Goal: Task Accomplishment & Management: Use online tool/utility

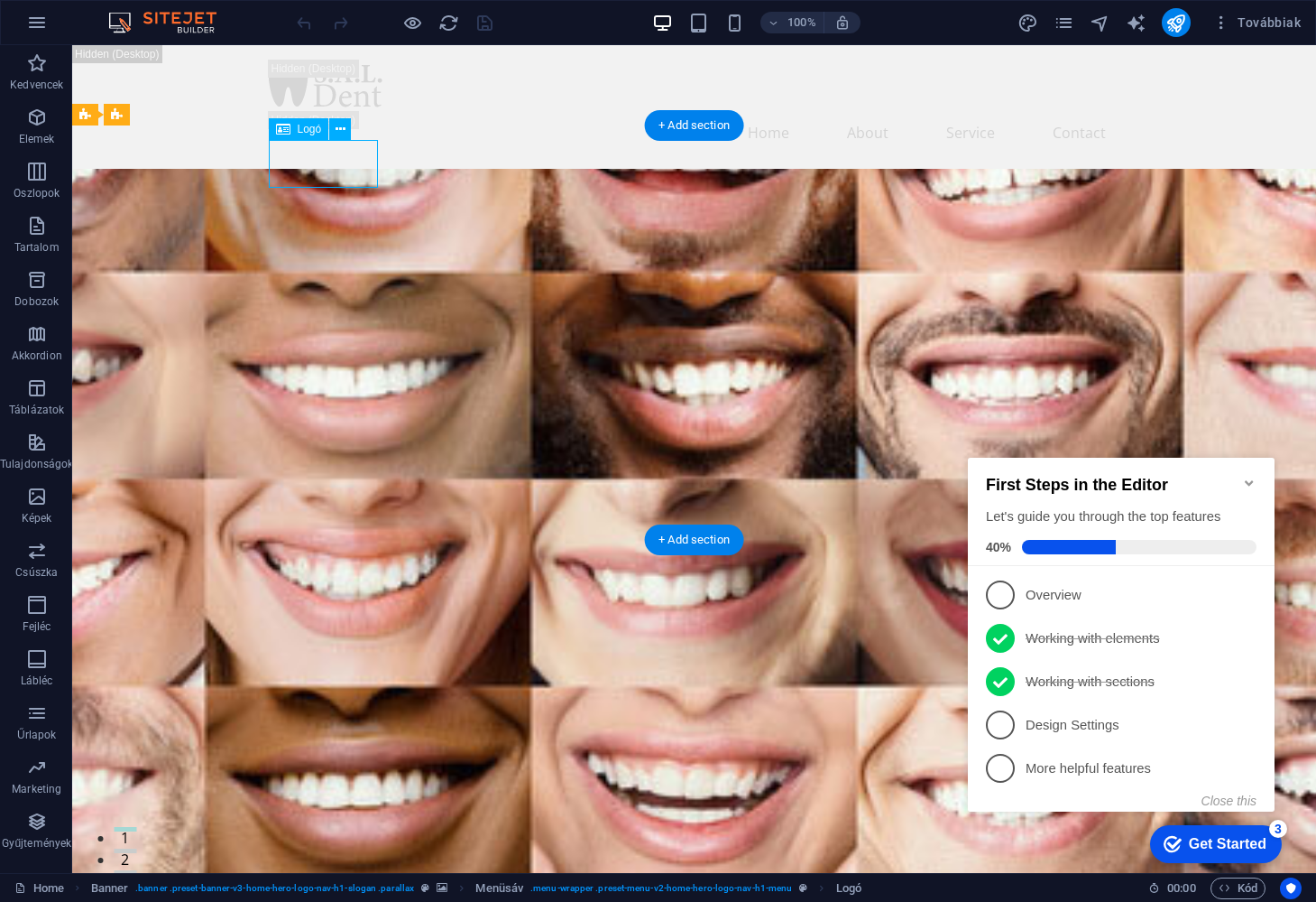
select select "px"
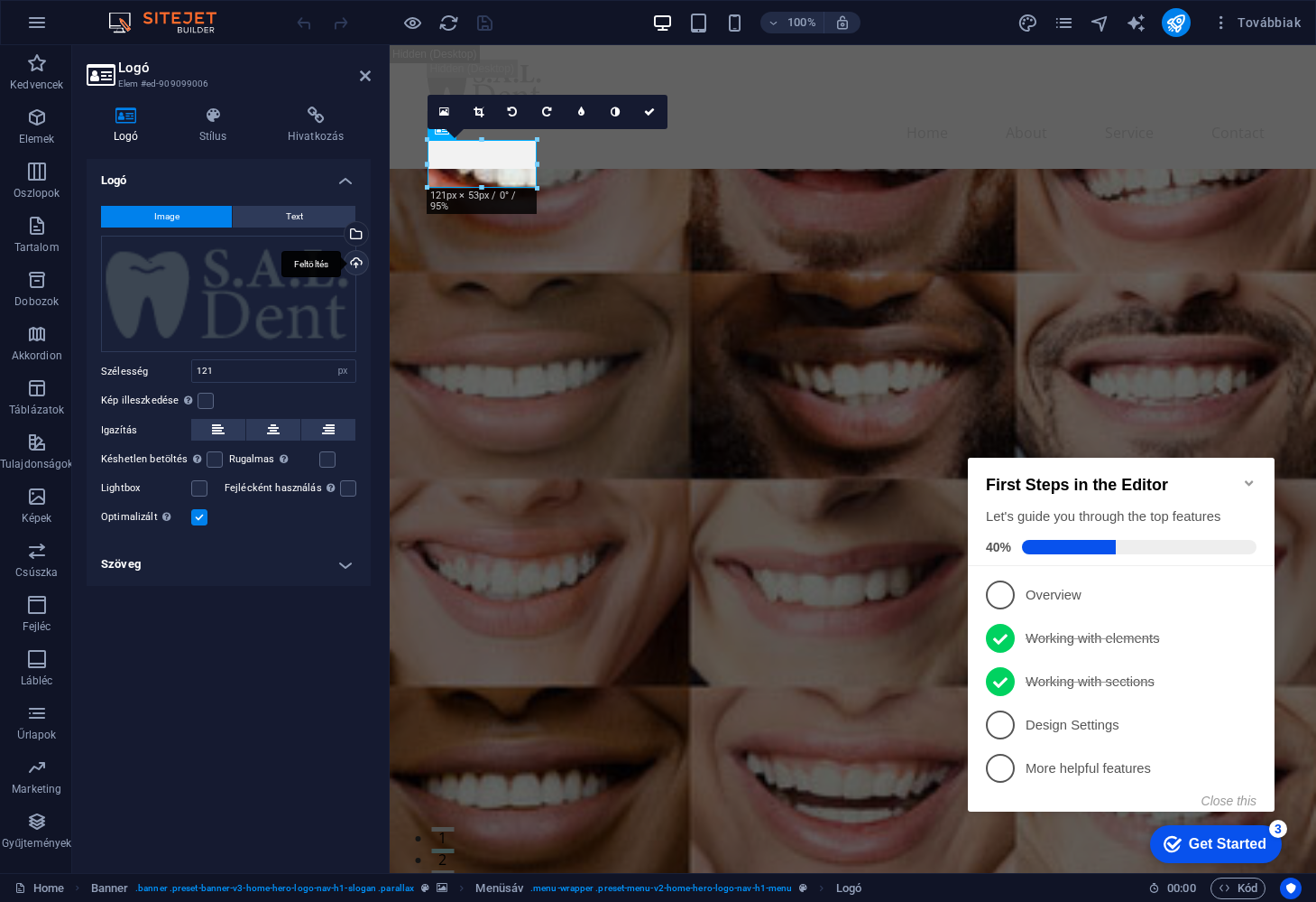
click at [359, 259] on div "Feltöltés" at bounding box center [354, 264] width 27 height 27
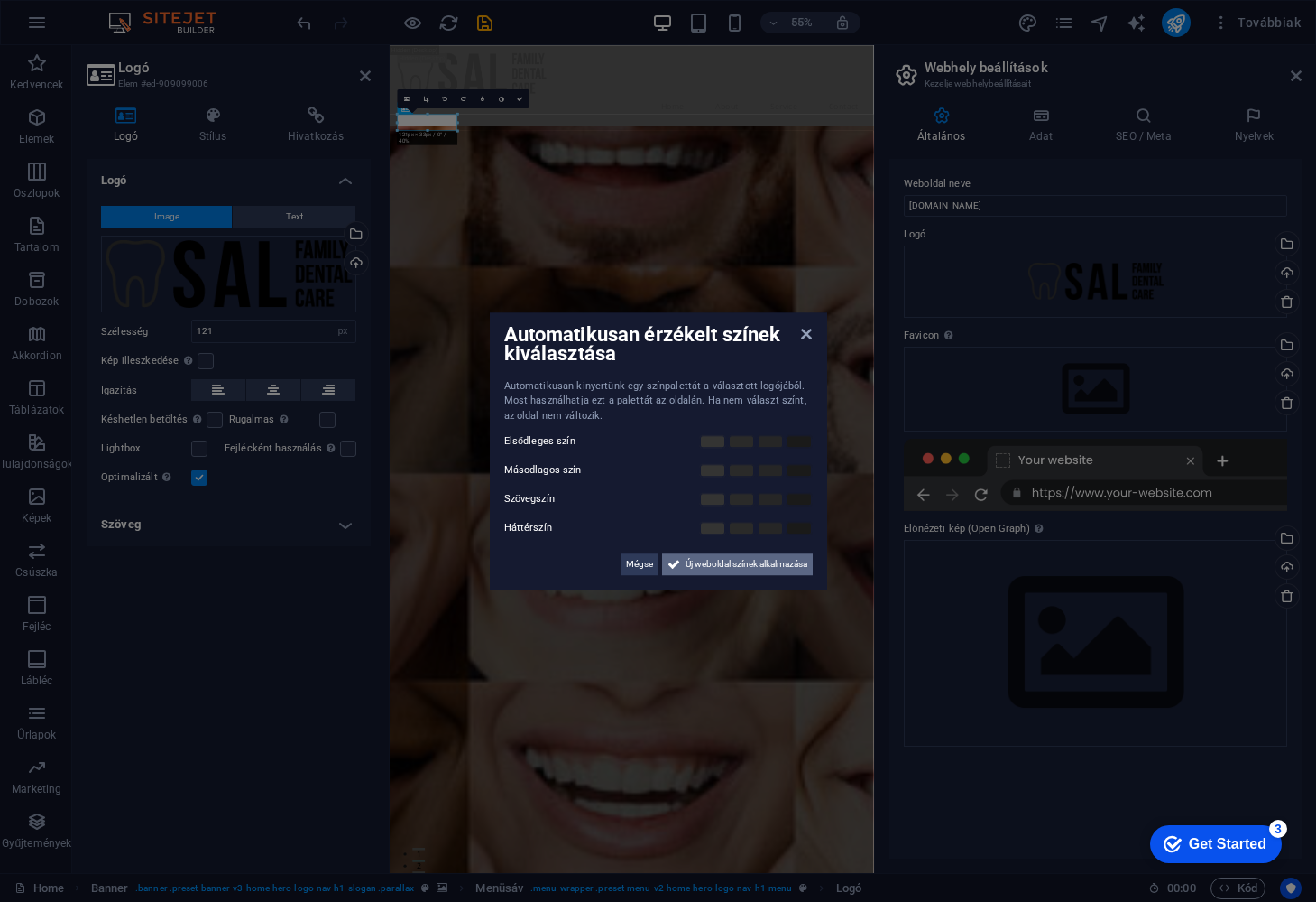
click at [738, 567] on span "Új weboldal színek alkalmazása" at bounding box center [747, 563] width 121 height 21
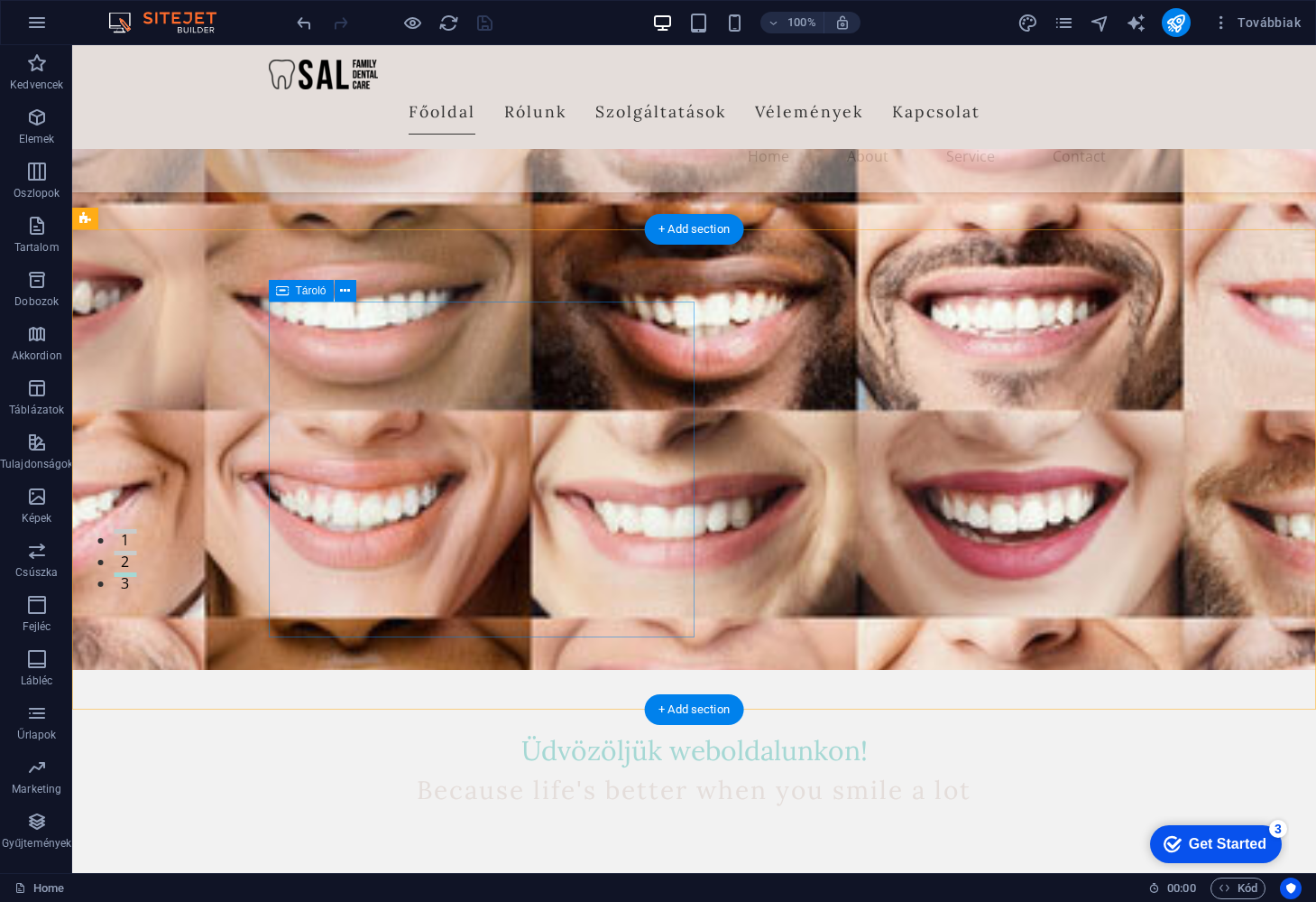
scroll to position [299, 0]
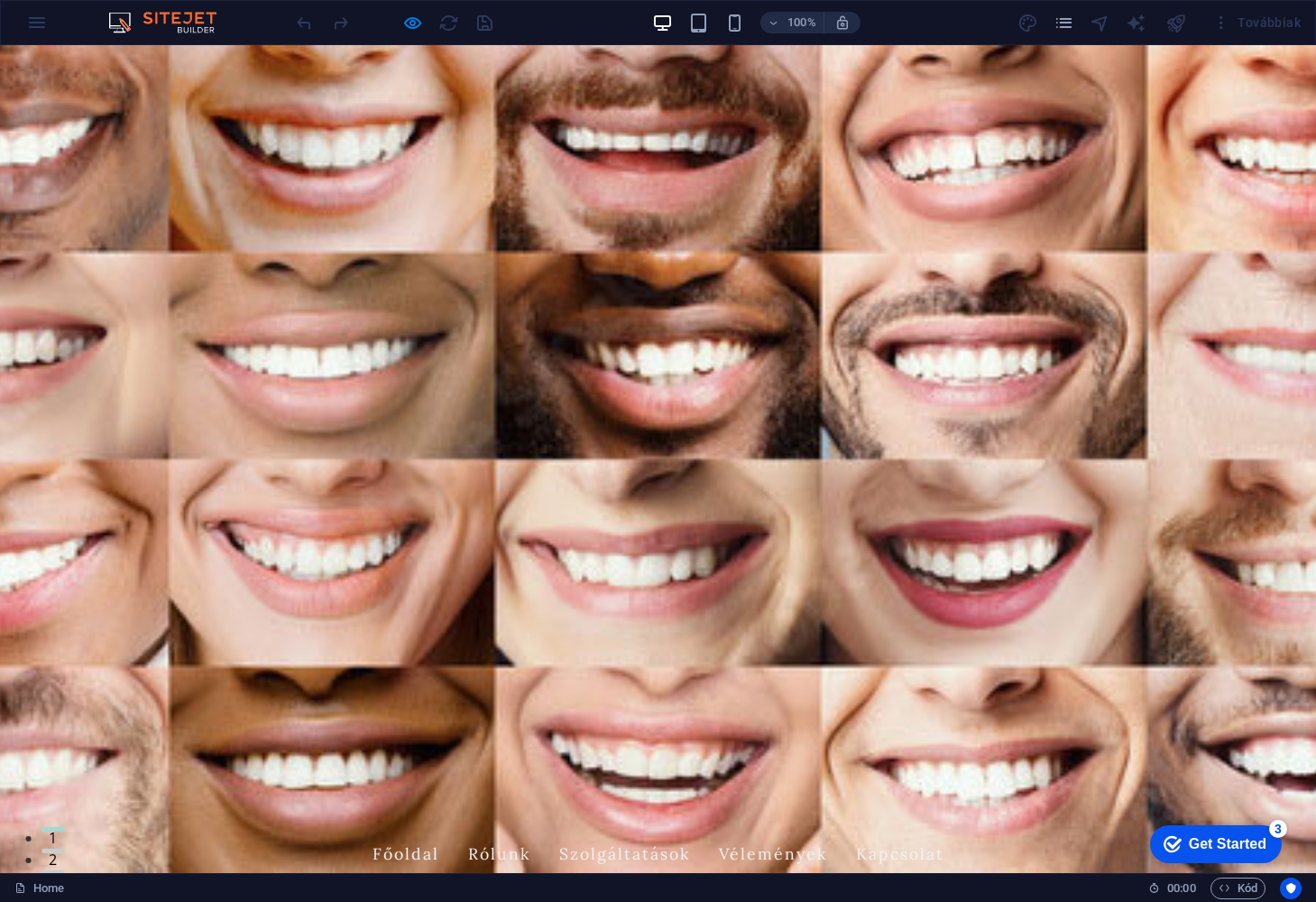
scroll to position [0, 0]
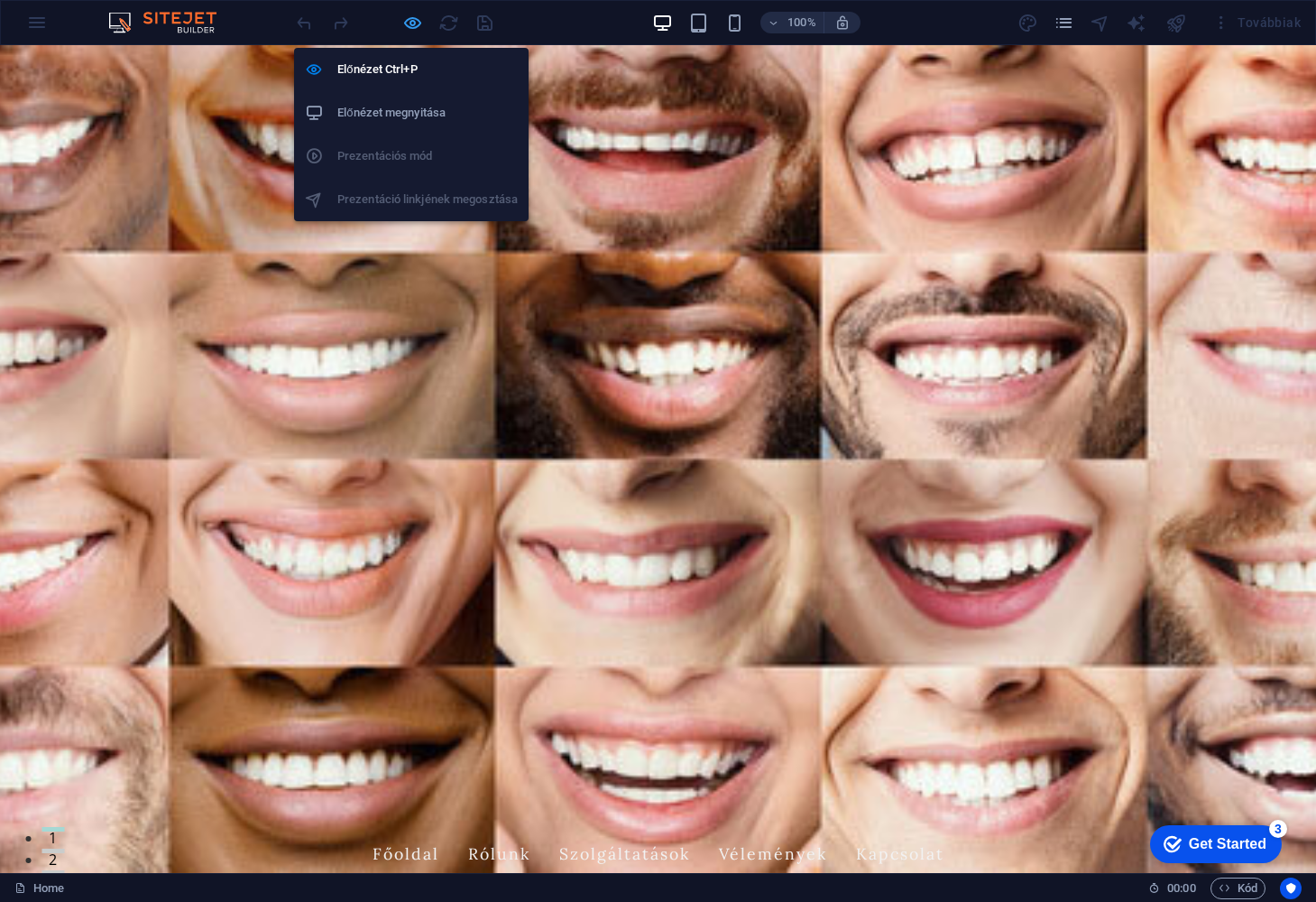
click at [0, 0] on icon "button" at bounding box center [0, 0] width 0 height 0
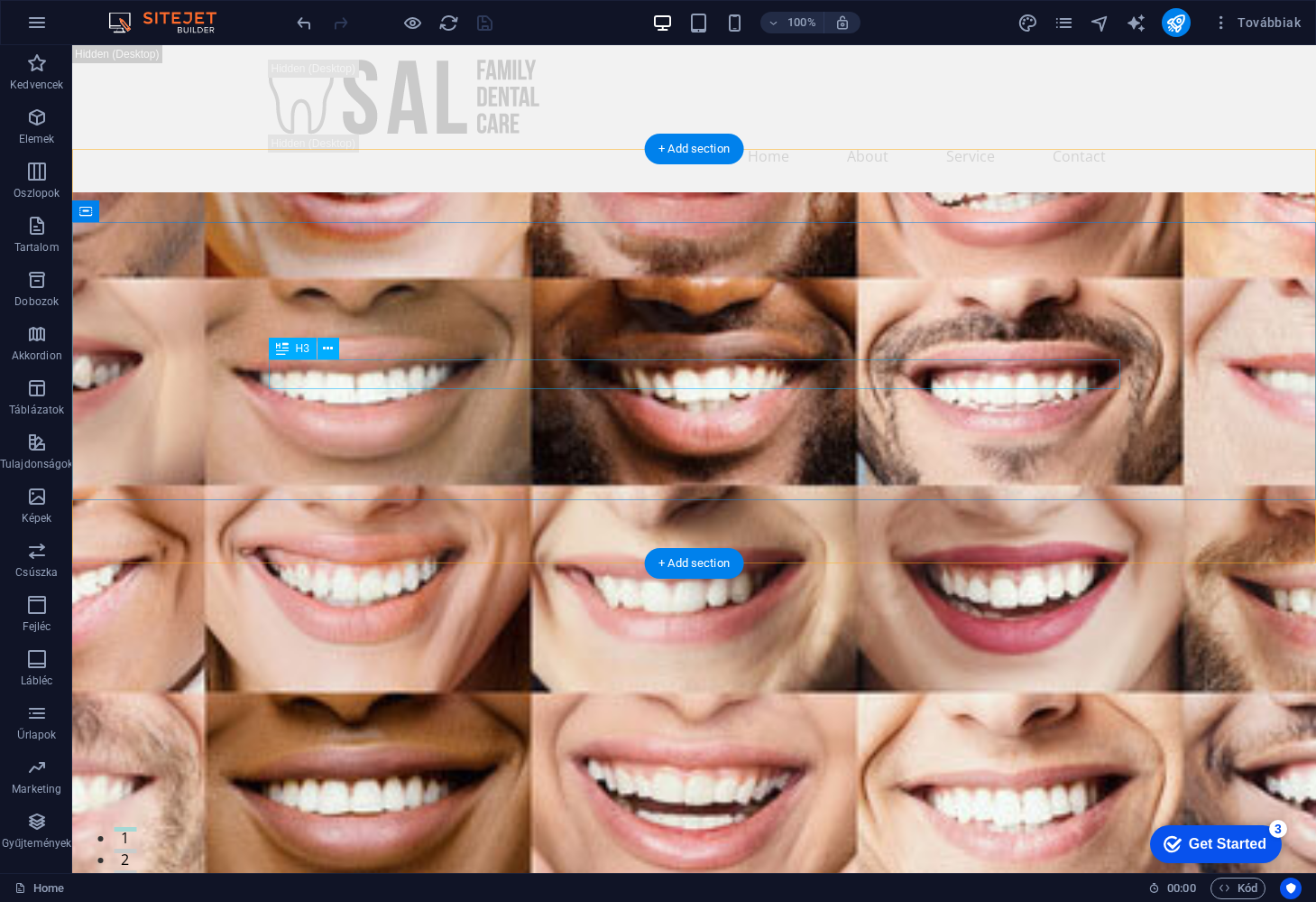
click at [637, 372] on div "Because life's better when you smile a lot" at bounding box center [766, 504] width 1244 height 827
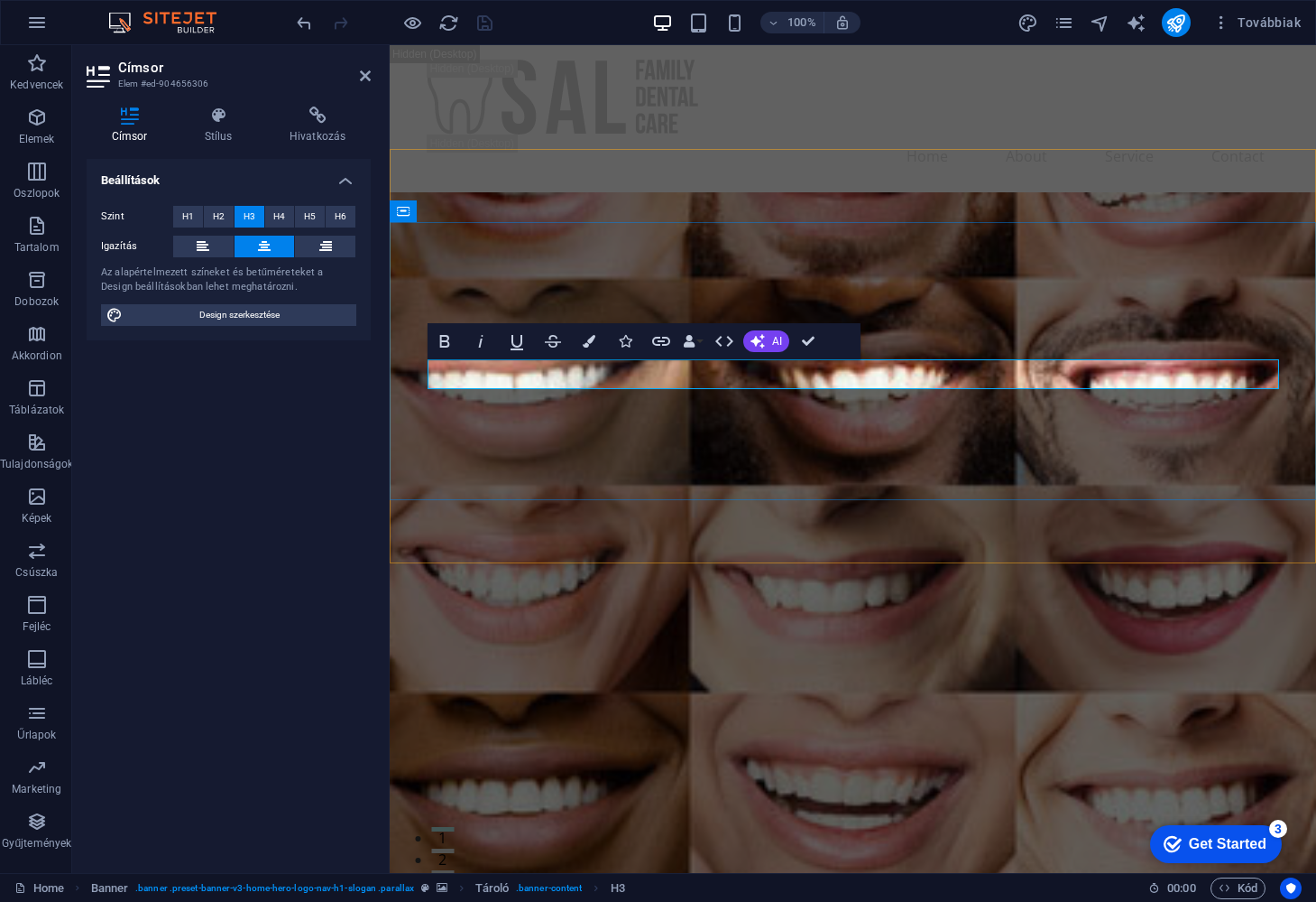
drag, startPoint x: 1106, startPoint y: 373, endPoint x: 1094, endPoint y: 375, distance: 12.2
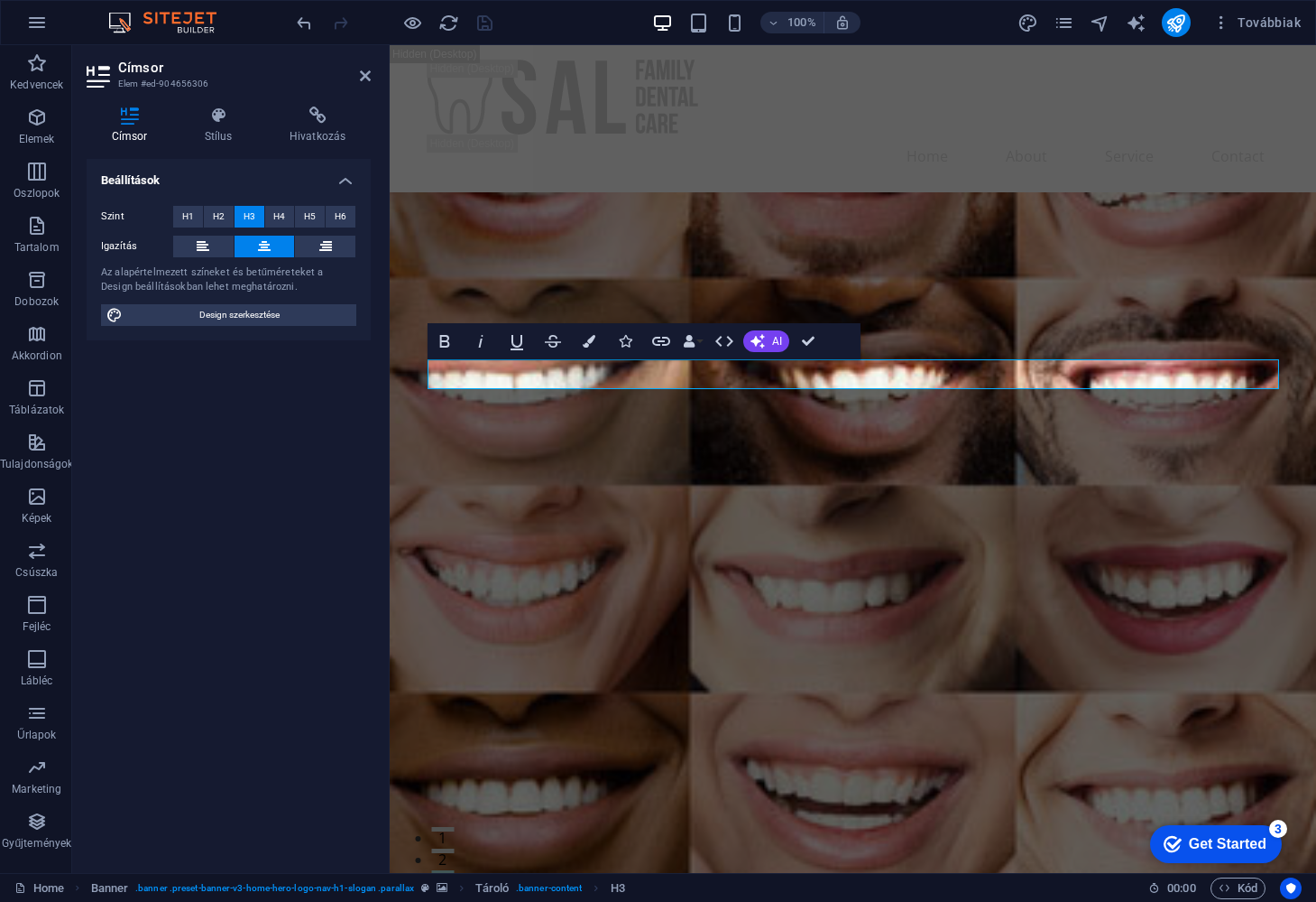
click at [484, 21] on div at bounding box center [394, 22] width 203 height 29
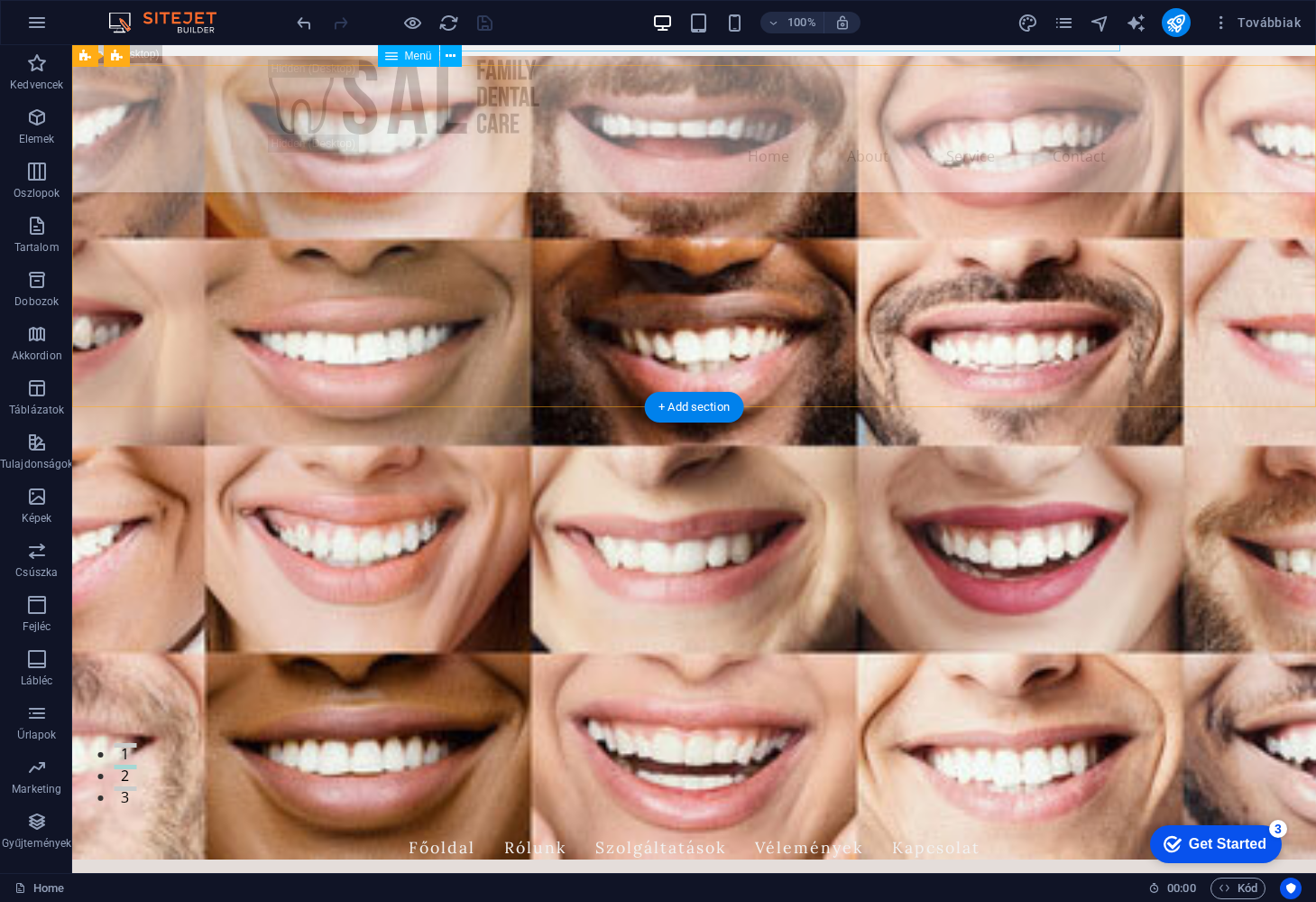
scroll to position [160, 0]
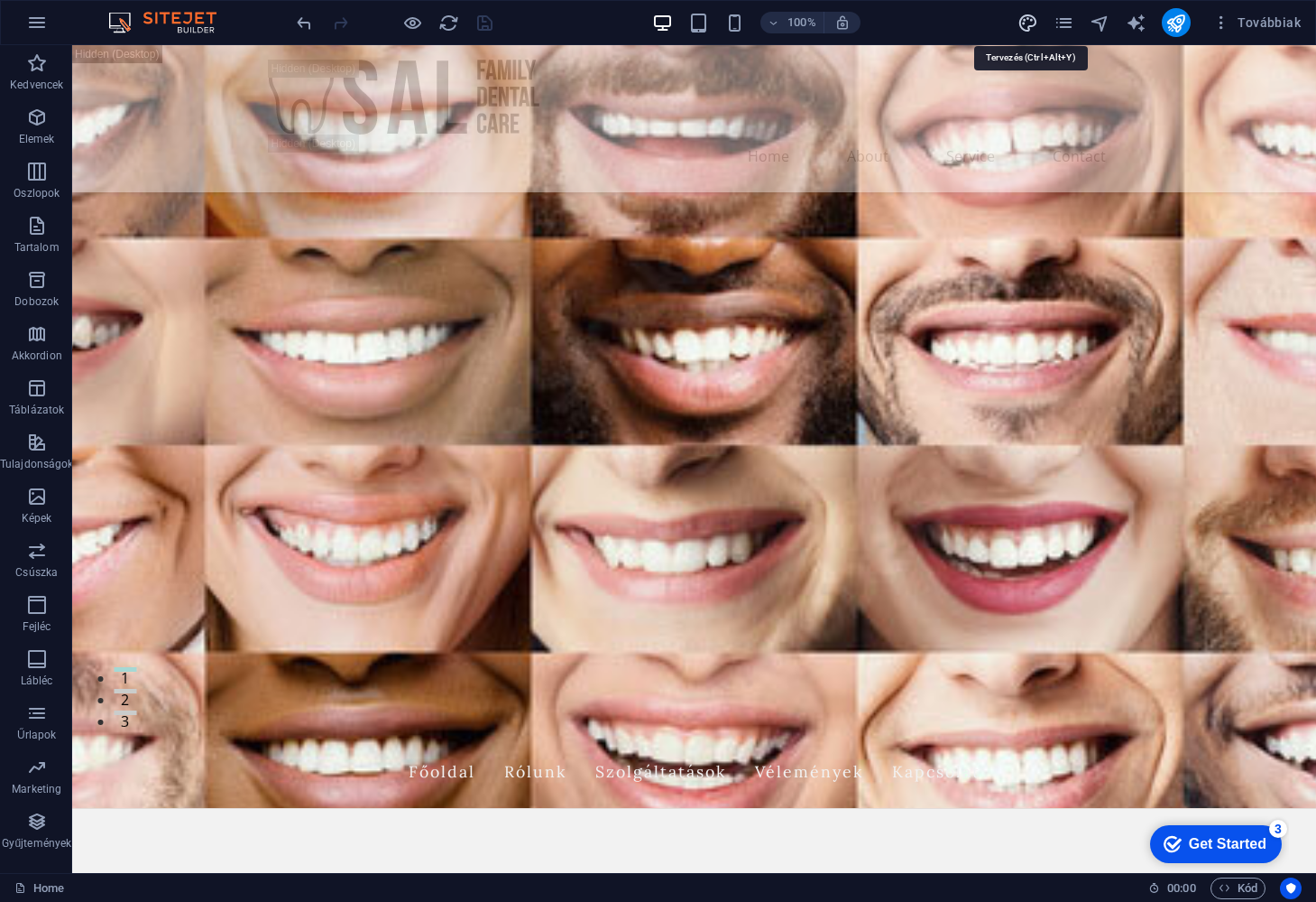
click at [1030, 19] on icon "design" at bounding box center [1028, 23] width 21 height 21
select select "px"
select select "200"
select select "px"
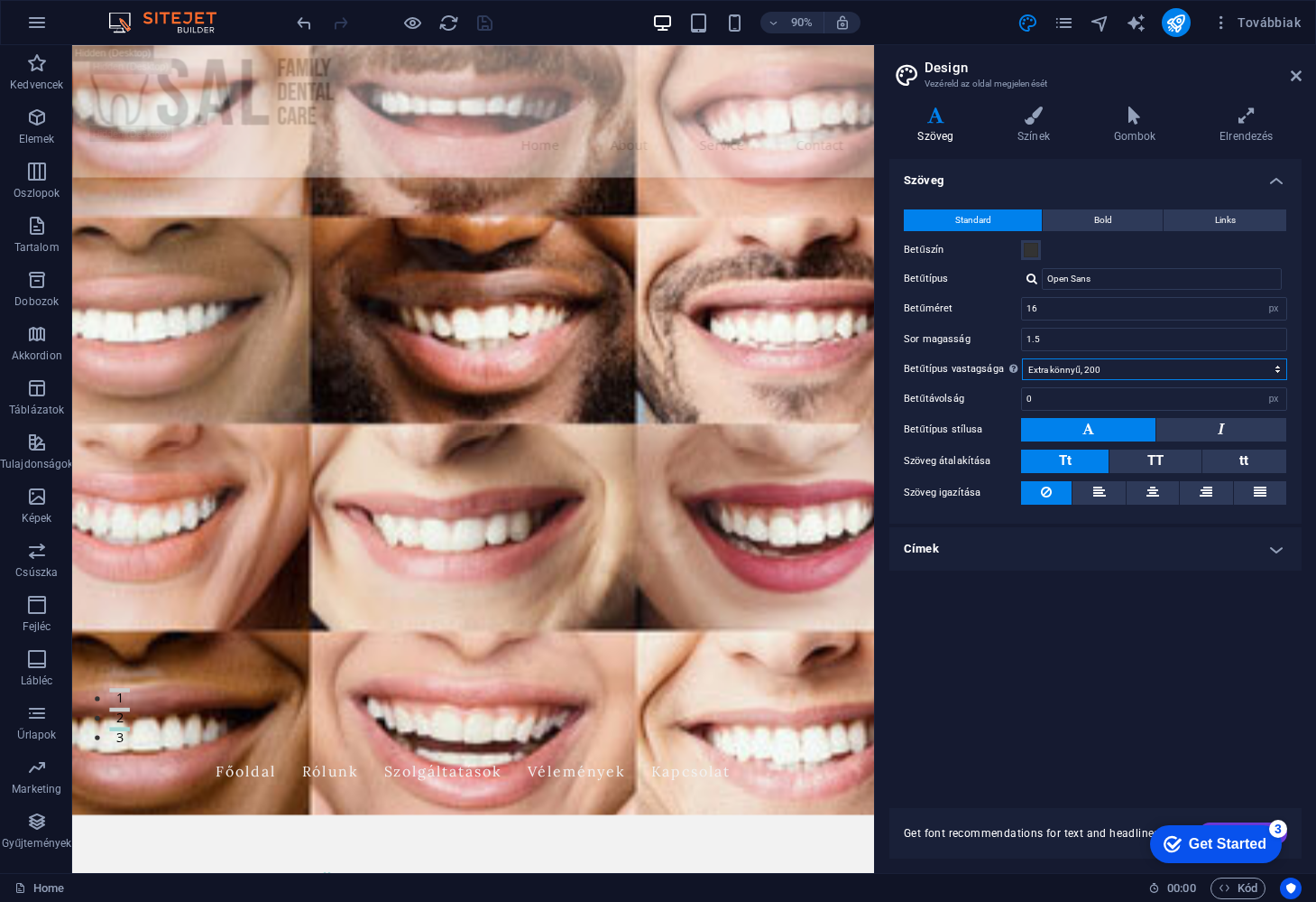
click at [1277, 370] on select "Vékony, 100 Extra könnyű, 200 Könnyű, 300 Normál, 400 Közepes, 500 Félkövér, 60…" at bounding box center [1155, 369] width 265 height 21
click at [1108, 284] on input "Open Sans" at bounding box center [1161, 278] width 240 height 21
click at [1030, 279] on div at bounding box center [1032, 278] width 11 height 12
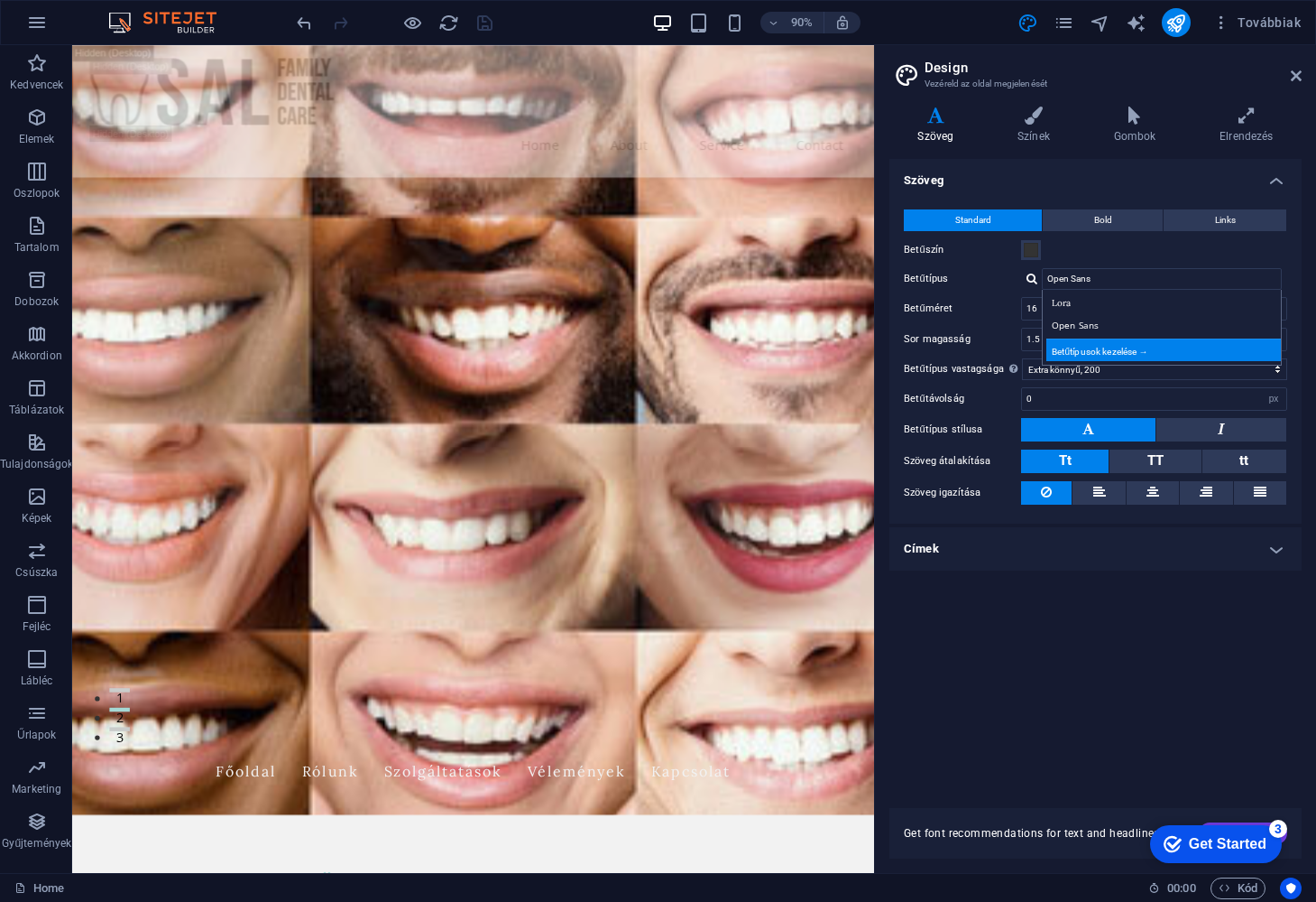
click at [1119, 350] on div "Betűtípusok kezelése →" at bounding box center [1165, 349] width 238 height 22
select select "popularity"
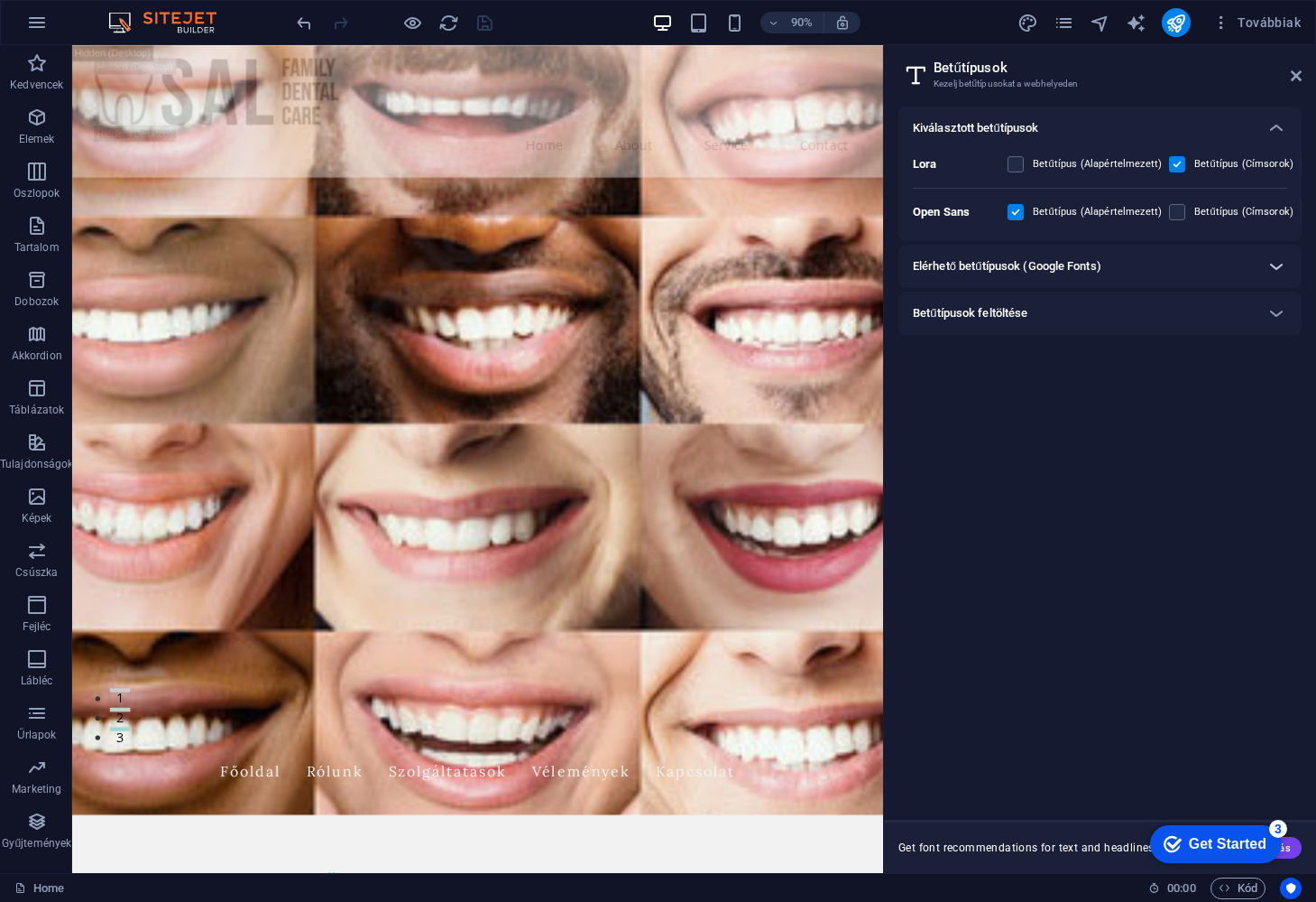
click at [1278, 260] on icon at bounding box center [1276, 266] width 21 height 21
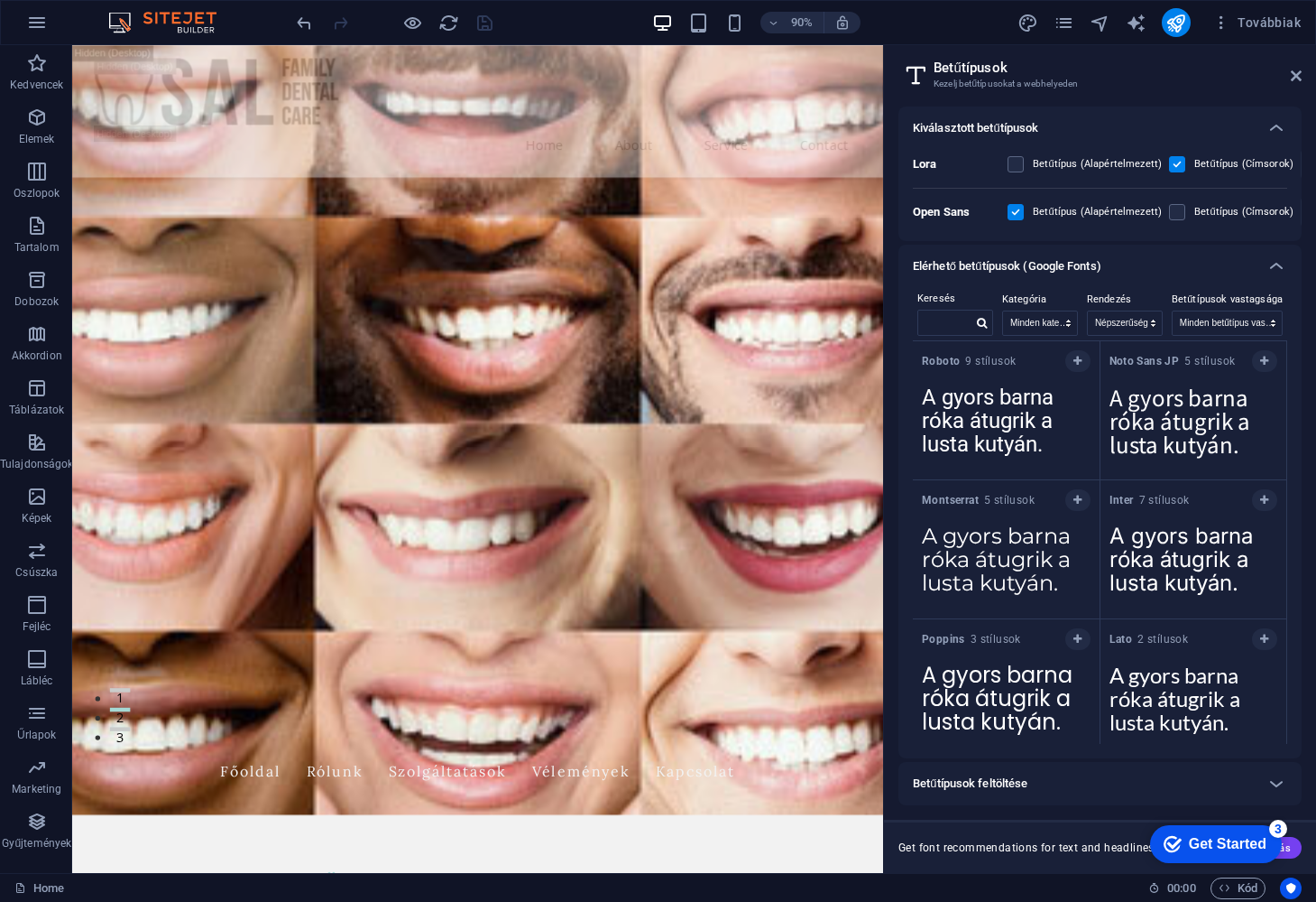
scroll to position [0, 0]
click at [943, 317] on input "text" at bounding box center [945, 321] width 54 height 23
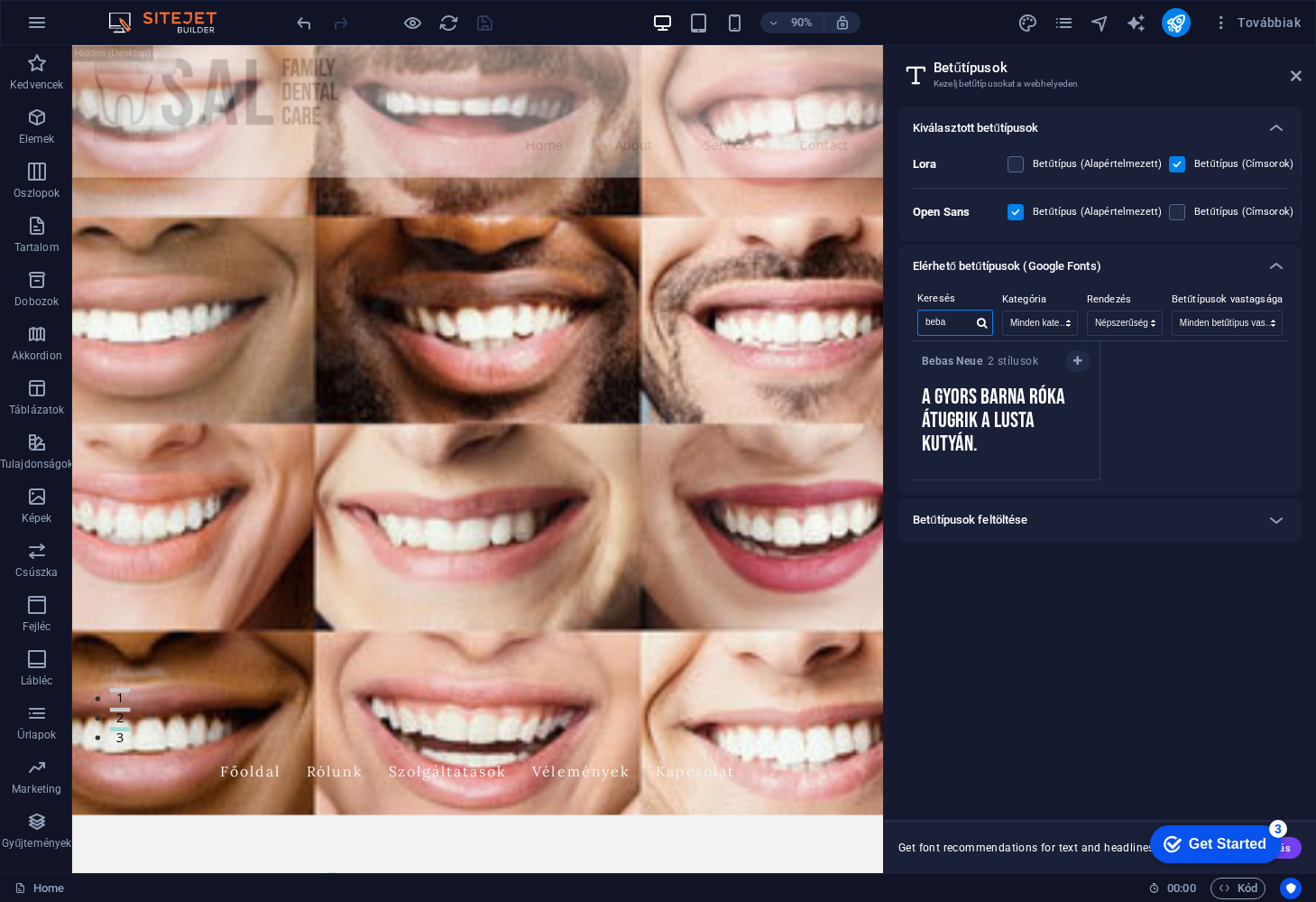
type input "beba"
click at [993, 418] on textarea "A gyors barna róka átugrik a lusta kutyán." at bounding box center [1006, 426] width 187 height 99
click at [1024, 501] on div "Szöveg másolása az összes előnézethez" at bounding box center [1016, 510] width 138 height 43
click at [952, 400] on textarea "A gyors barna róka átugrik a lusta kutyán." at bounding box center [1006, 426] width 187 height 99
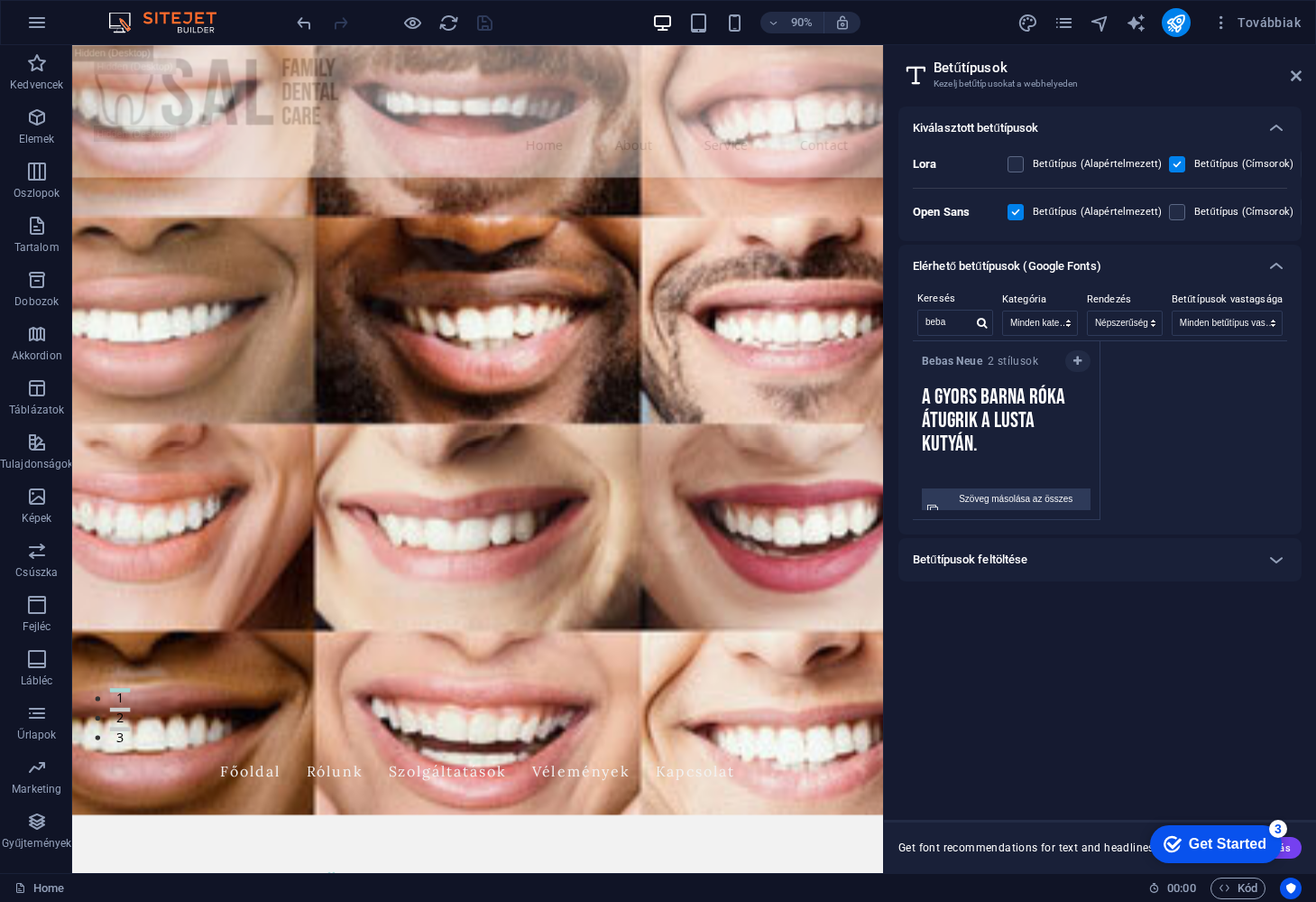
click at [1169, 466] on div "Bebas Neue 2 stílusok A gyors barna róka átugrik a lusta kutyán. Szöveg másolás…" at bounding box center [1099, 430] width 374 height 178
click at [1073, 164] on label "Betűtípus (Alapértelmezett)" at bounding box center [1098, 163] width 129 height 21
click at [0, 0] on input "checkbox" at bounding box center [0, 0] width 0 height 0
click at [1012, 166] on label at bounding box center [1015, 163] width 16 height 16
click at [0, 0] on input "checkbox" at bounding box center [0, 0] width 0 height 0
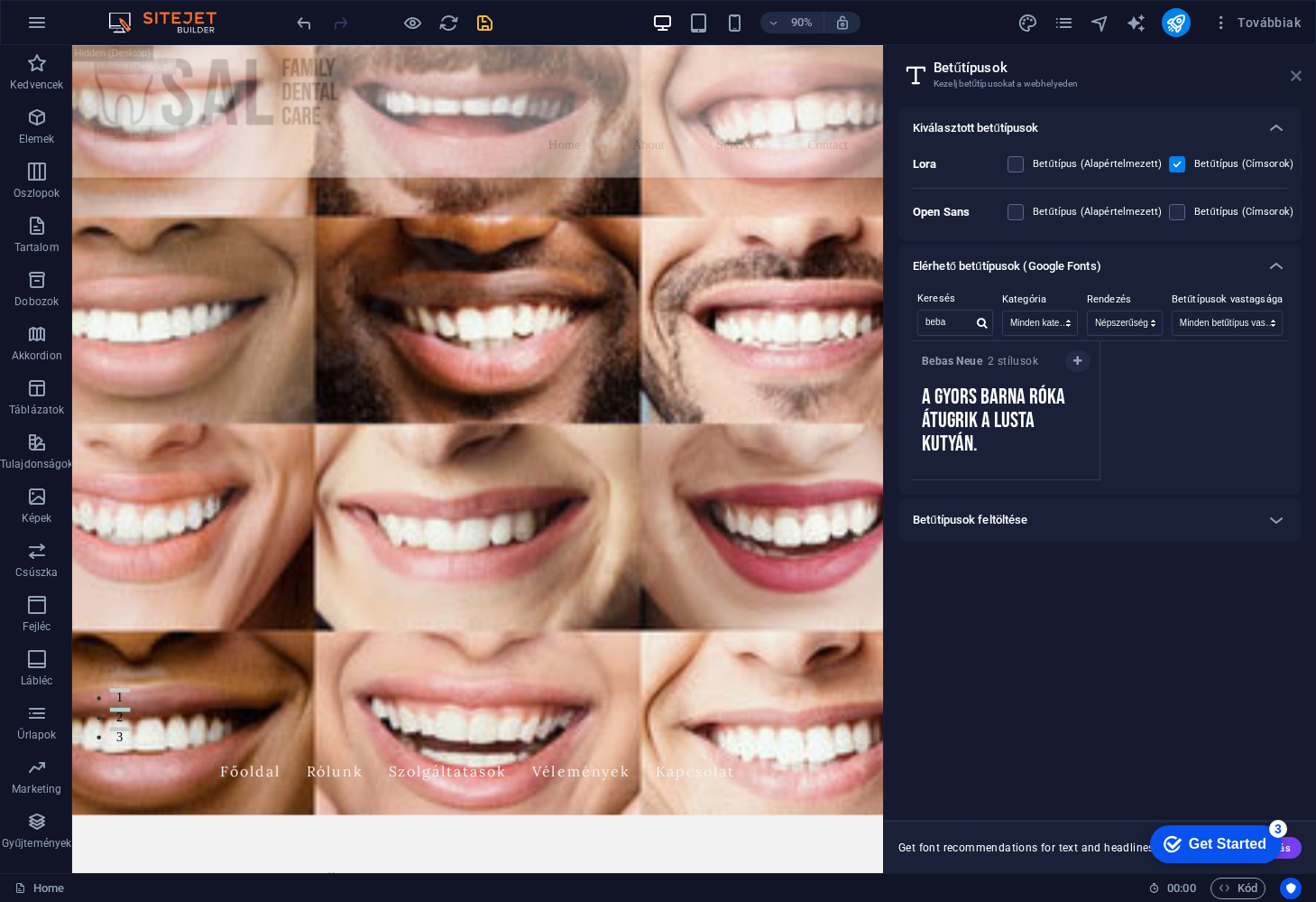
click at [1295, 74] on icon at bounding box center [1296, 75] width 11 height 14
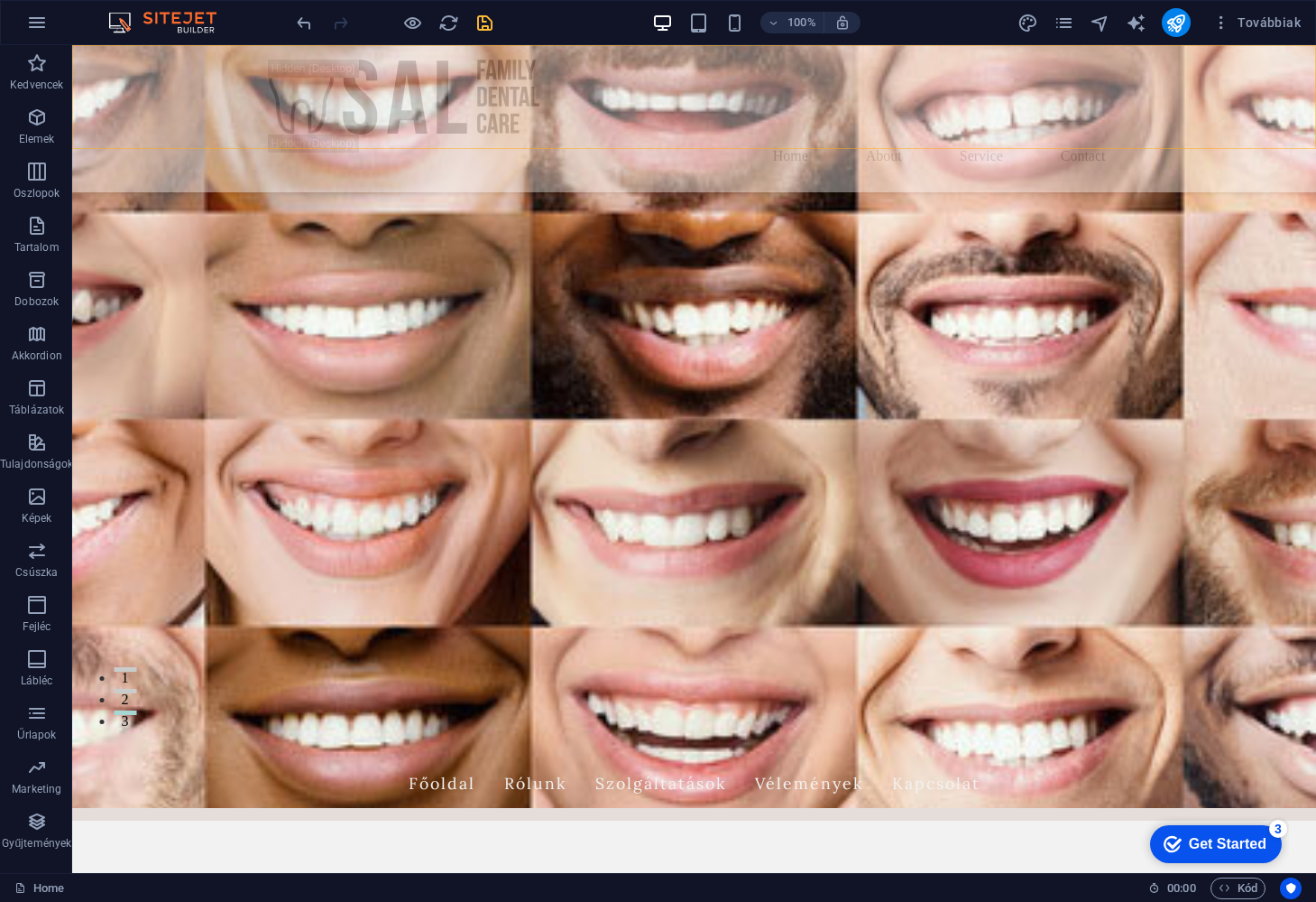
click at [708, 145] on div "Home About Service Contact" at bounding box center [693, 119] width 1244 height 148
select select "header"
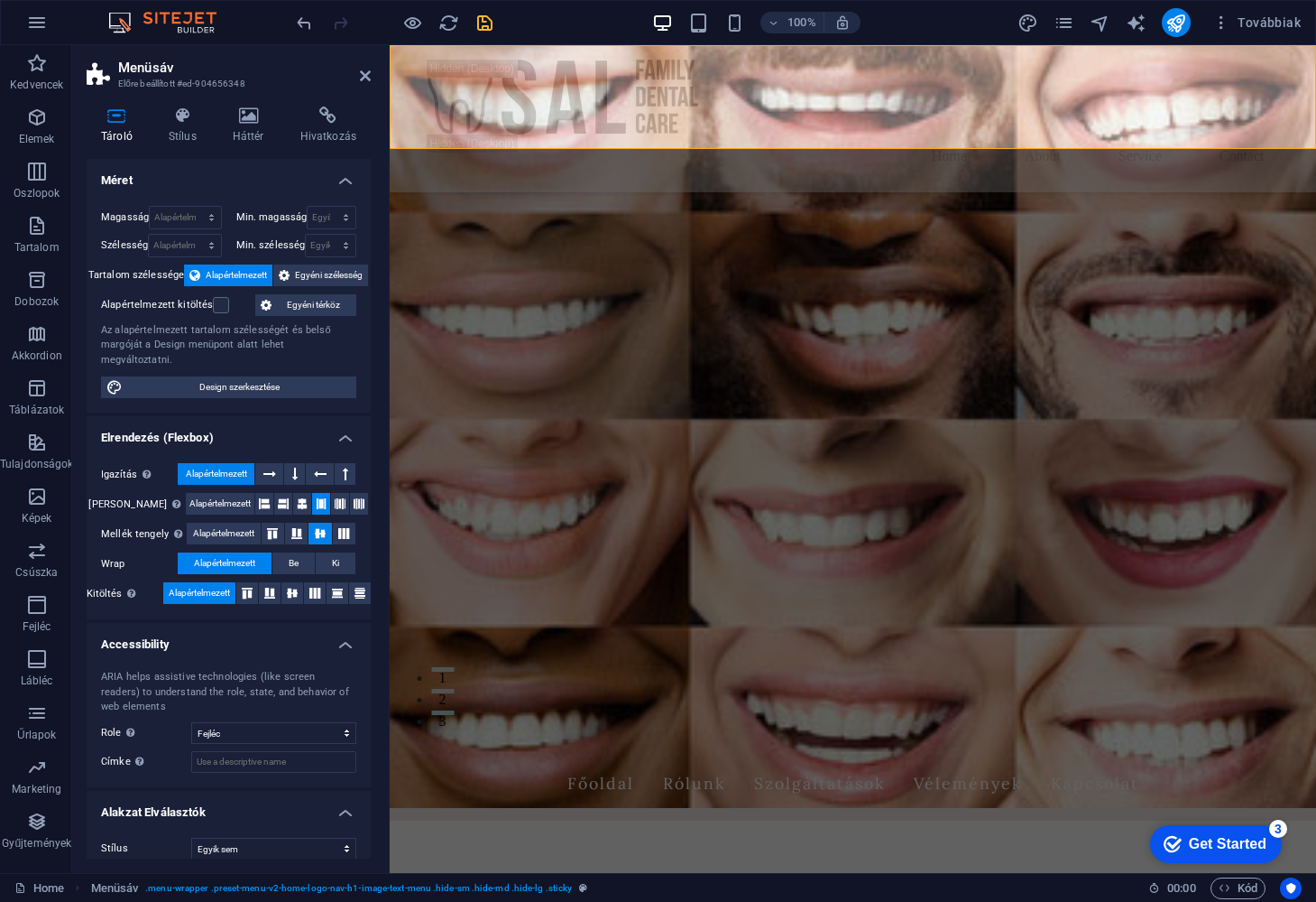
click at [708, 145] on div "Home About Service Contact" at bounding box center [853, 119] width 927 height 148
click at [1025, 23] on icon "design" at bounding box center [1028, 23] width 21 height 21
select select "px"
select select "200"
select select "px"
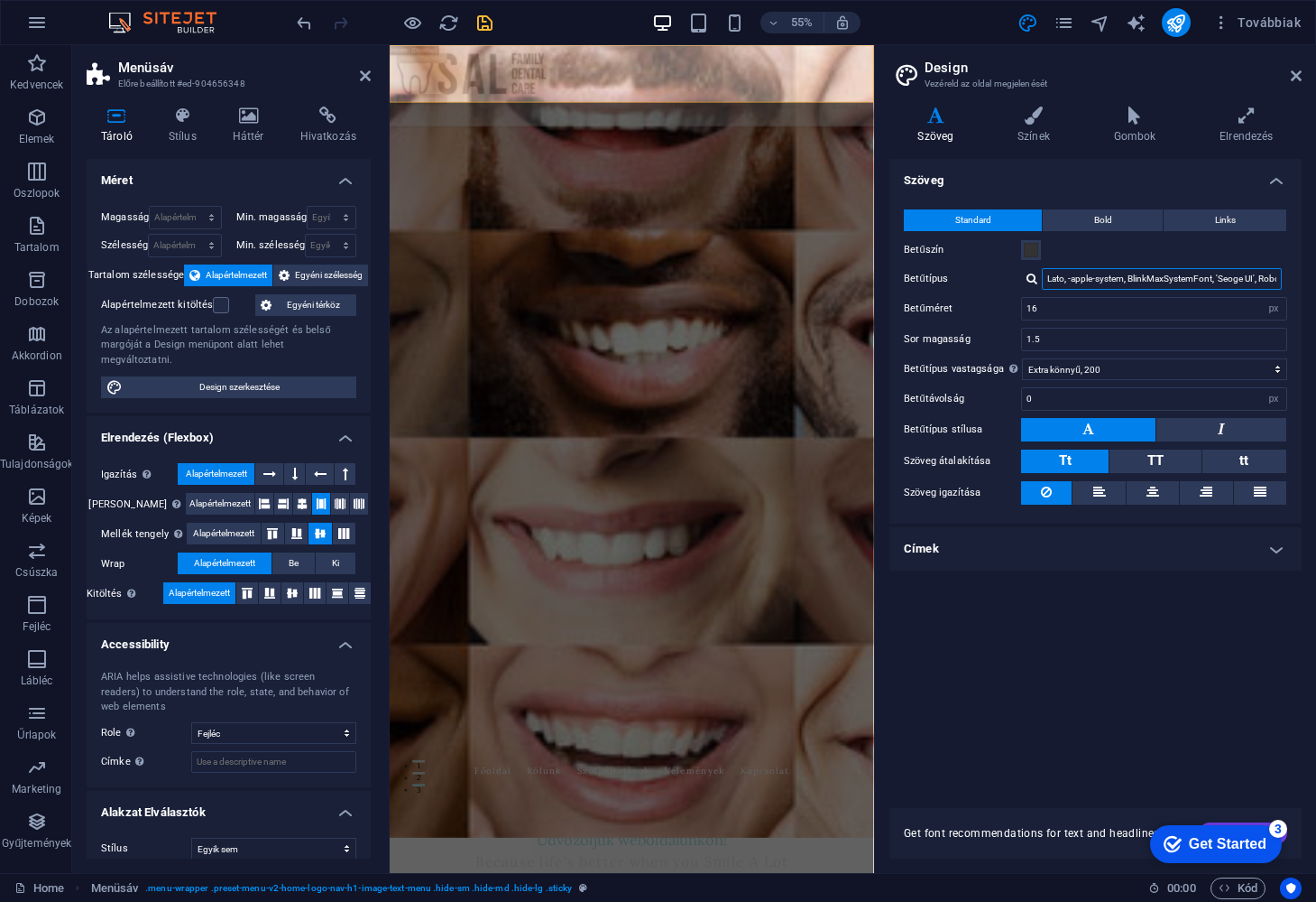
click at [1099, 274] on input "Lato, -apple-system, BlinkMaxSystemFont, 'Seoge UI', Roboto, 'Helvetica Neue', …" at bounding box center [1161, 278] width 240 height 21
click at [1029, 278] on div at bounding box center [1032, 278] width 11 height 12
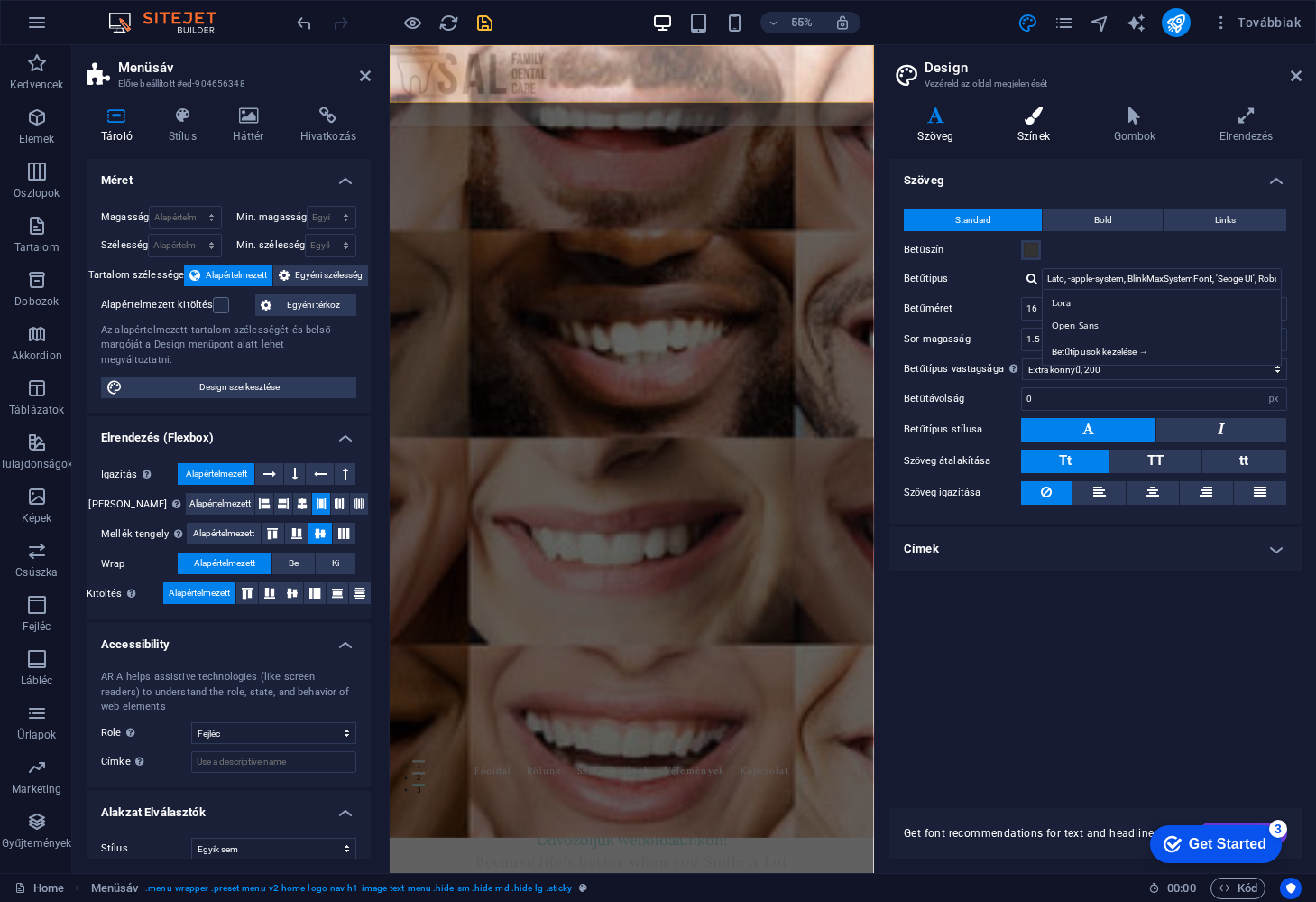
click at [1040, 121] on icon at bounding box center [1034, 115] width 90 height 18
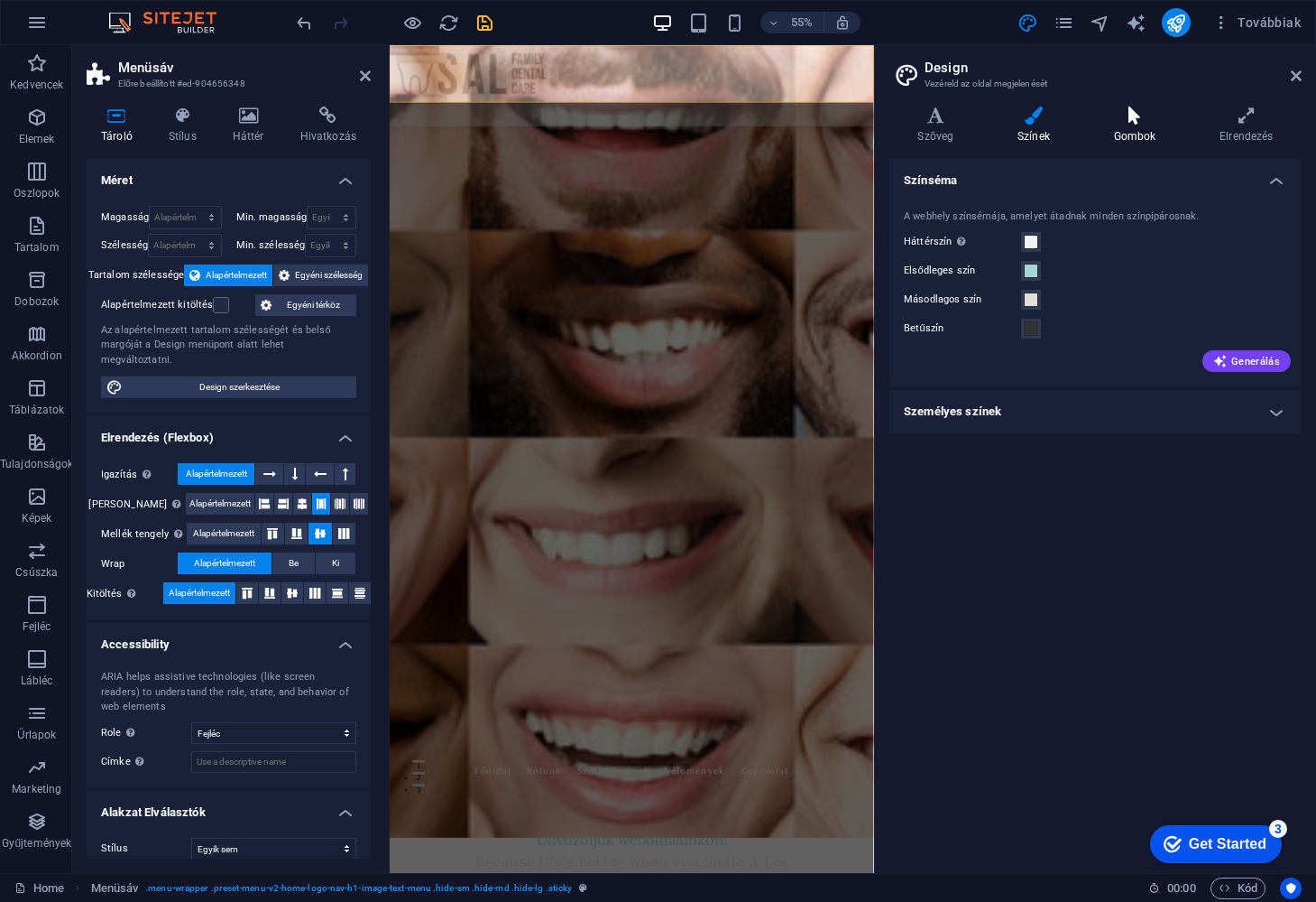
click at [1134, 122] on icon at bounding box center [1135, 115] width 99 height 18
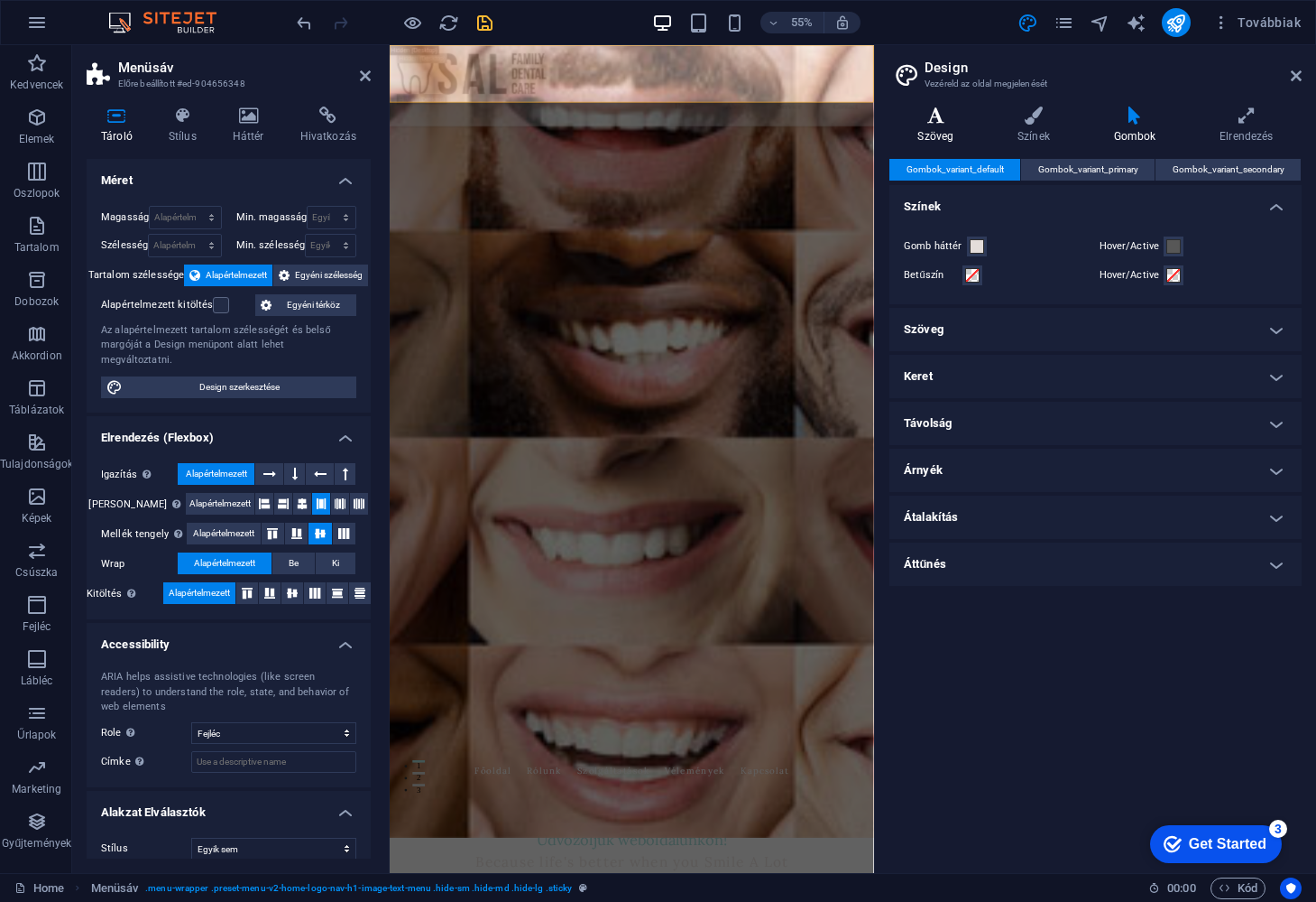
click at [943, 122] on icon at bounding box center [936, 115] width 93 height 18
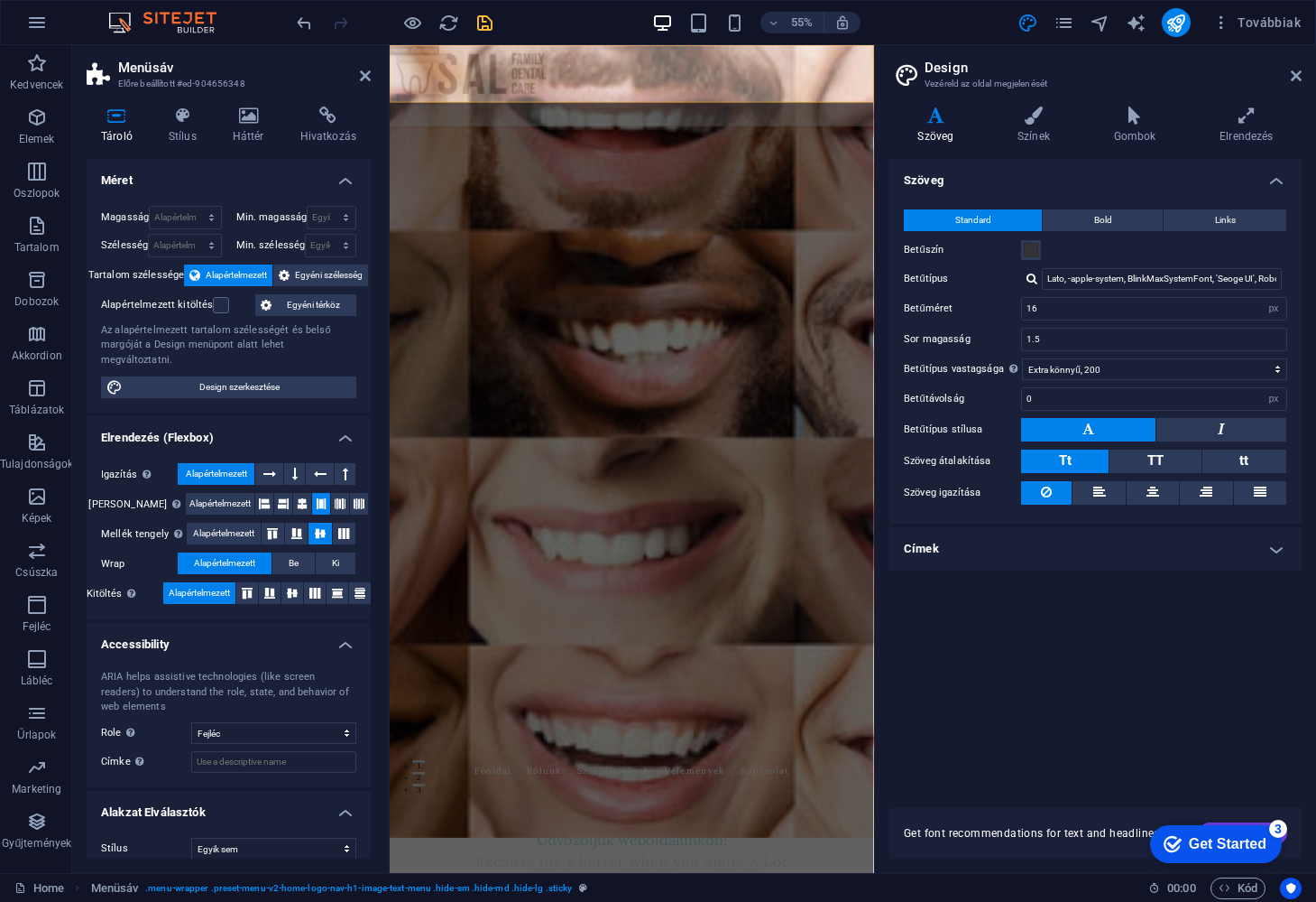
click at [1275, 550] on h4 "Címek" at bounding box center [1096, 548] width 413 height 43
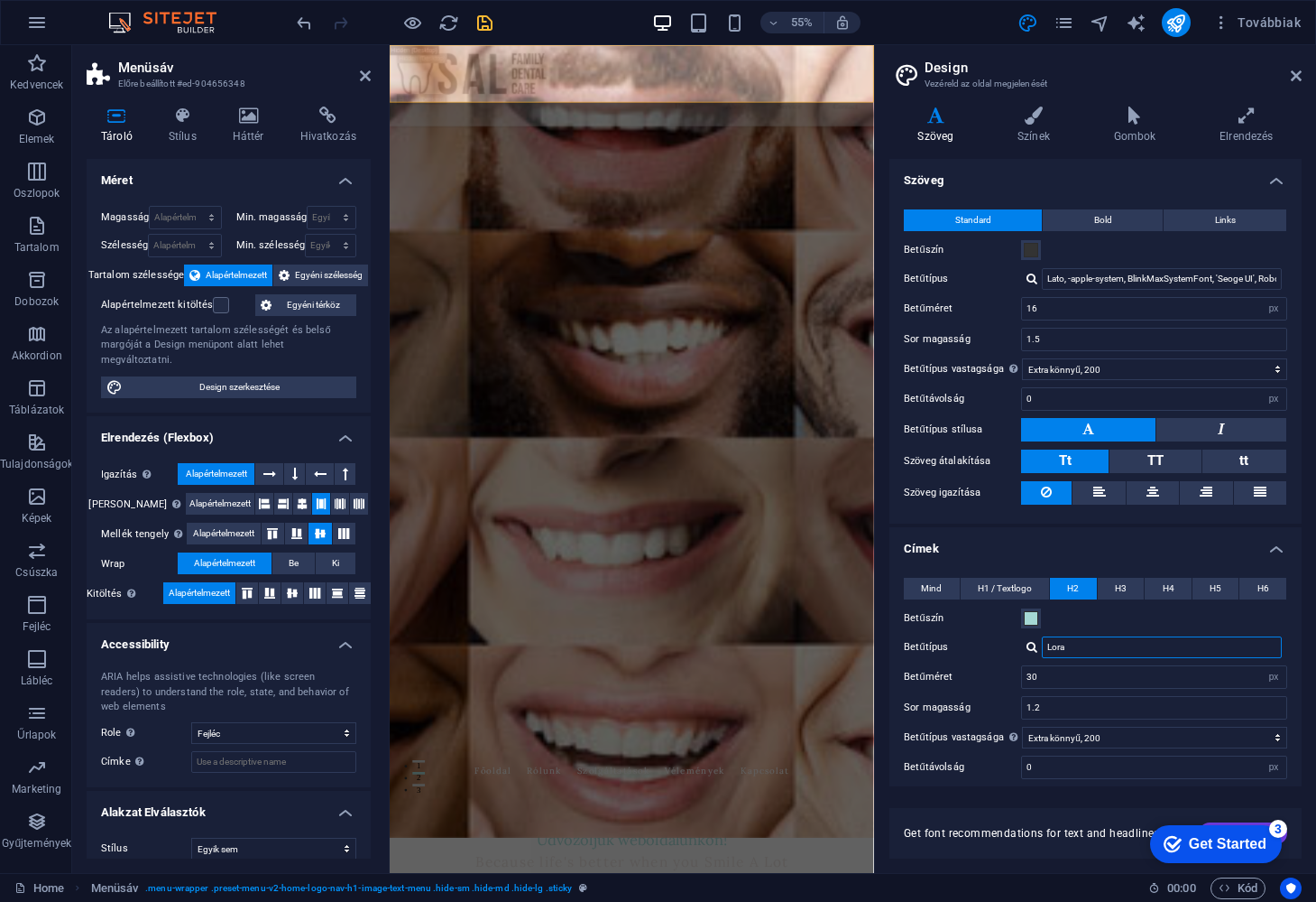
click at [1162, 647] on input "Lora" at bounding box center [1161, 646] width 240 height 21
type input "Bebas"
click at [1153, 669] on div "Betűtípusok kezelése →" at bounding box center [1165, 670] width 238 height 19
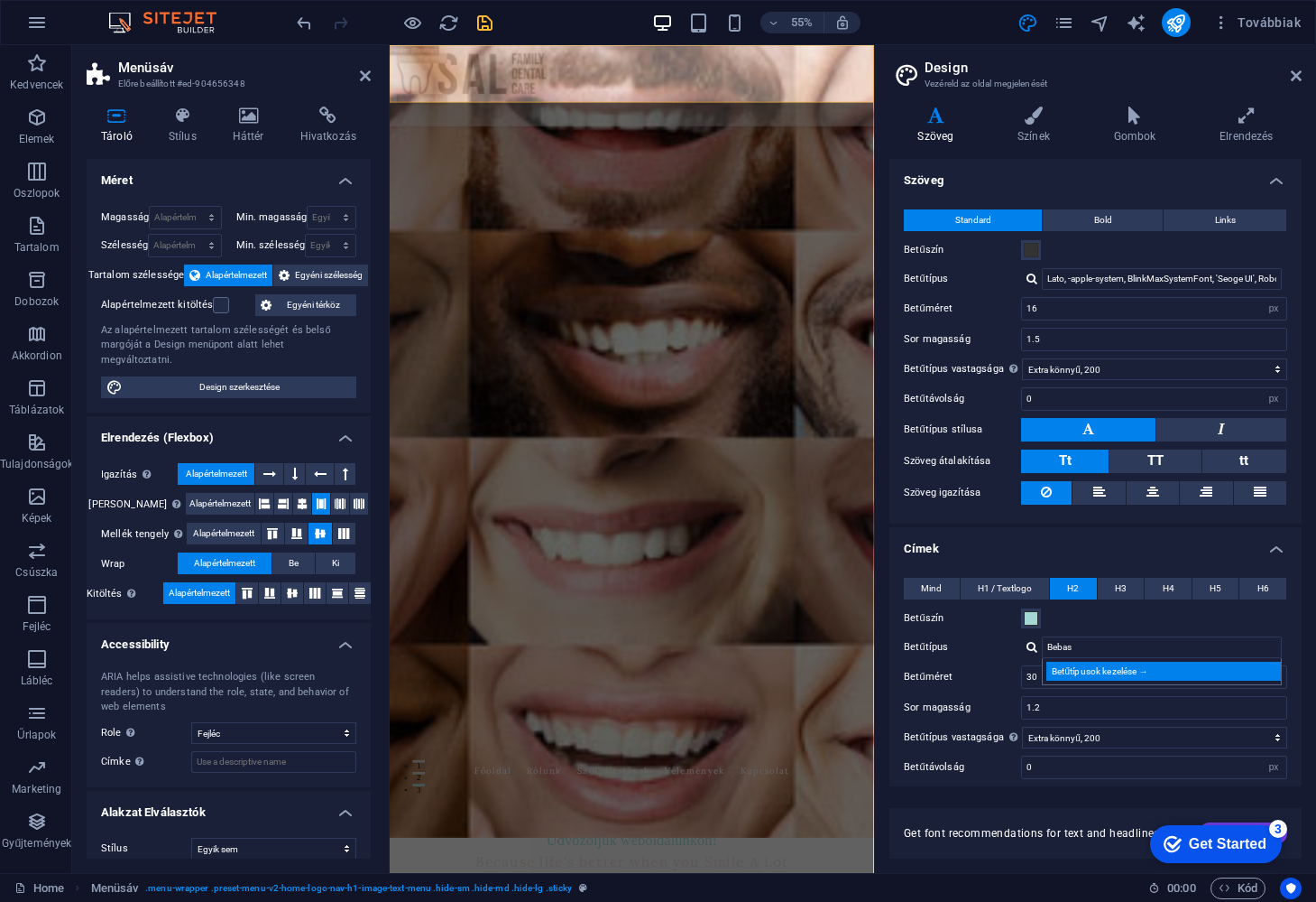
select select "popularity"
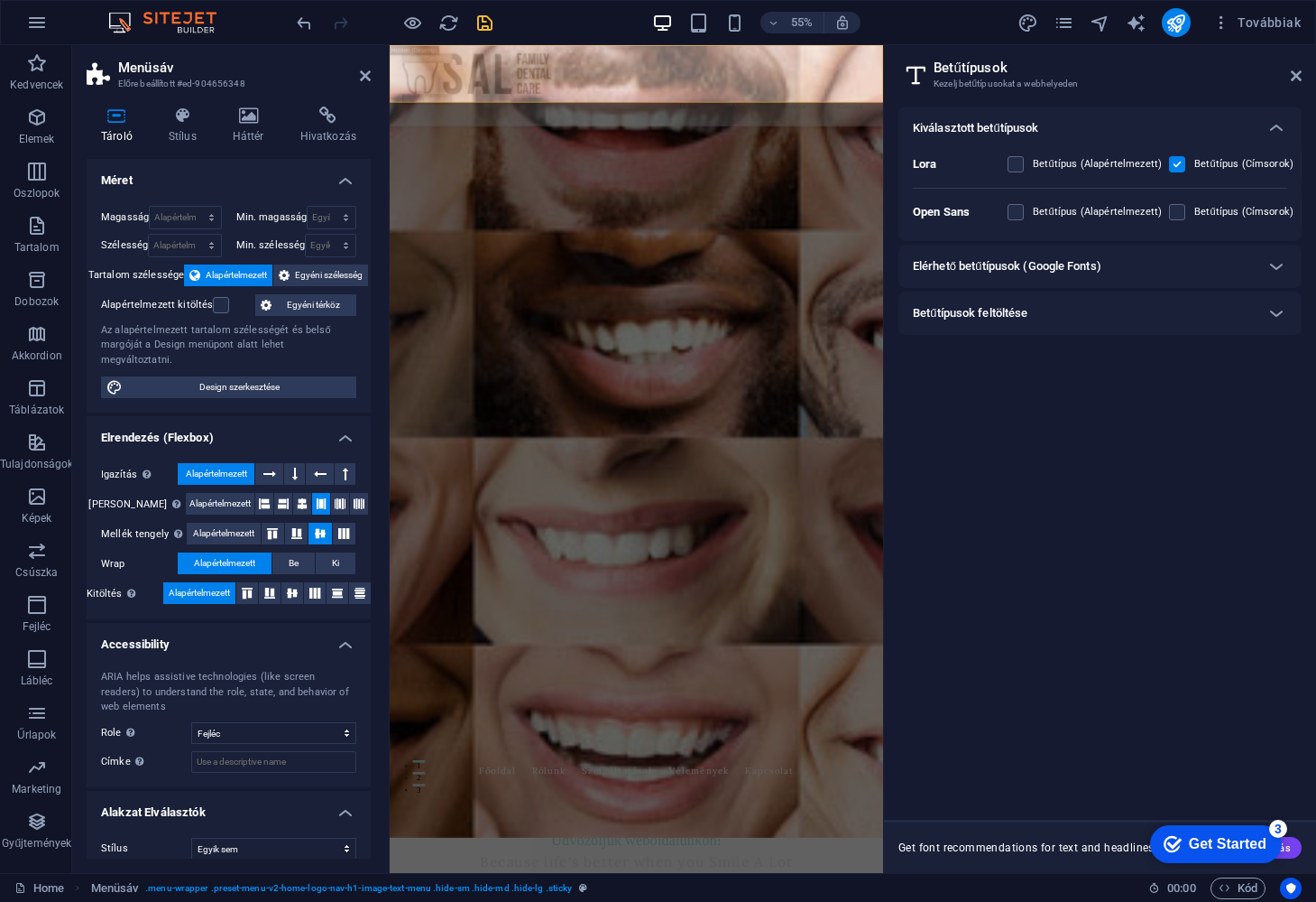
click at [928, 165] on b "Lora" at bounding box center [925, 163] width 24 height 13
click at [1237, 163] on label "Betűtípus (Címsorok)" at bounding box center [1244, 163] width 99 height 21
click at [0, 0] on input "checkbox" at bounding box center [0, 0] width 0 height 0
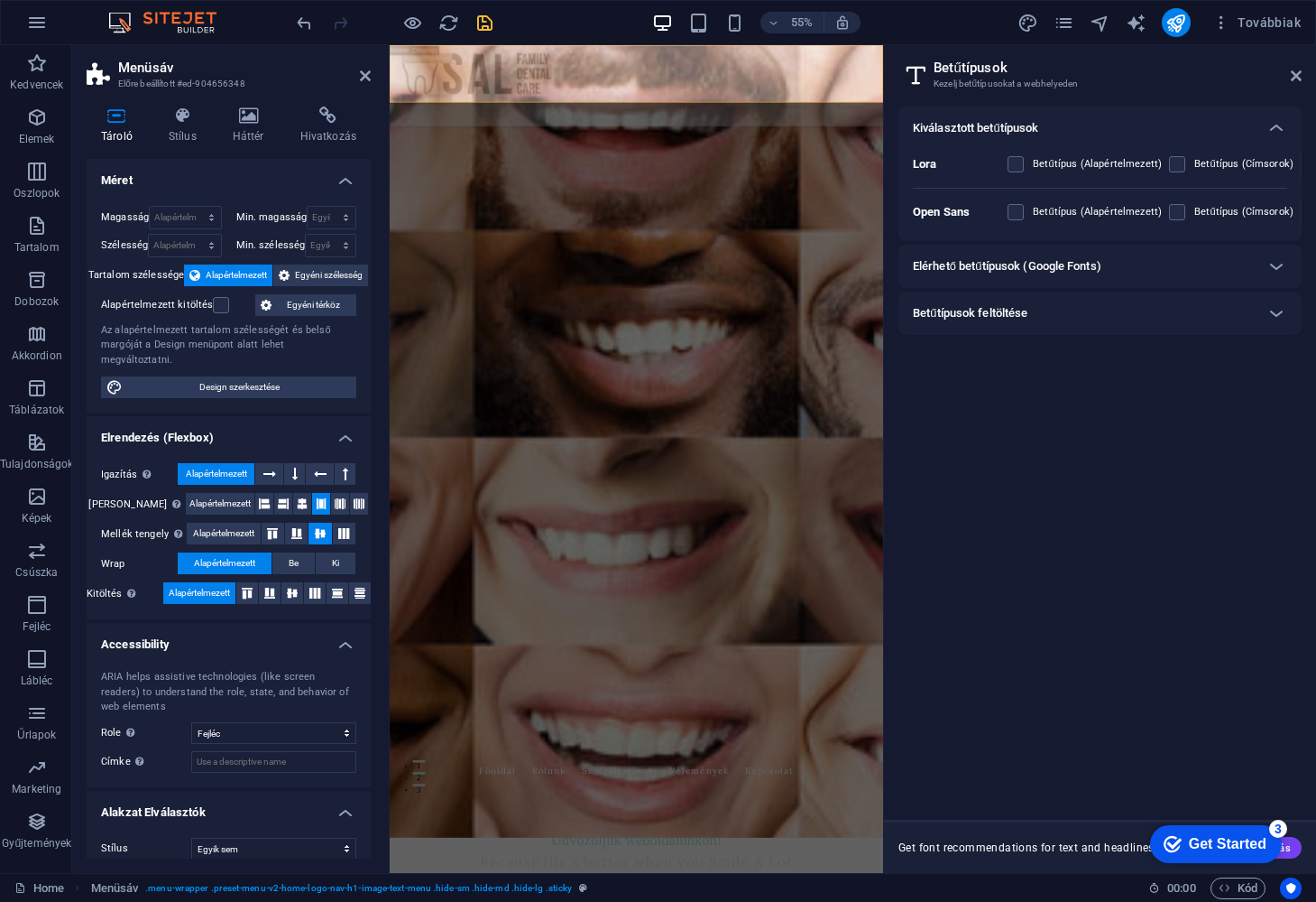
click at [1237, 163] on label "Betűtípus (Címsorok)" at bounding box center [1244, 163] width 99 height 21
click at [0, 0] on input "checkbox" at bounding box center [0, 0] width 0 height 0
click at [1237, 163] on label "Betűtípus (Címsorok)" at bounding box center [1244, 163] width 99 height 21
click at [0, 0] on input "checkbox" at bounding box center [0, 0] width 0 height 0
click at [1237, 163] on label "Betűtípus (Címsorok)" at bounding box center [1244, 163] width 99 height 21
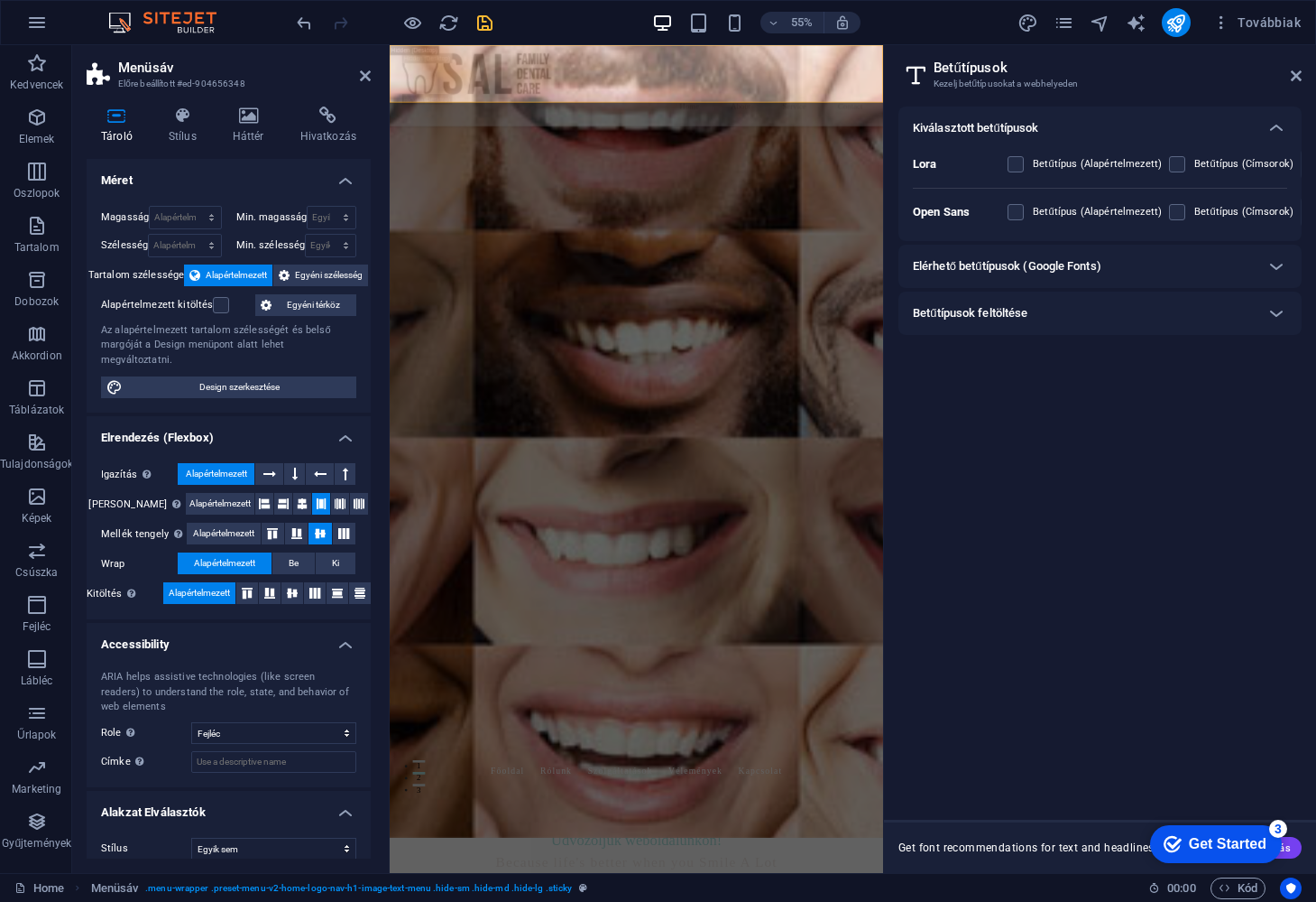
click at [0, 0] on input "checkbox" at bounding box center [0, 0] width 0 height 0
click at [1278, 261] on icon at bounding box center [1276, 266] width 21 height 21
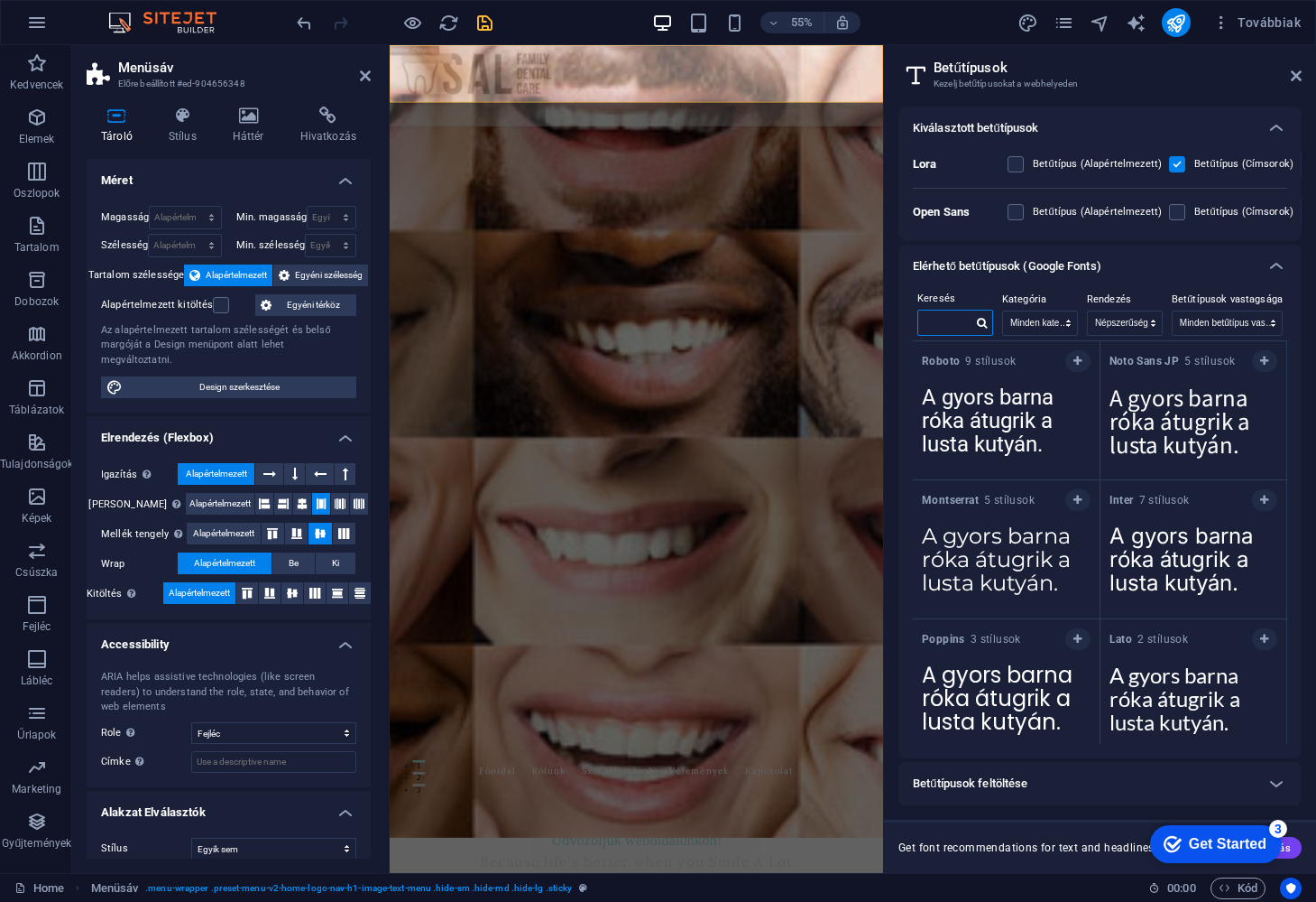
click at [938, 330] on input "text" at bounding box center [945, 321] width 54 height 23
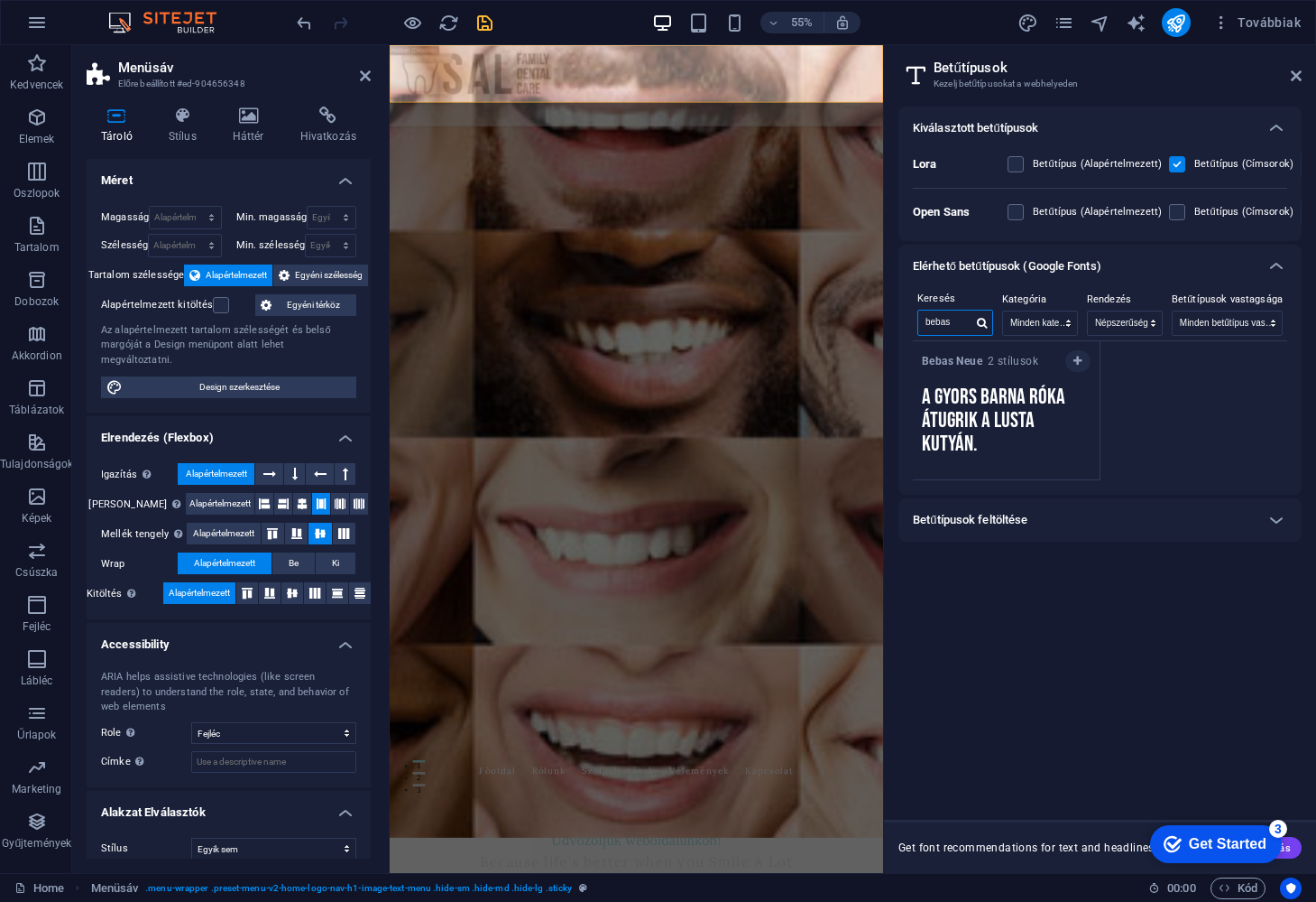
type input "bebas"
click at [958, 358] on strong "Bebas Neue" at bounding box center [955, 361] width 66 height 13
click at [1080, 362] on icon "button" at bounding box center [1077, 361] width 8 height 11
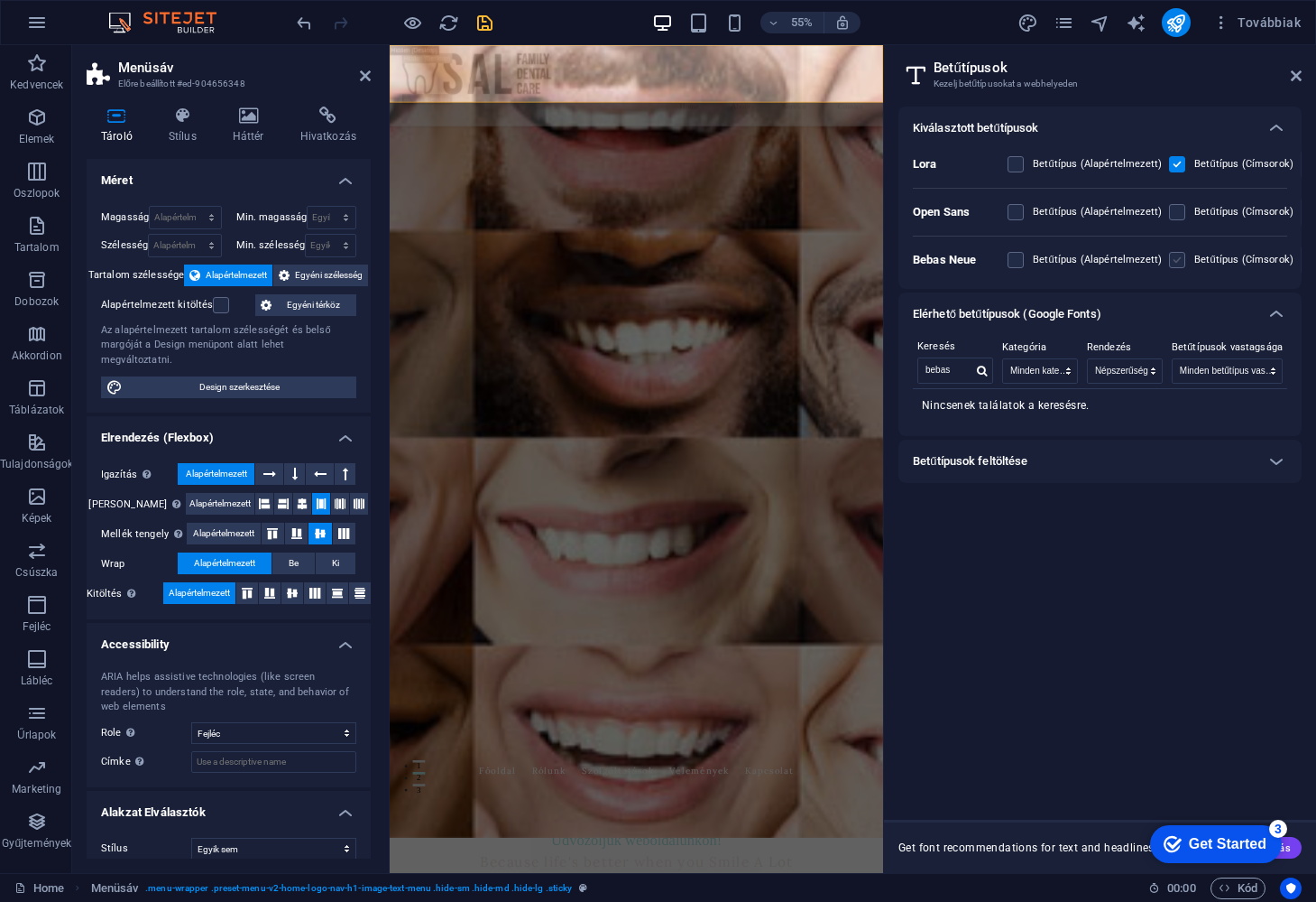
click at [1173, 261] on label at bounding box center [1177, 260] width 16 height 16
click at [0, 0] on Neue "checkbox" at bounding box center [0, 0] width 0 height 0
click at [488, 21] on icon "save" at bounding box center [484, 23] width 21 height 21
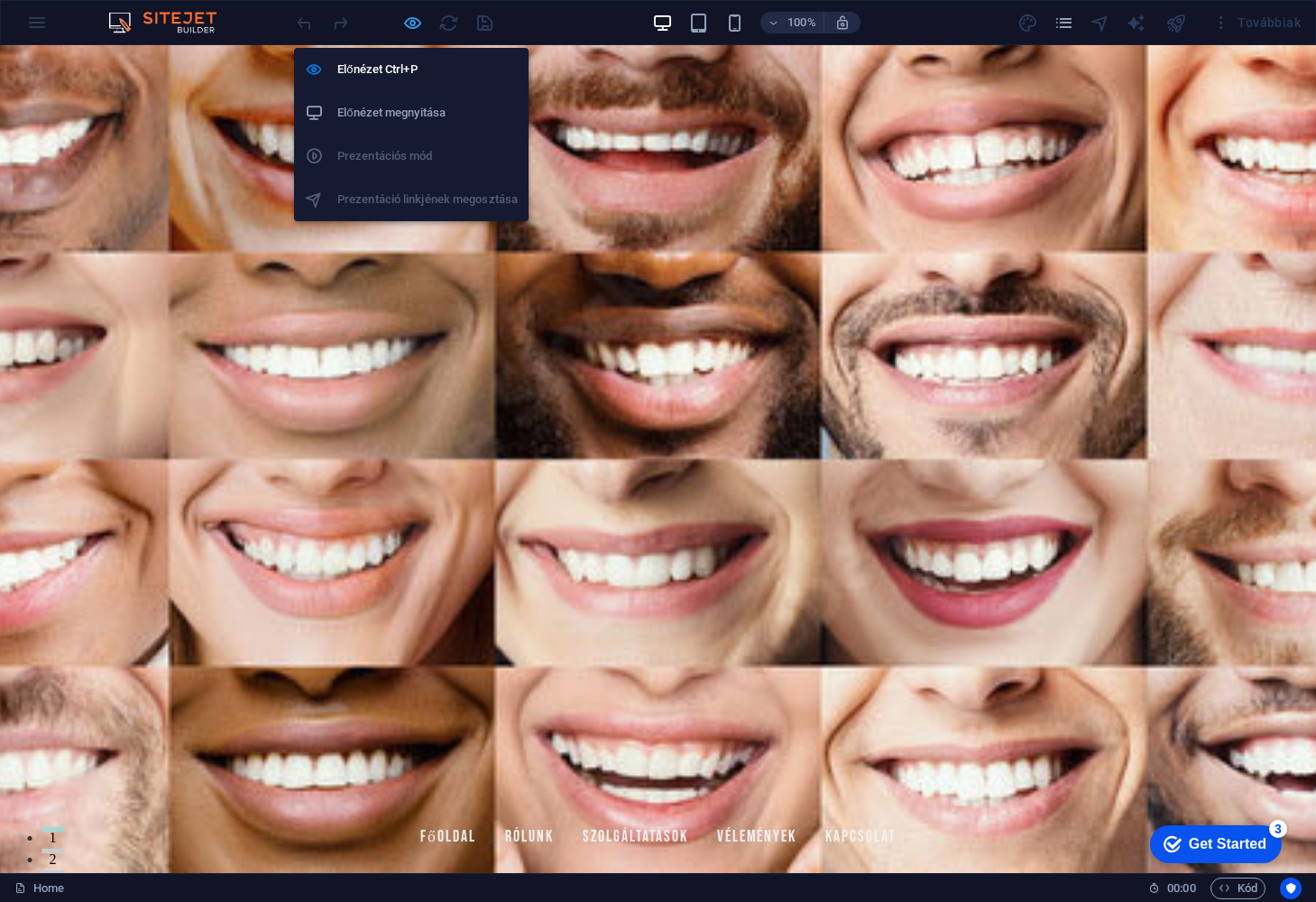
click at [0, 0] on icon "button" at bounding box center [0, 0] width 0 height 0
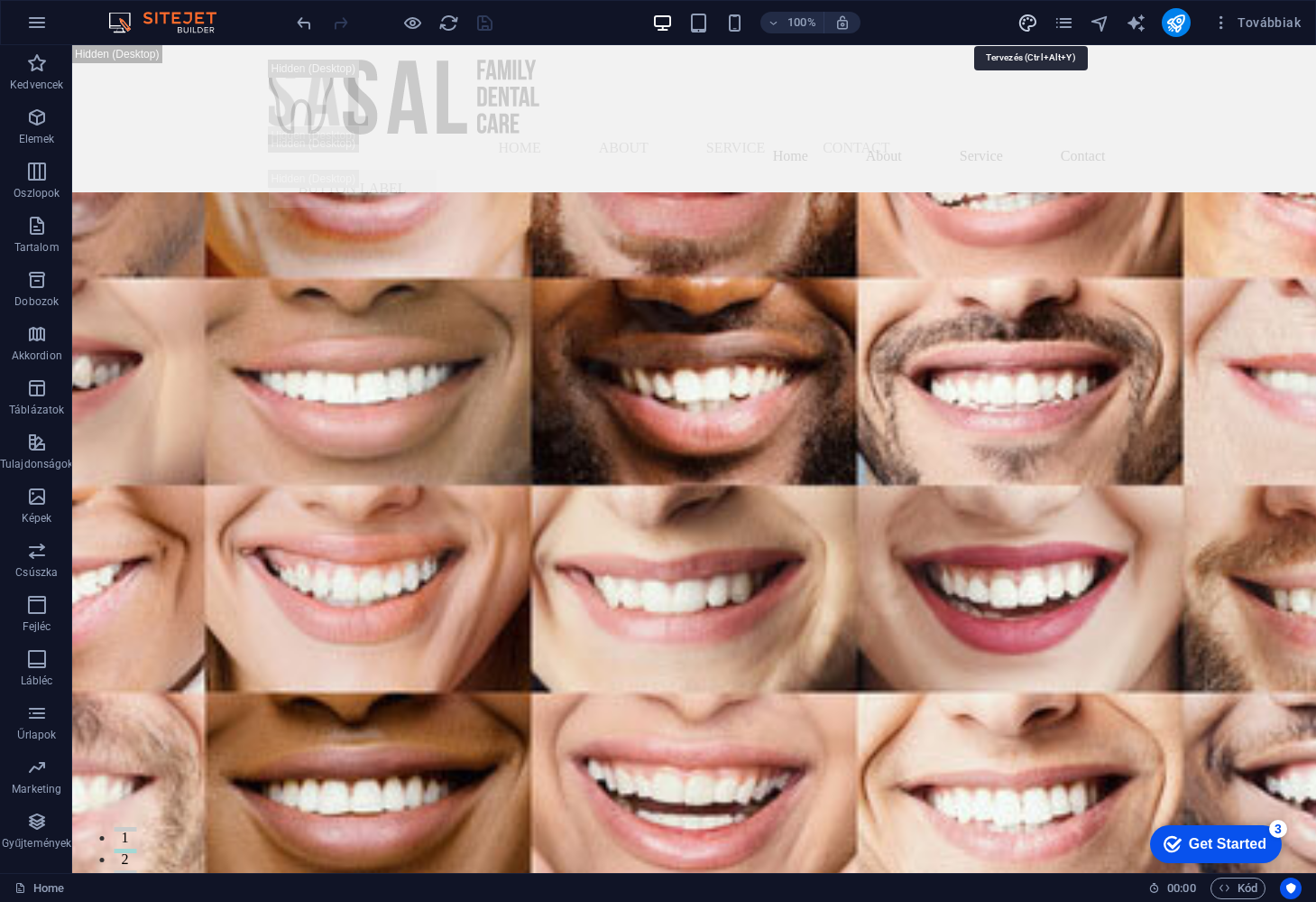
click at [1032, 23] on icon "design" at bounding box center [1028, 23] width 21 height 21
select select "px"
select select "200"
select select "px"
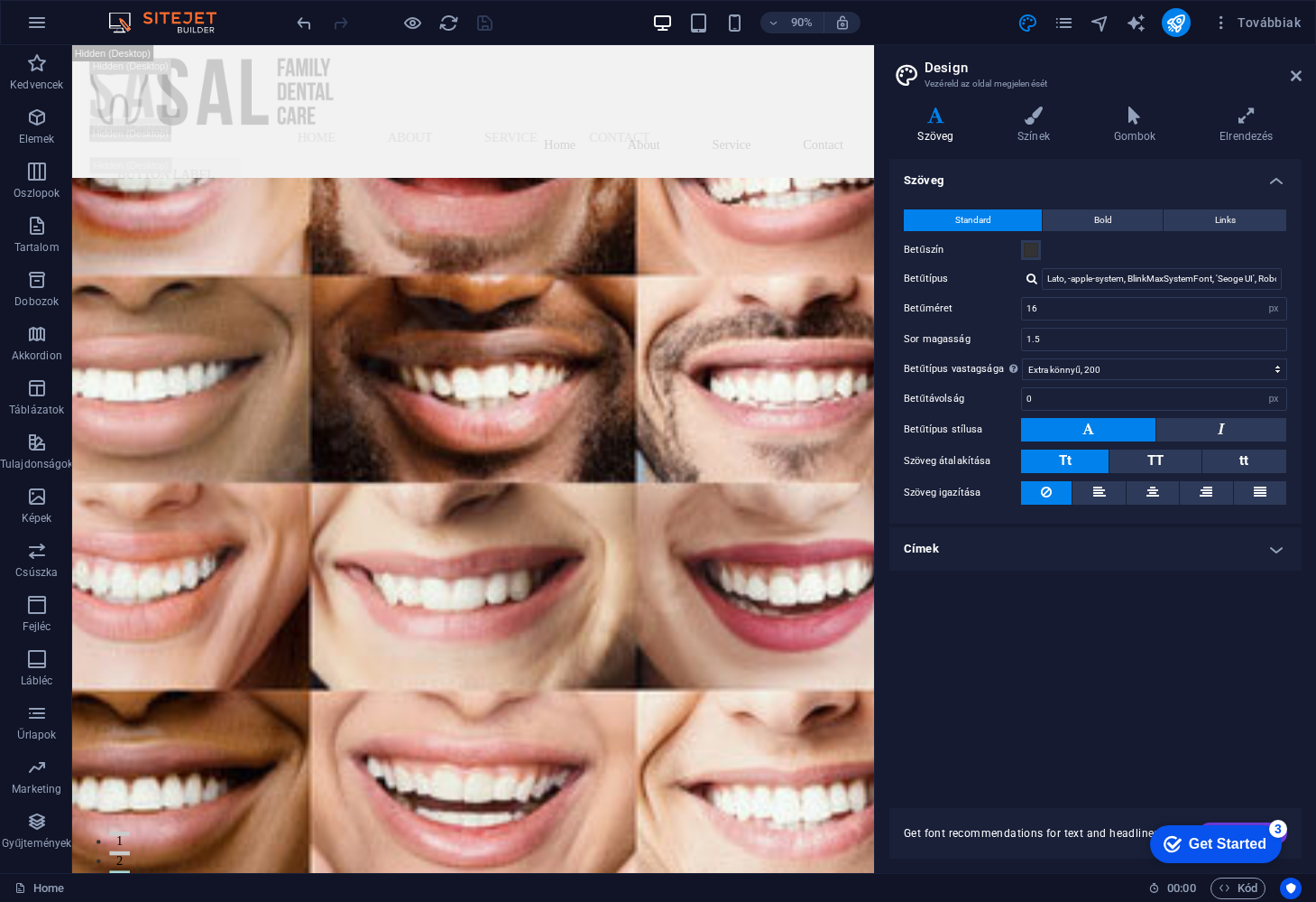
click at [1274, 551] on h4 "Címek" at bounding box center [1096, 548] width 413 height 43
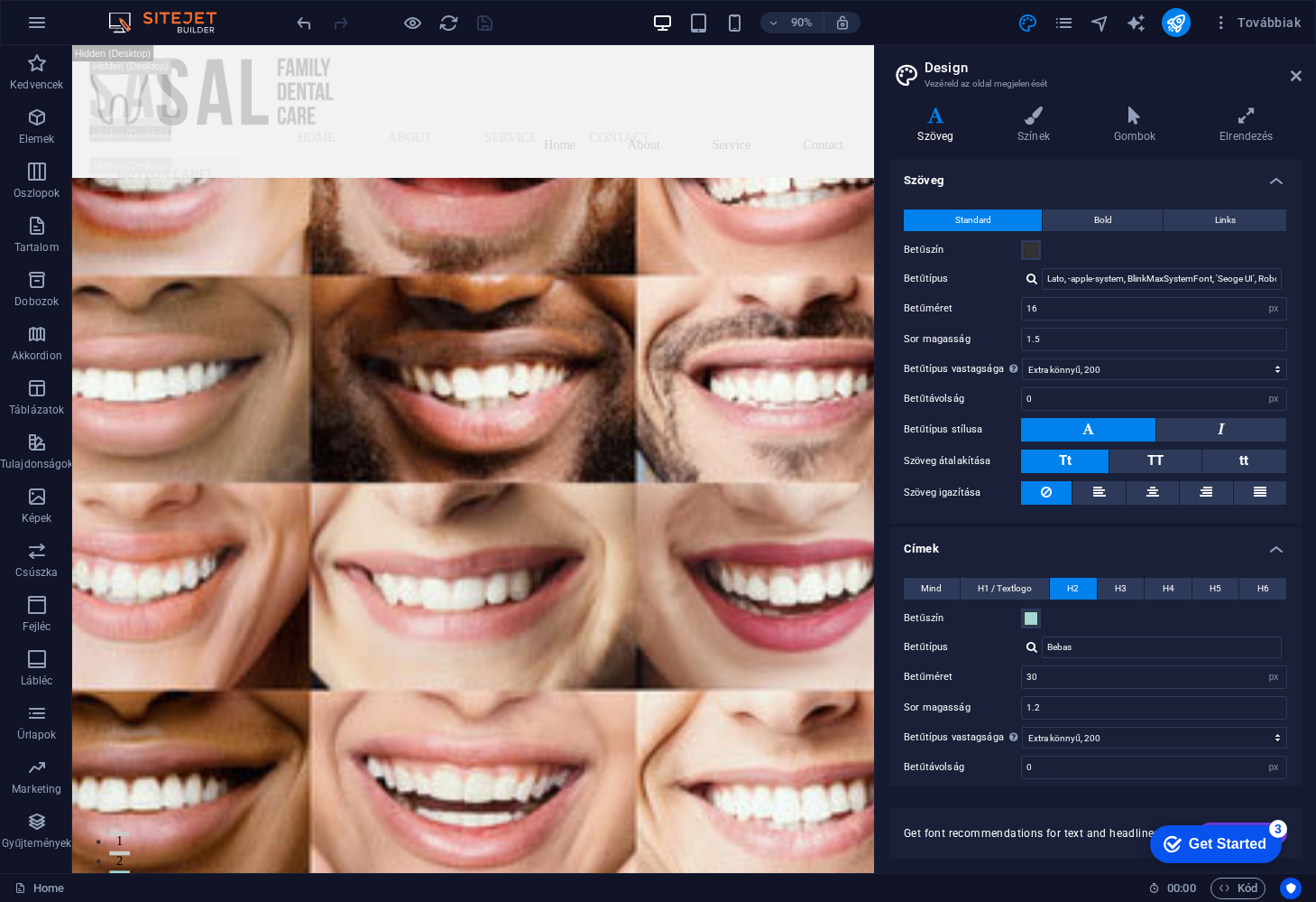
click at [934, 121] on icon at bounding box center [936, 115] width 93 height 18
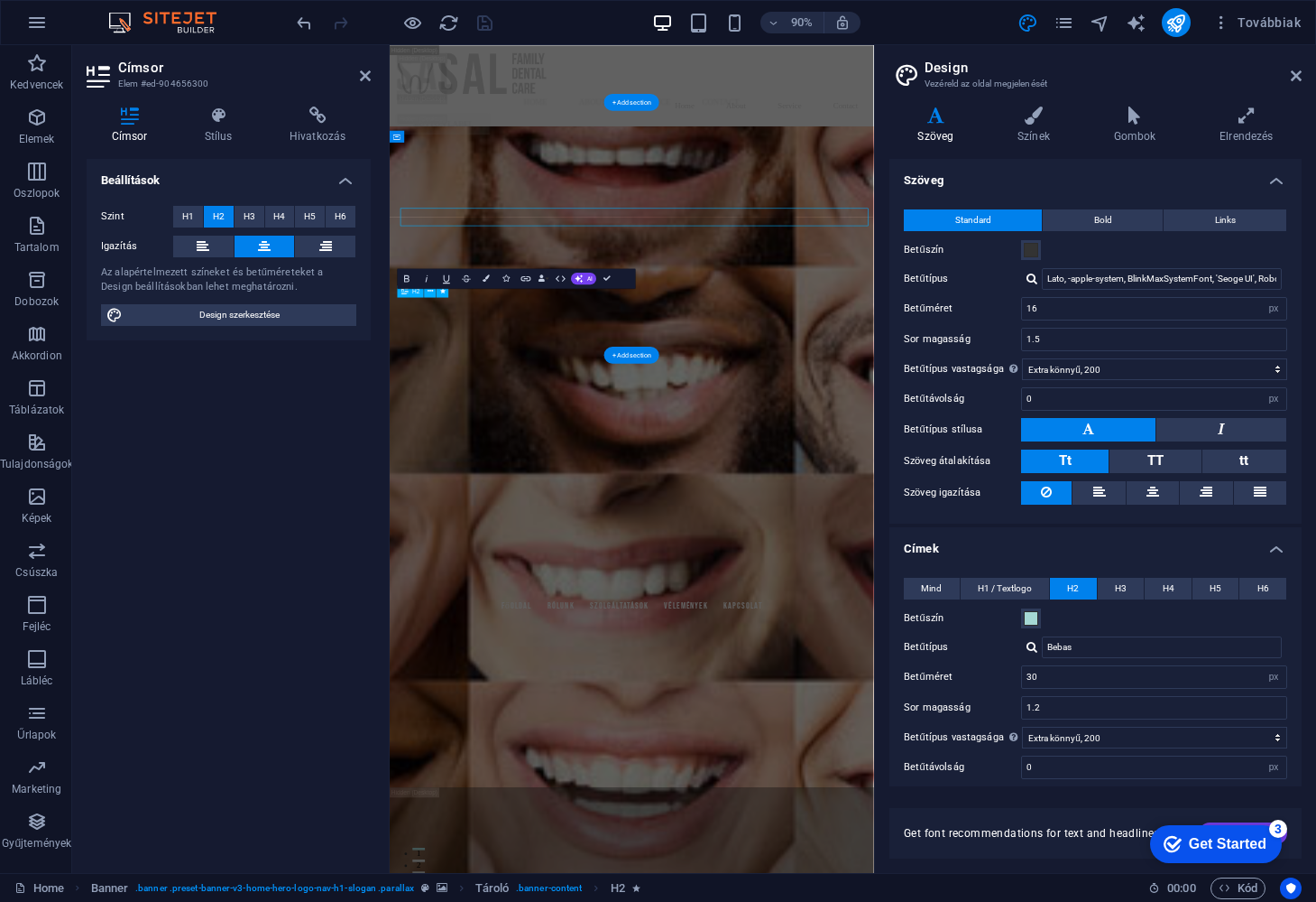
click at [779, 554] on div "Because life's better when you Smile A Lot" at bounding box center [1021, 504] width 484 height 827
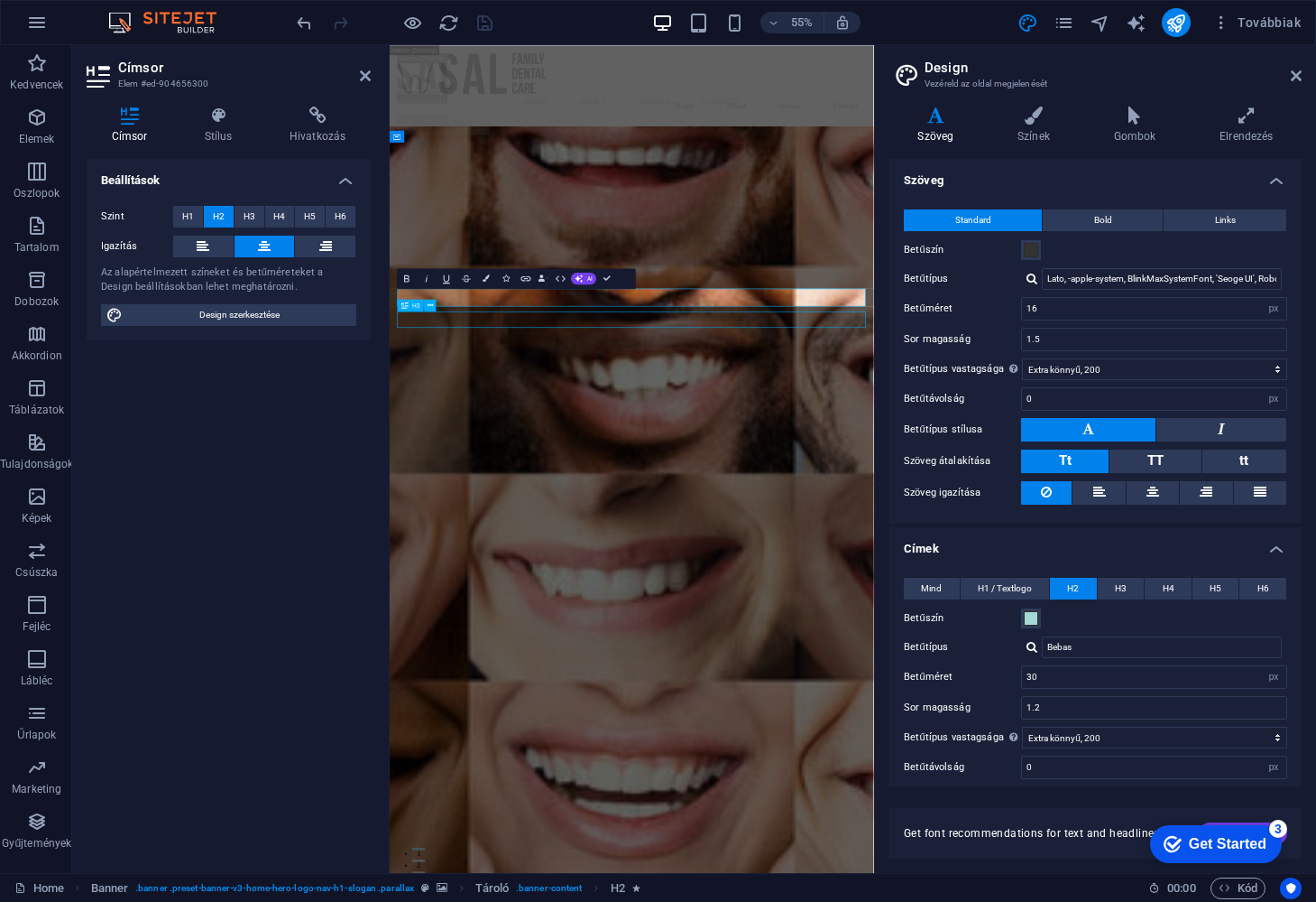
click at [779, 554] on div "Because life's better when you Smile A Lot" at bounding box center [1021, 504] width 484 height 827
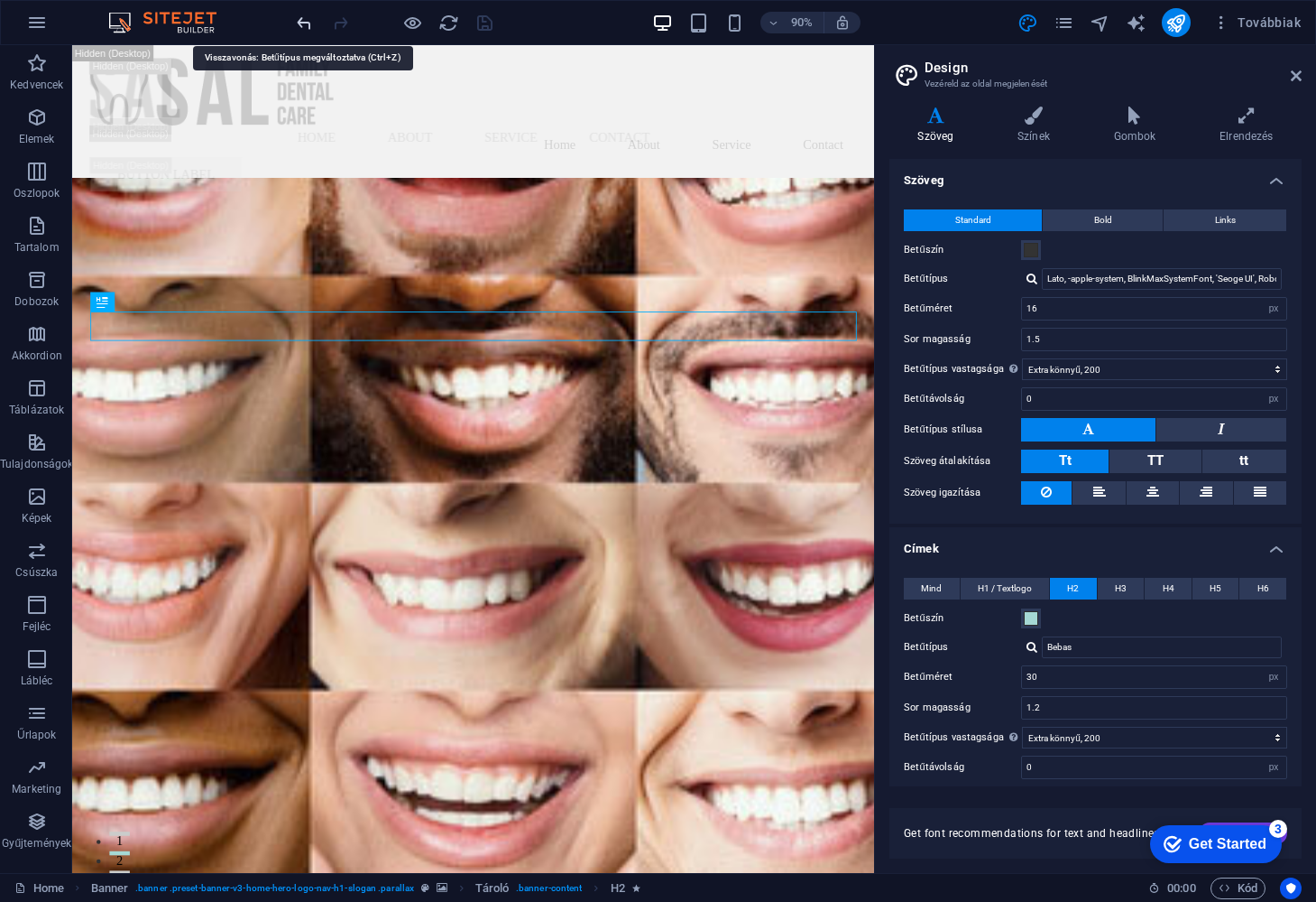
click at [0, 0] on icon "undo" at bounding box center [0, 0] width 0 height 0
click at [1292, 71] on icon at bounding box center [1296, 75] width 11 height 14
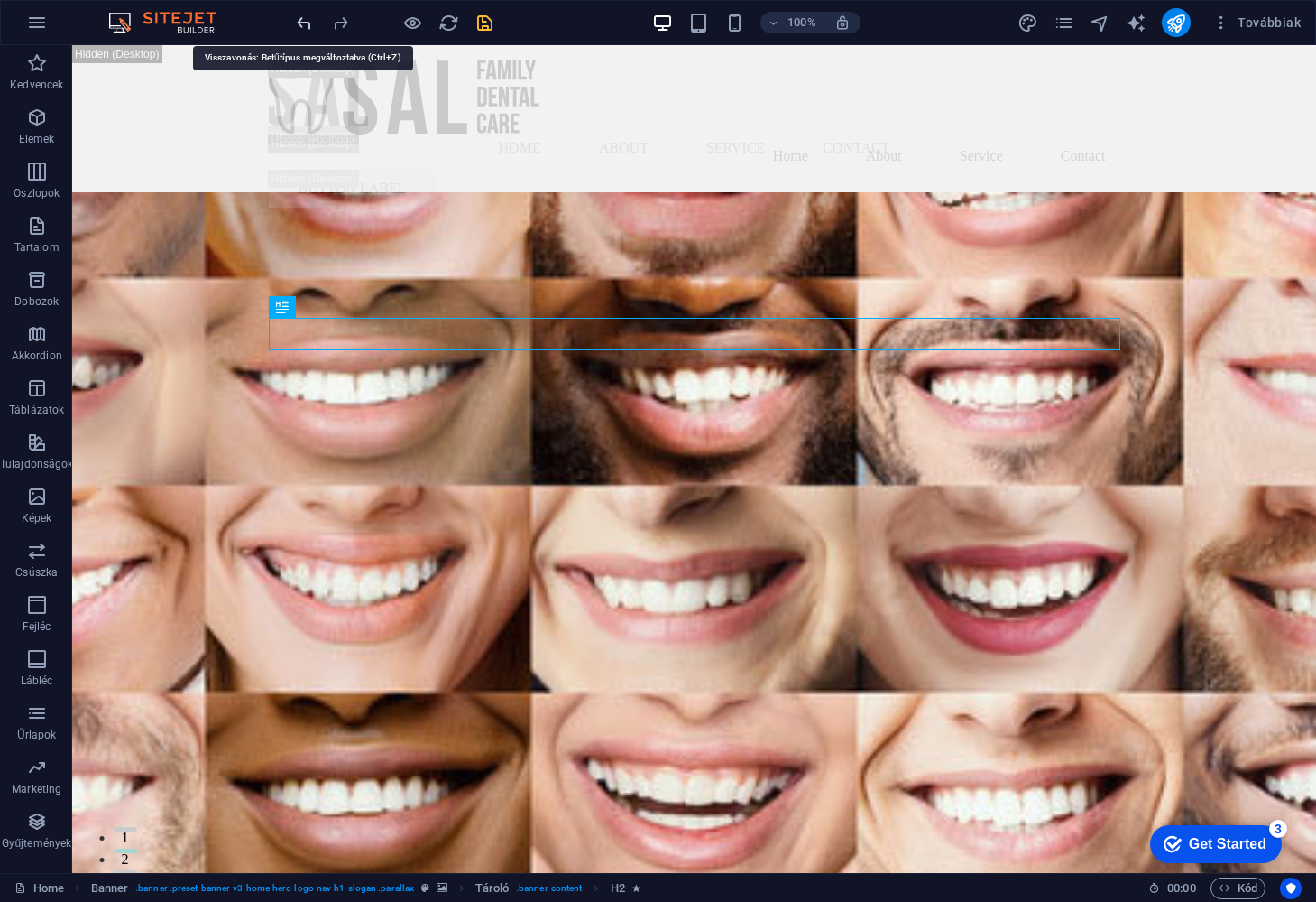
click at [0, 0] on icon "undo" at bounding box center [0, 0] width 0 height 0
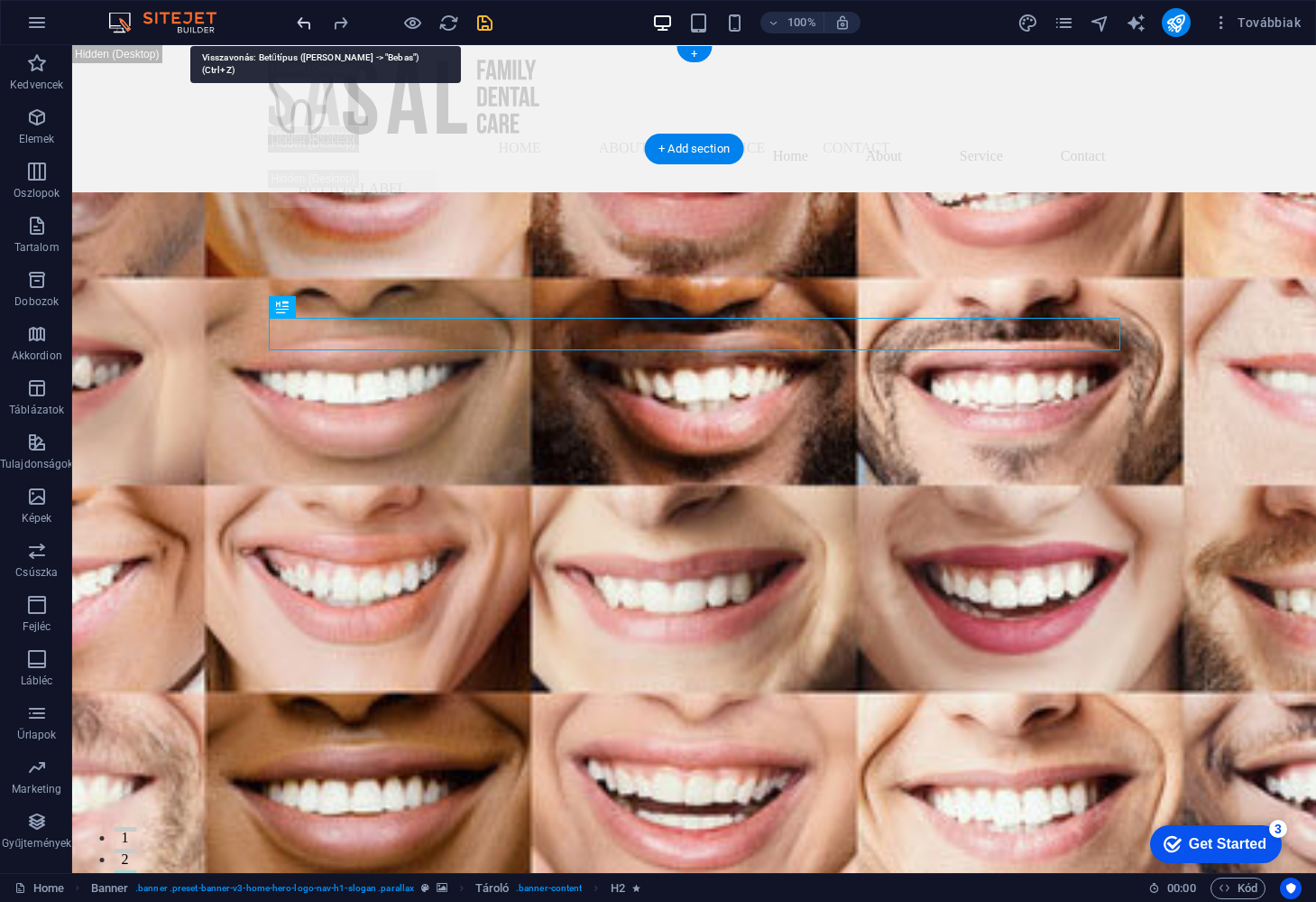
click at [0, 0] on icon "undo" at bounding box center [0, 0] width 0 height 0
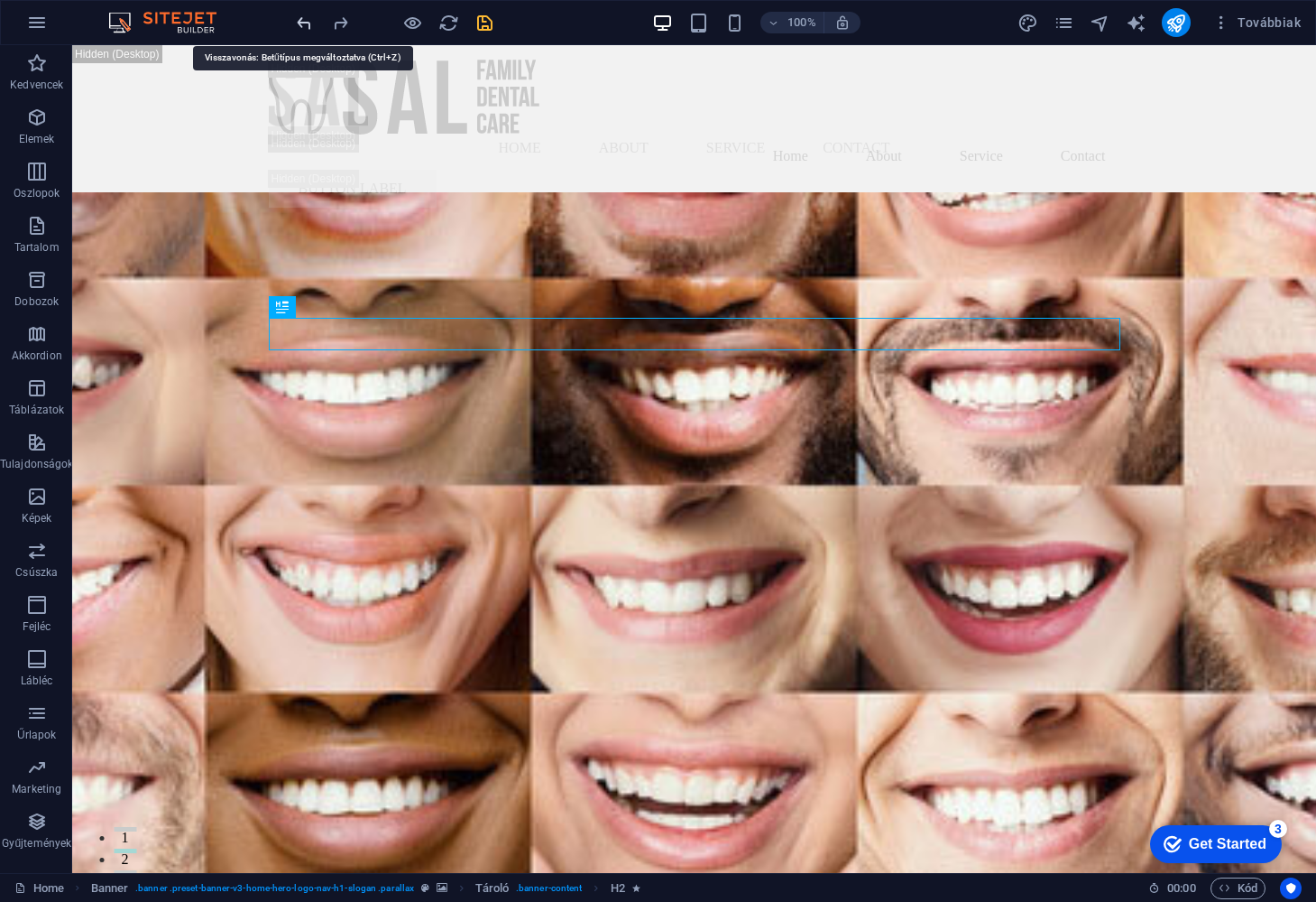
click at [0, 0] on icon "undo" at bounding box center [0, 0] width 0 height 0
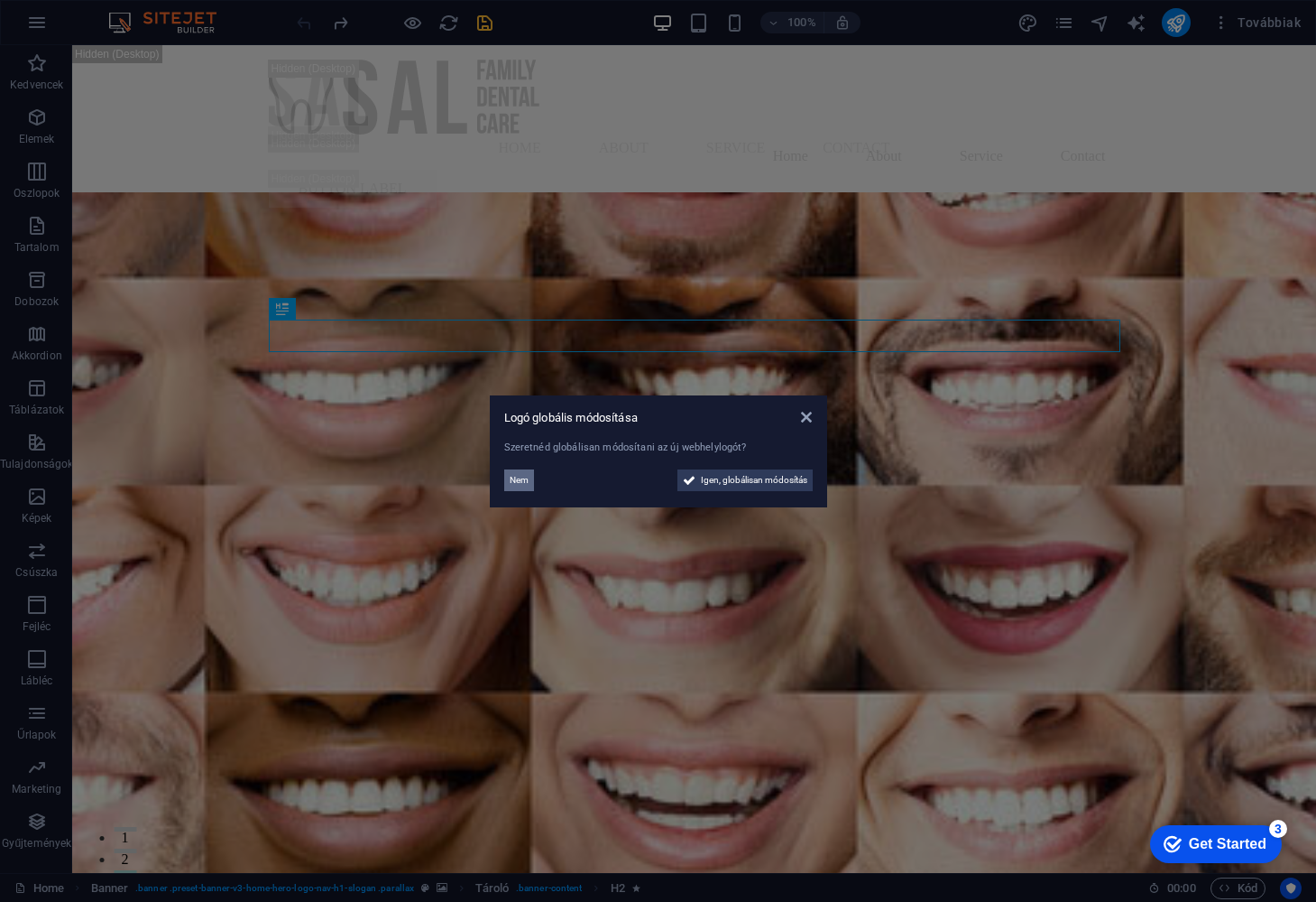
click at [517, 477] on span "Nem" at bounding box center [519, 480] width 19 height 21
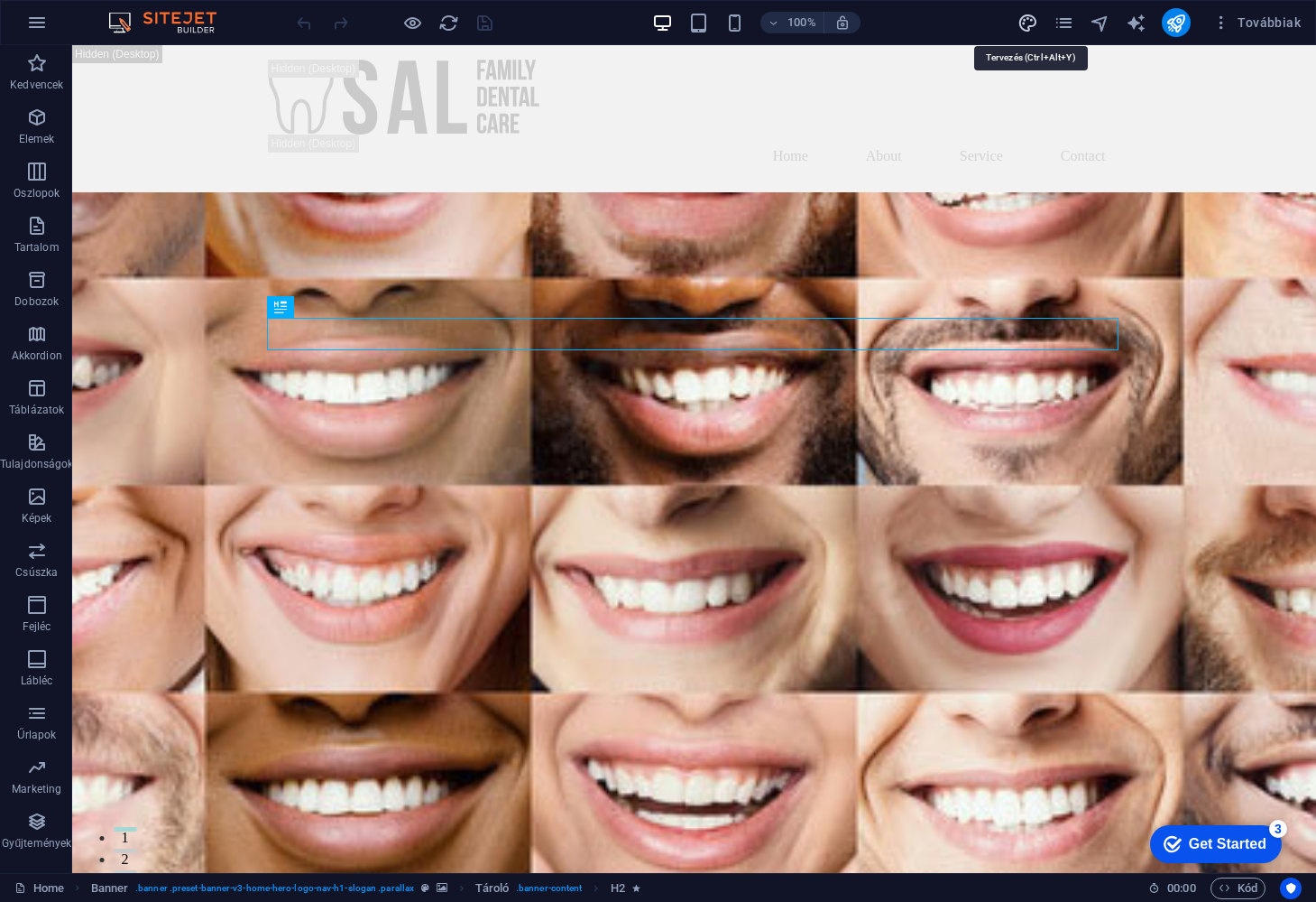
select select "px"
select select "200"
select select "px"
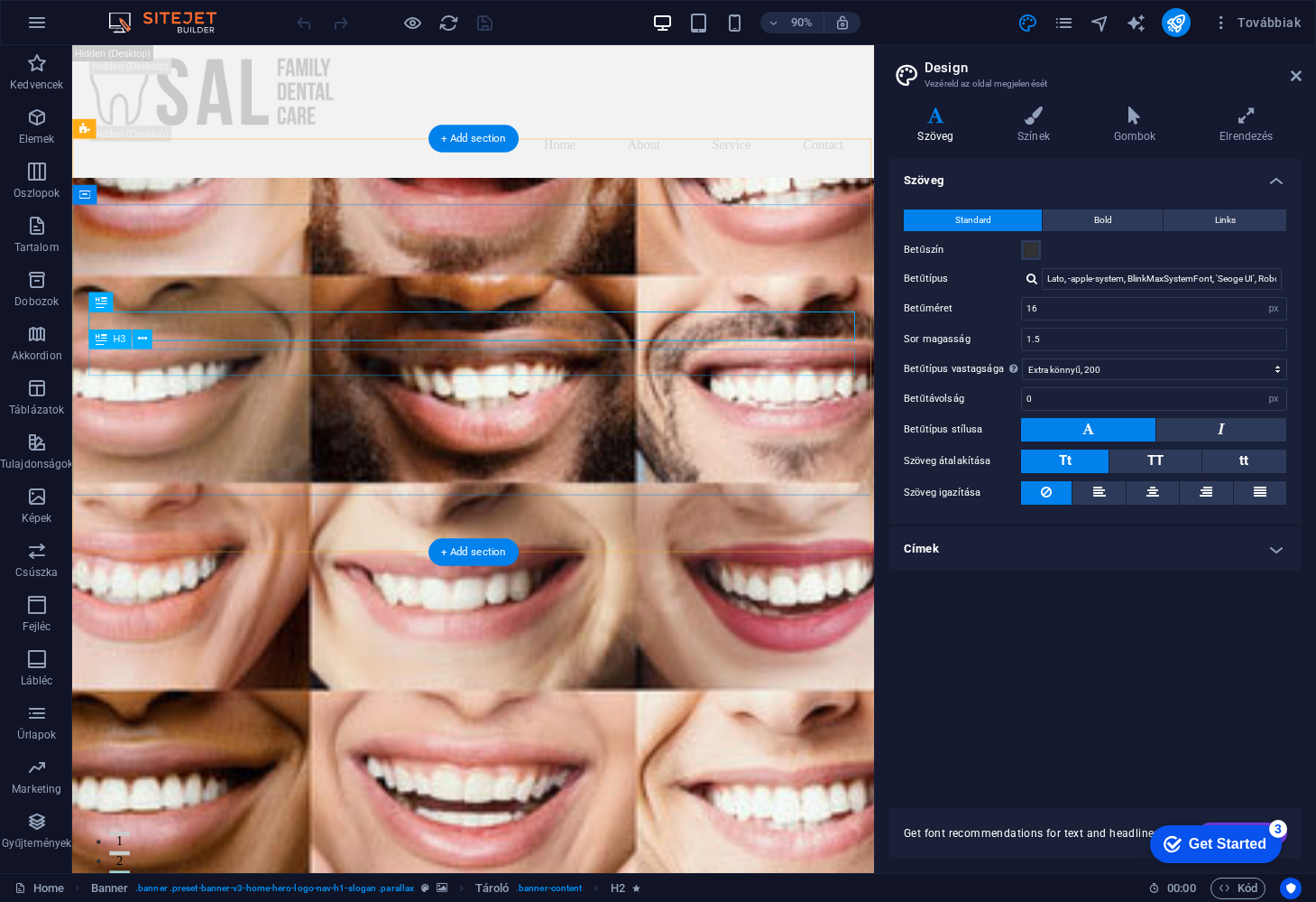
click at [553, 390] on div "Because life's better when you Smile A Lot" at bounding box center [545, 504] width 802 height 827
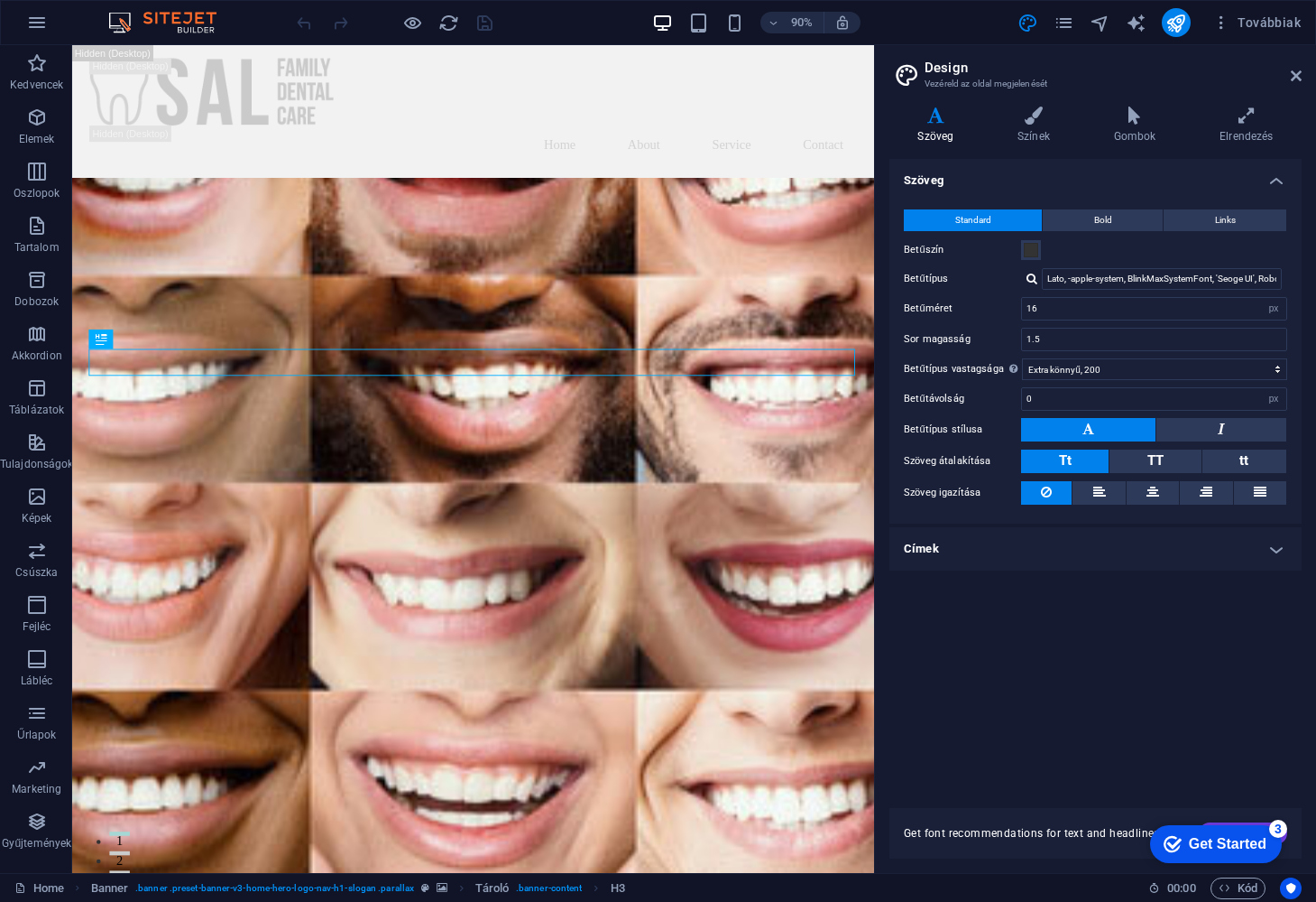
click at [1277, 548] on h4 "Címek" at bounding box center [1096, 548] width 413 height 43
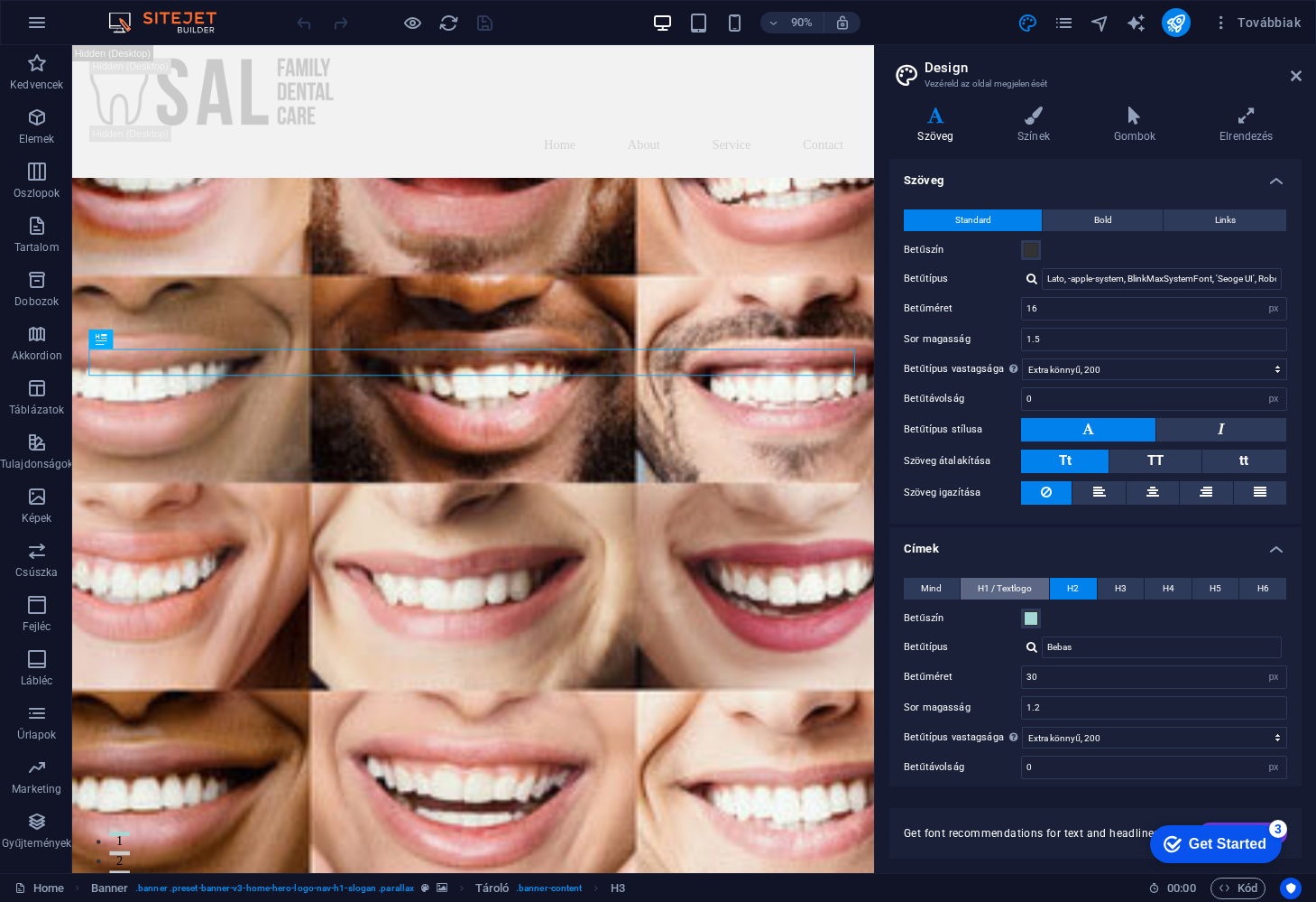
click at [1009, 588] on span "H1 / Textlogo" at bounding box center [1005, 588] width 54 height 21
click at [1068, 581] on span "H2" at bounding box center [1072, 588] width 12 height 21
click at [1115, 585] on span "H3" at bounding box center [1121, 588] width 12 height 21
click at [1169, 581] on span "H4" at bounding box center [1169, 588] width 12 height 21
click at [1215, 585] on span "H5" at bounding box center [1215, 588] width 12 height 21
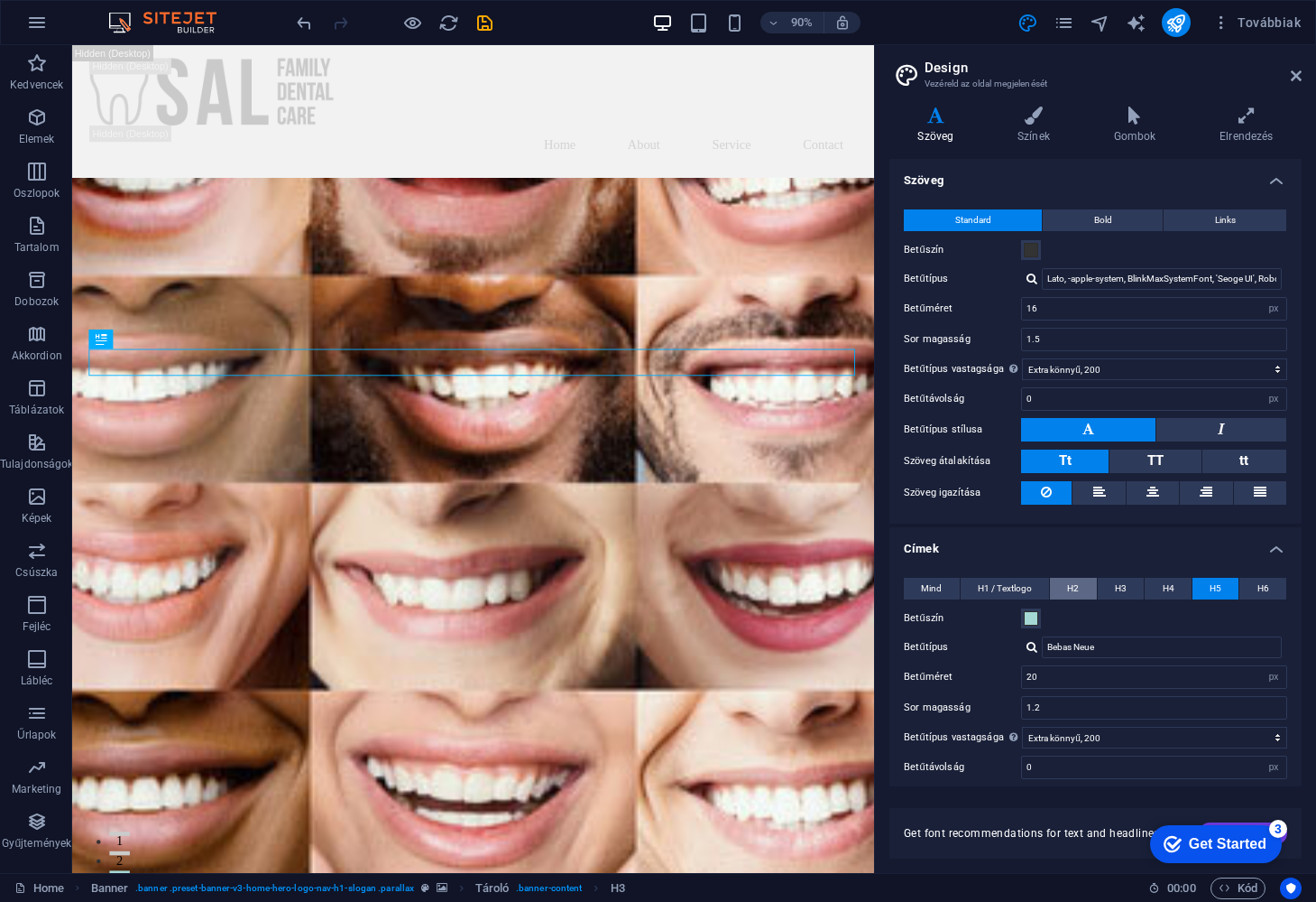
click at [1076, 588] on span "H2" at bounding box center [1072, 588] width 12 height 21
click at [1005, 583] on span "H1 / Textlogo" at bounding box center [1005, 588] width 54 height 21
click at [938, 579] on span "Mind" at bounding box center [931, 588] width 21 height 21
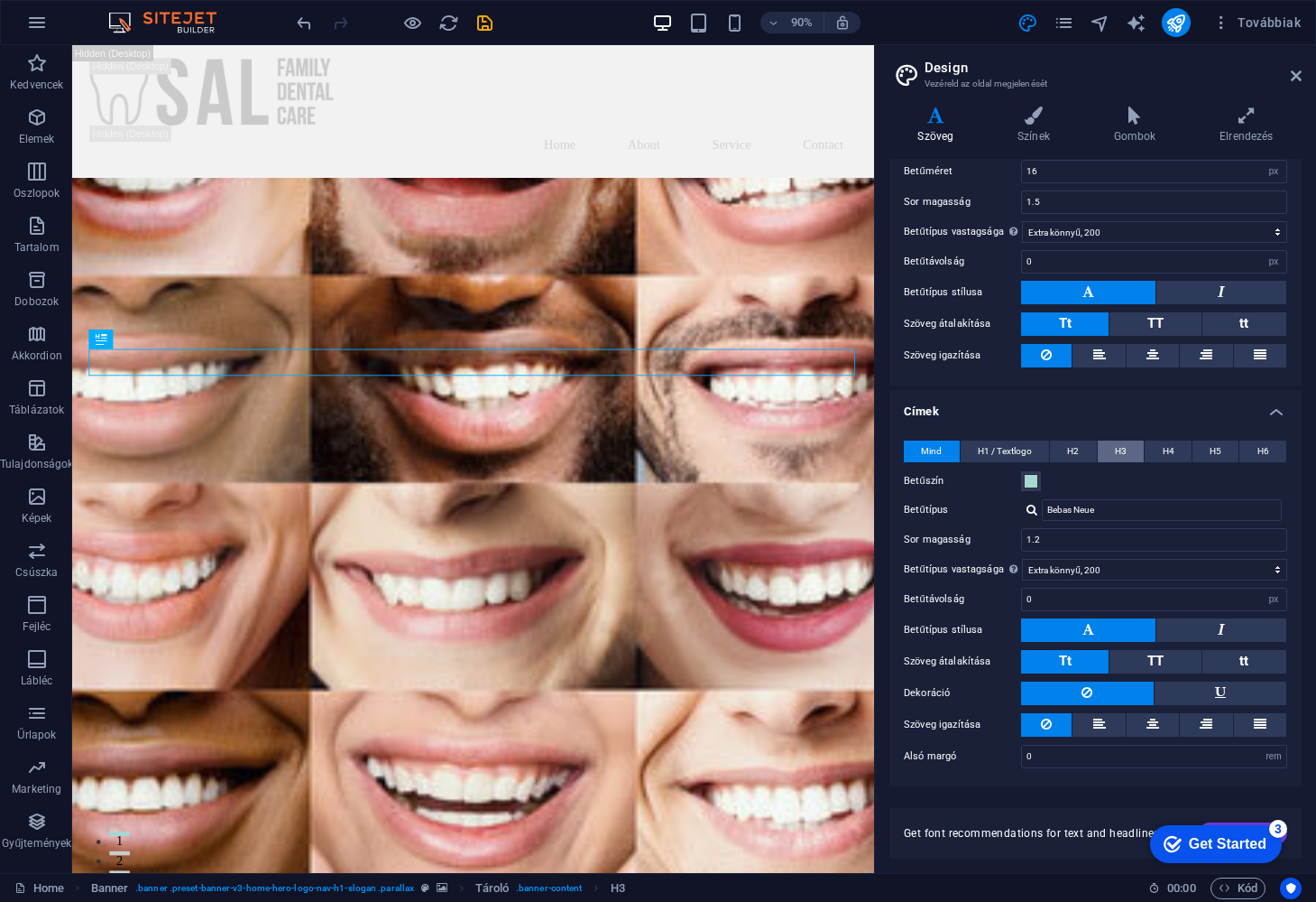
scroll to position [136, 0]
click at [0, 0] on icon "reload" at bounding box center [0, 0] width 0 height 0
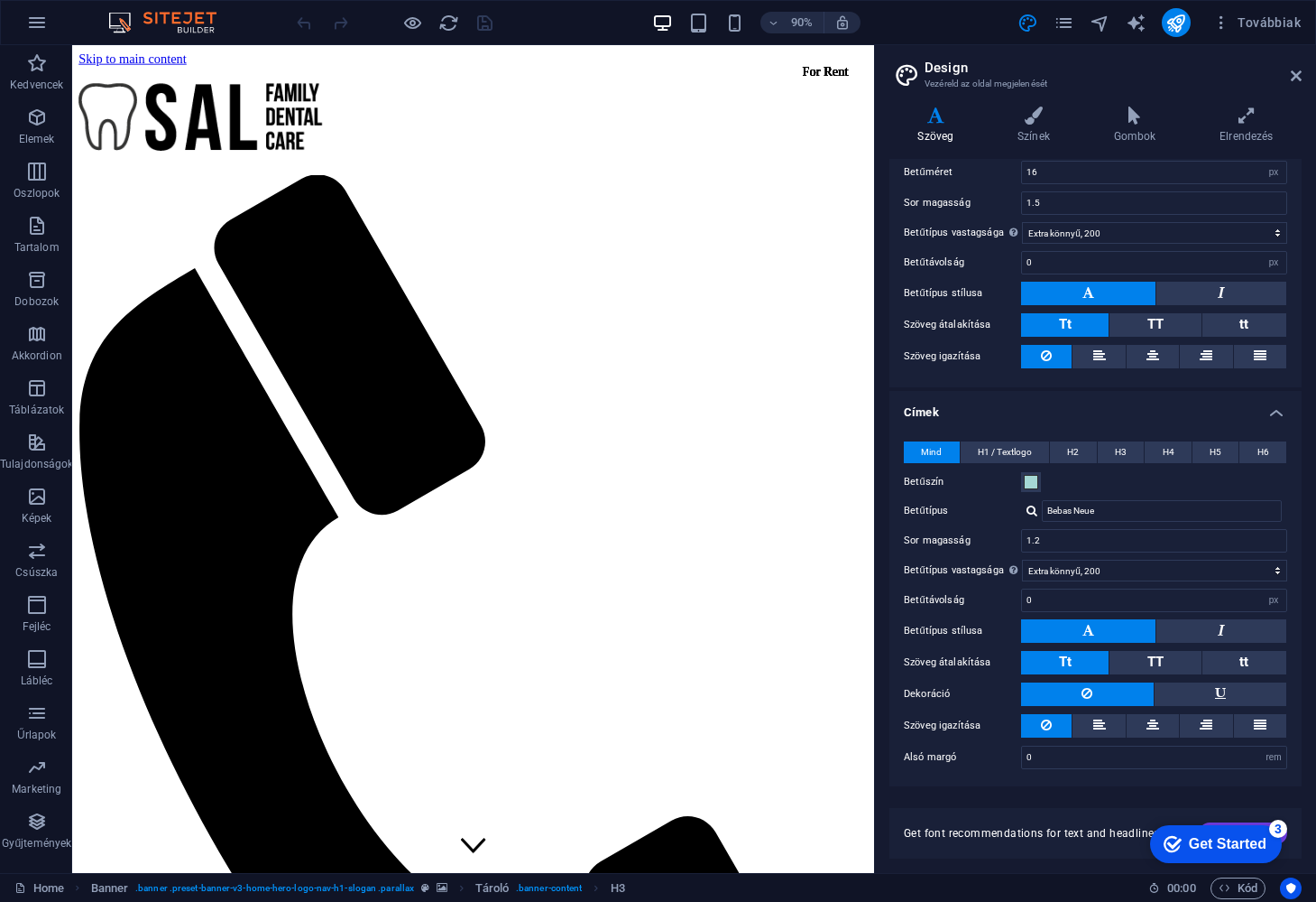
scroll to position [0, 0]
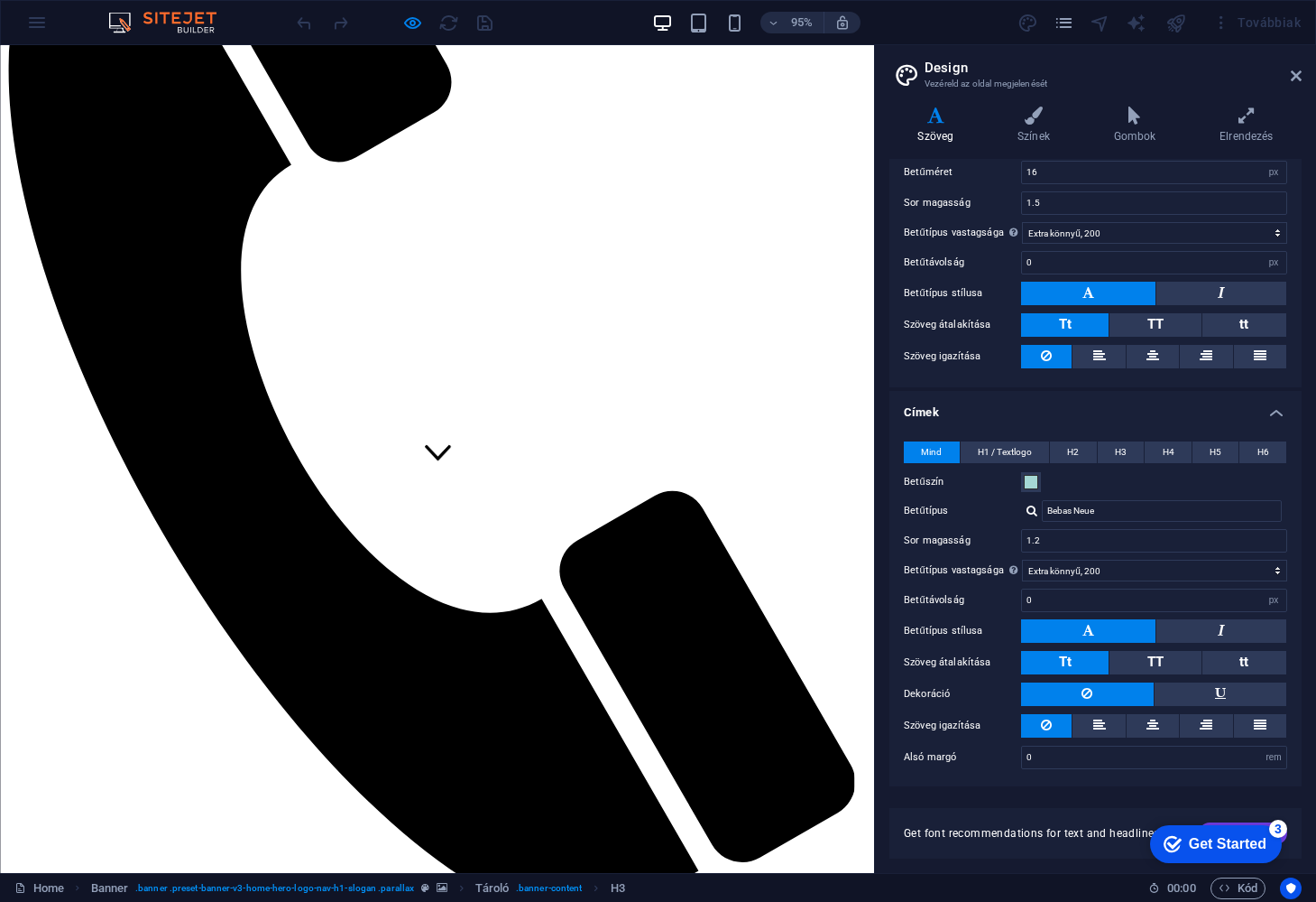
scroll to position [425, 0]
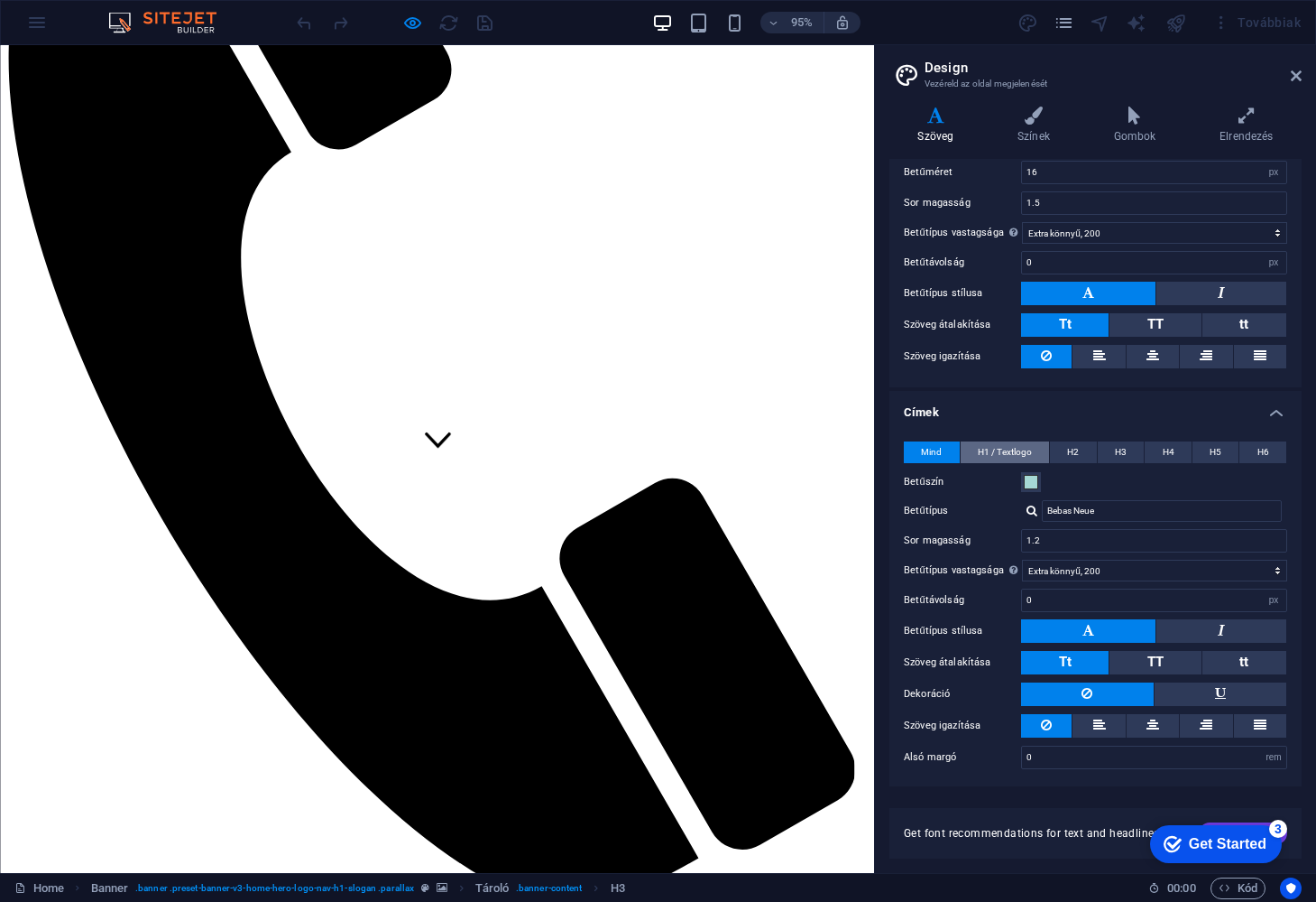
click at [1001, 447] on span "H1 / Textlogo" at bounding box center [1005, 452] width 54 height 21
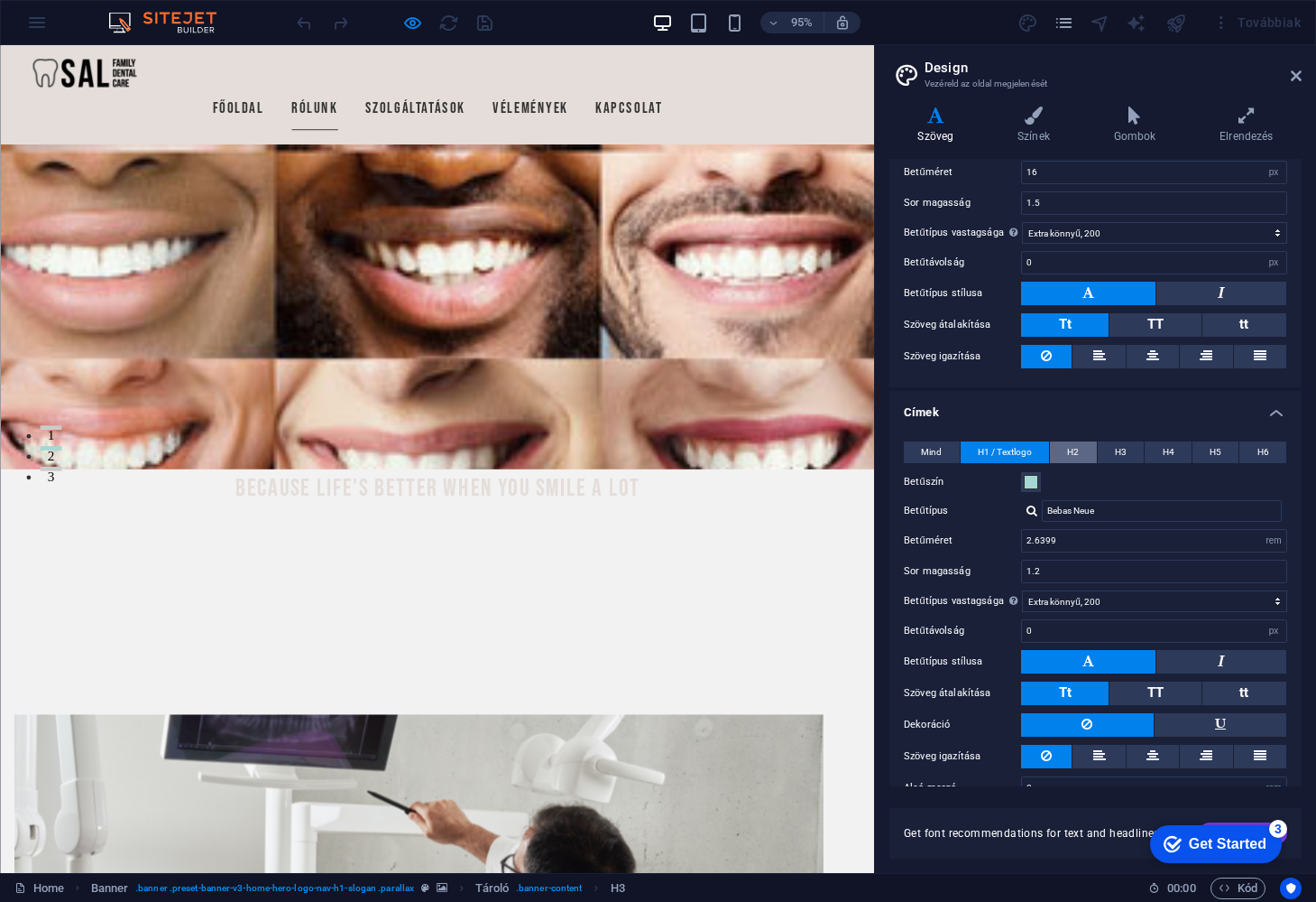
click at [1077, 452] on span "H2" at bounding box center [1072, 452] width 12 height 21
click at [1123, 452] on span "H3" at bounding box center [1121, 452] width 12 height 21
click at [1071, 450] on span "H2" at bounding box center [1072, 452] width 12 height 21
click at [1121, 451] on span "H3" at bounding box center [1121, 452] width 12 height 21
click at [1176, 447] on button "H4" at bounding box center [1169, 452] width 47 height 21
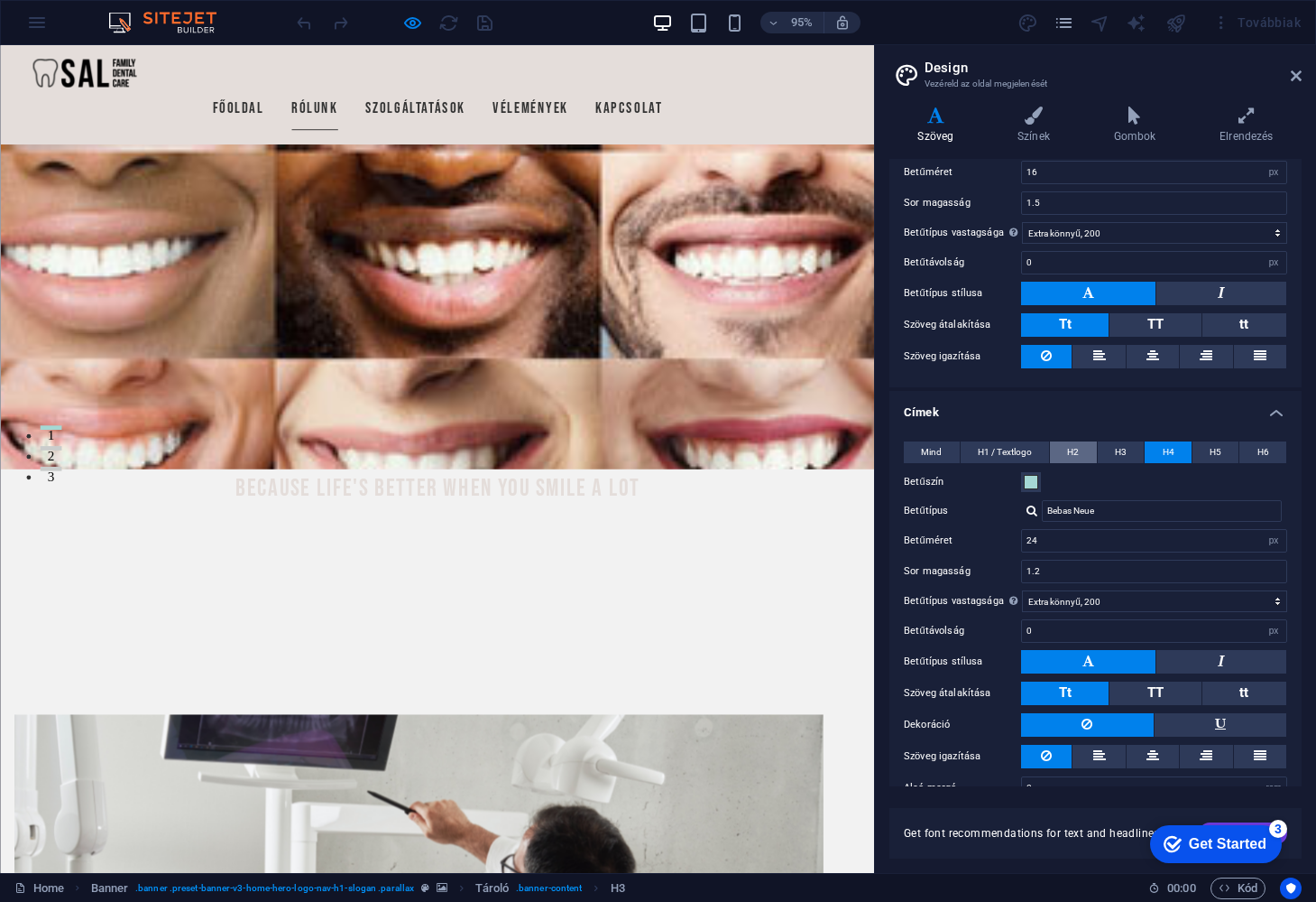
click at [1081, 446] on button "H2" at bounding box center [1073, 452] width 47 height 21
click at [1108, 506] on input "Bebas" at bounding box center [1161, 510] width 240 height 21
type input "Bebas Neue"
click at [1077, 535] on div "Bebas Neue" at bounding box center [1165, 535] width 238 height 19
click at [1004, 450] on span "H1 / Textlogo" at bounding box center [1005, 452] width 54 height 21
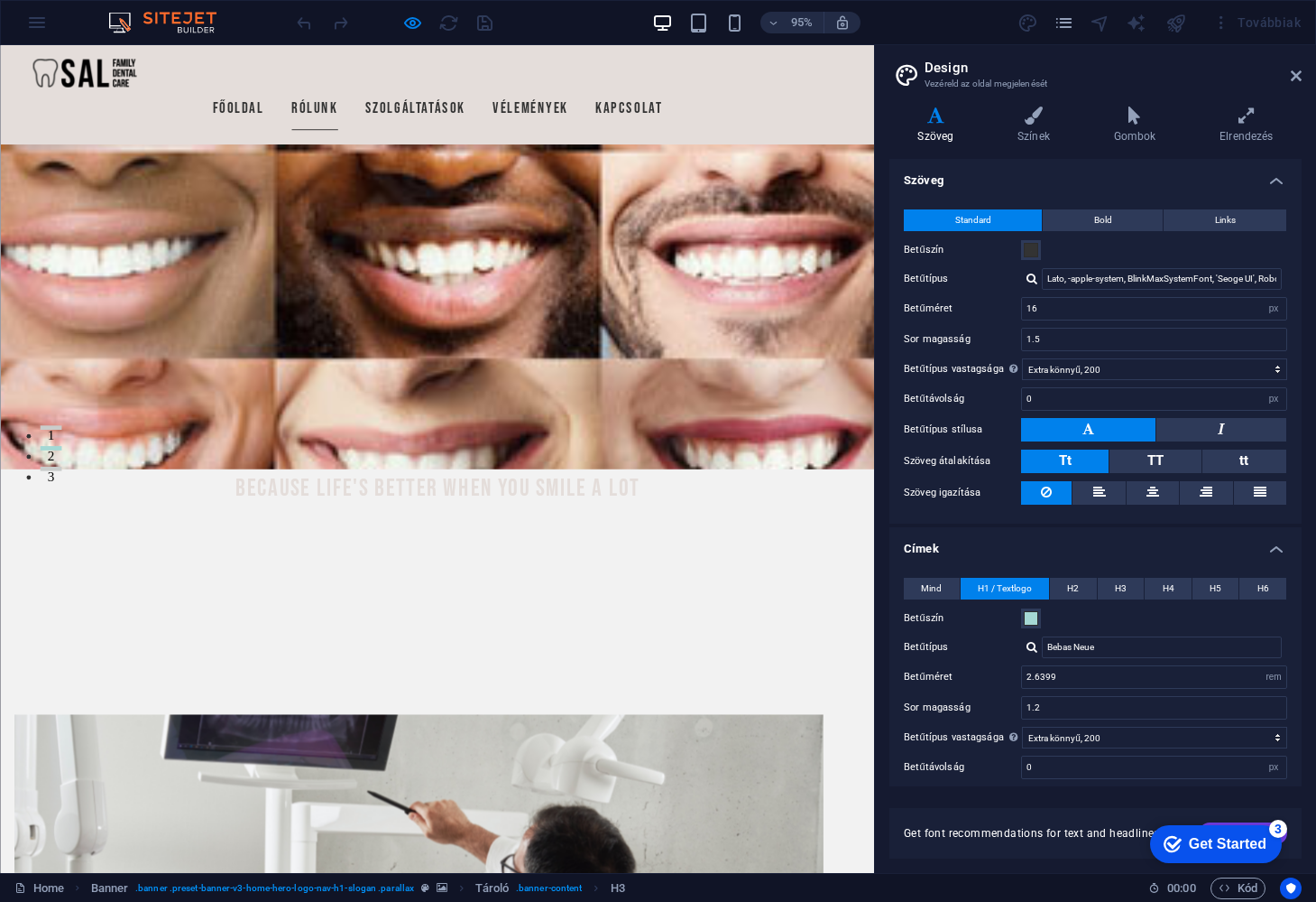
scroll to position [0, 0]
click at [1083, 218] on button "Bold" at bounding box center [1102, 219] width 120 height 21
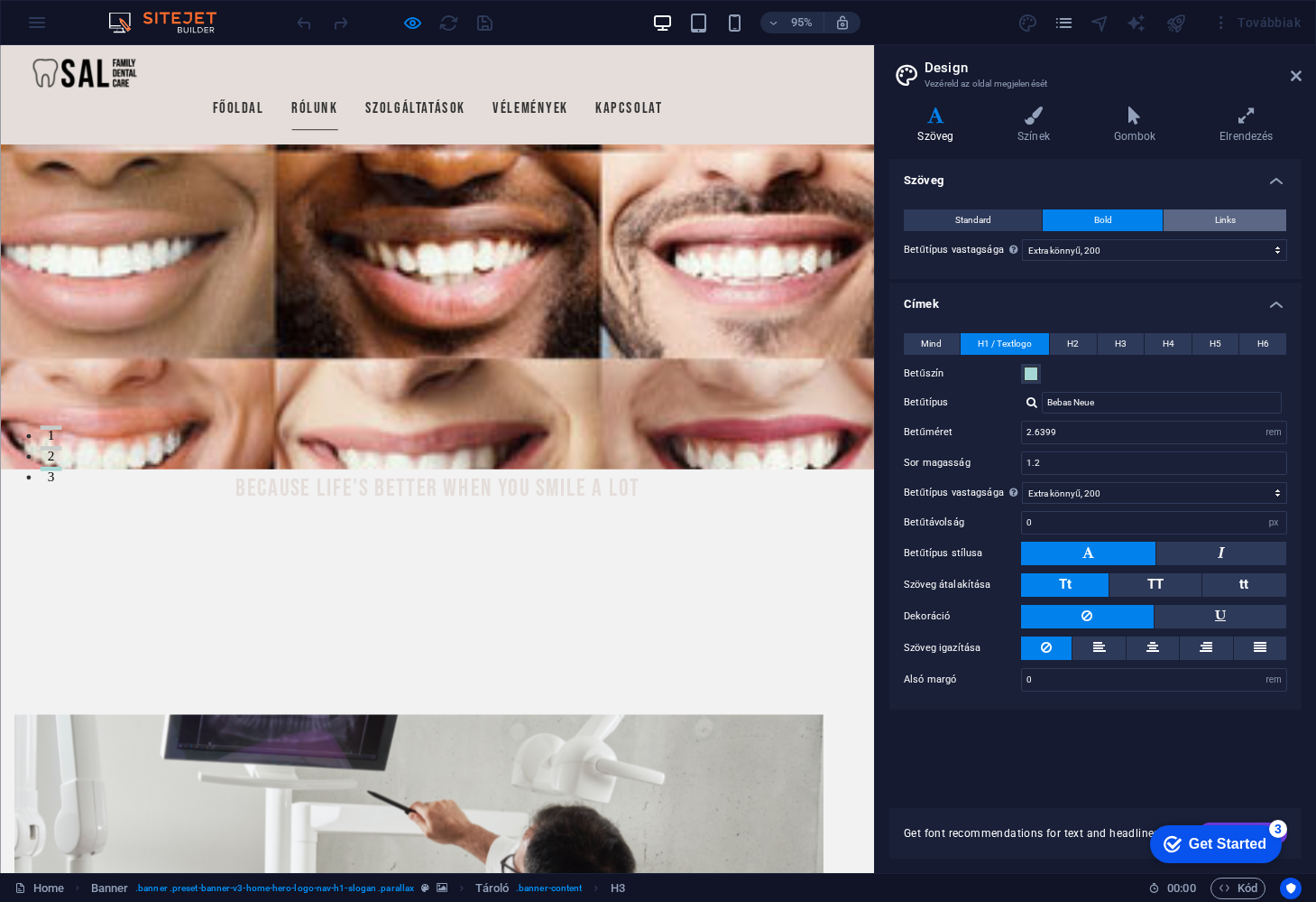
click at [1227, 218] on span "Links" at bounding box center [1225, 219] width 21 height 21
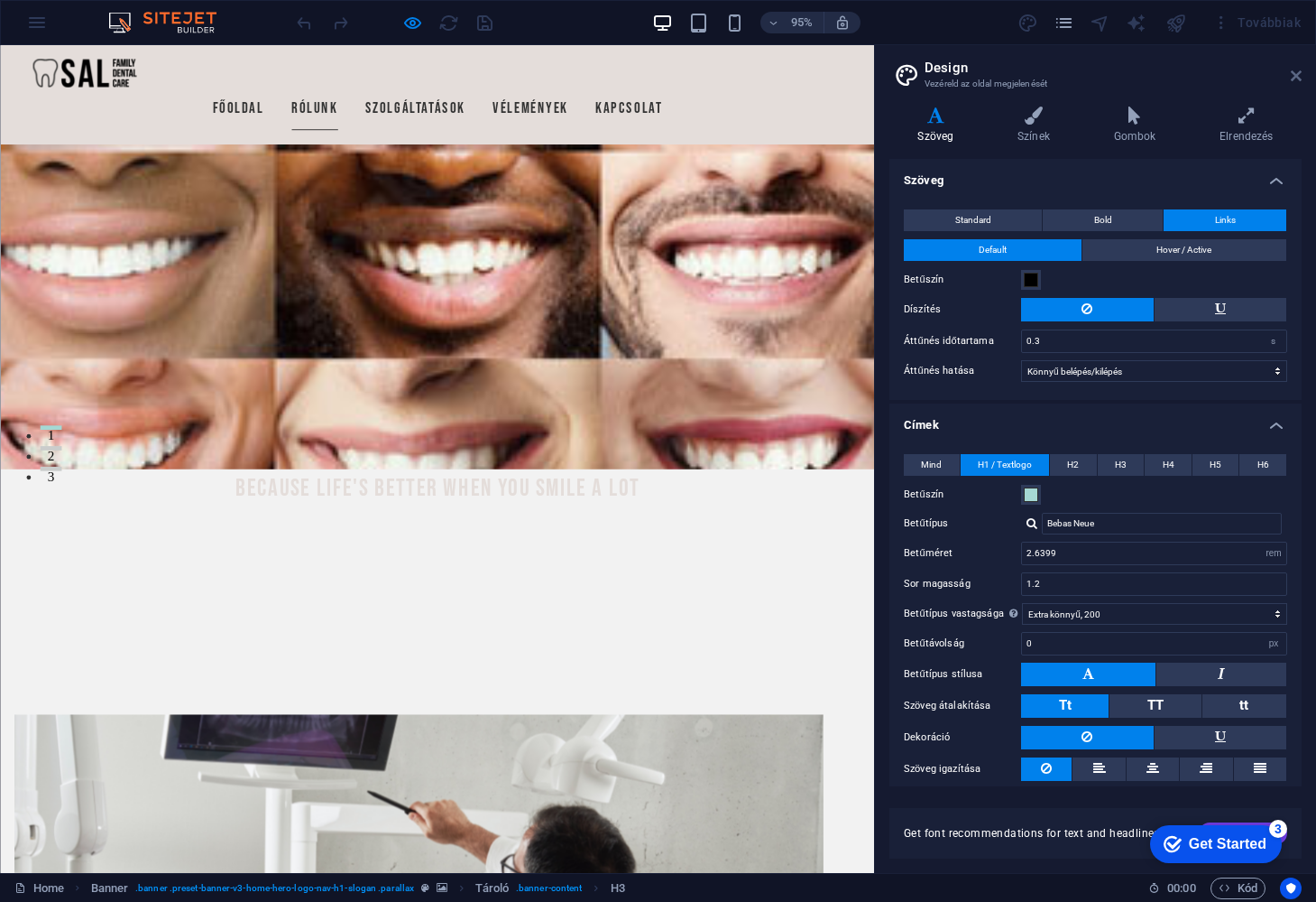
click at [1298, 73] on icon at bounding box center [1296, 75] width 11 height 14
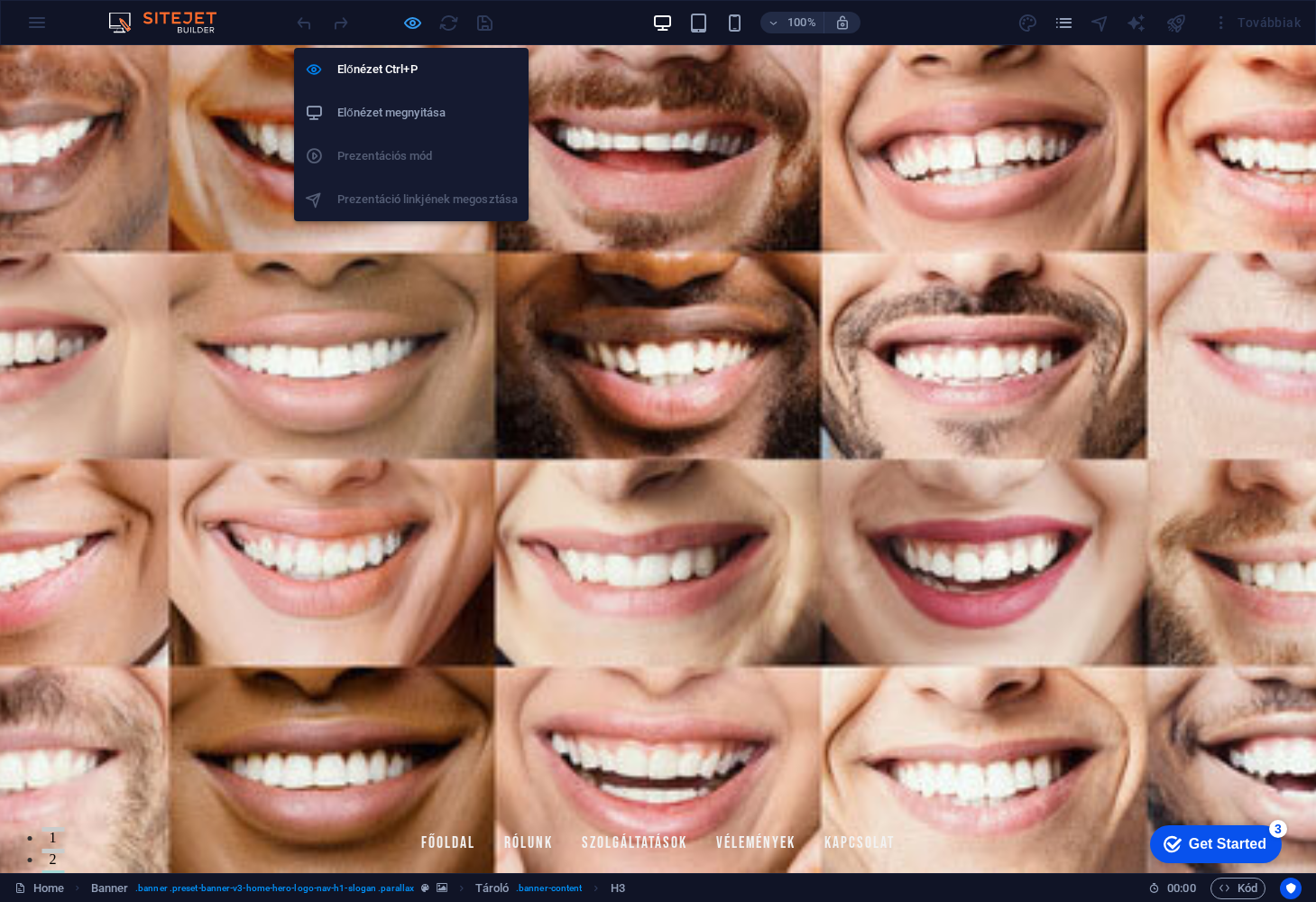
click at [0, 0] on icon "button" at bounding box center [0, 0] width 0 height 0
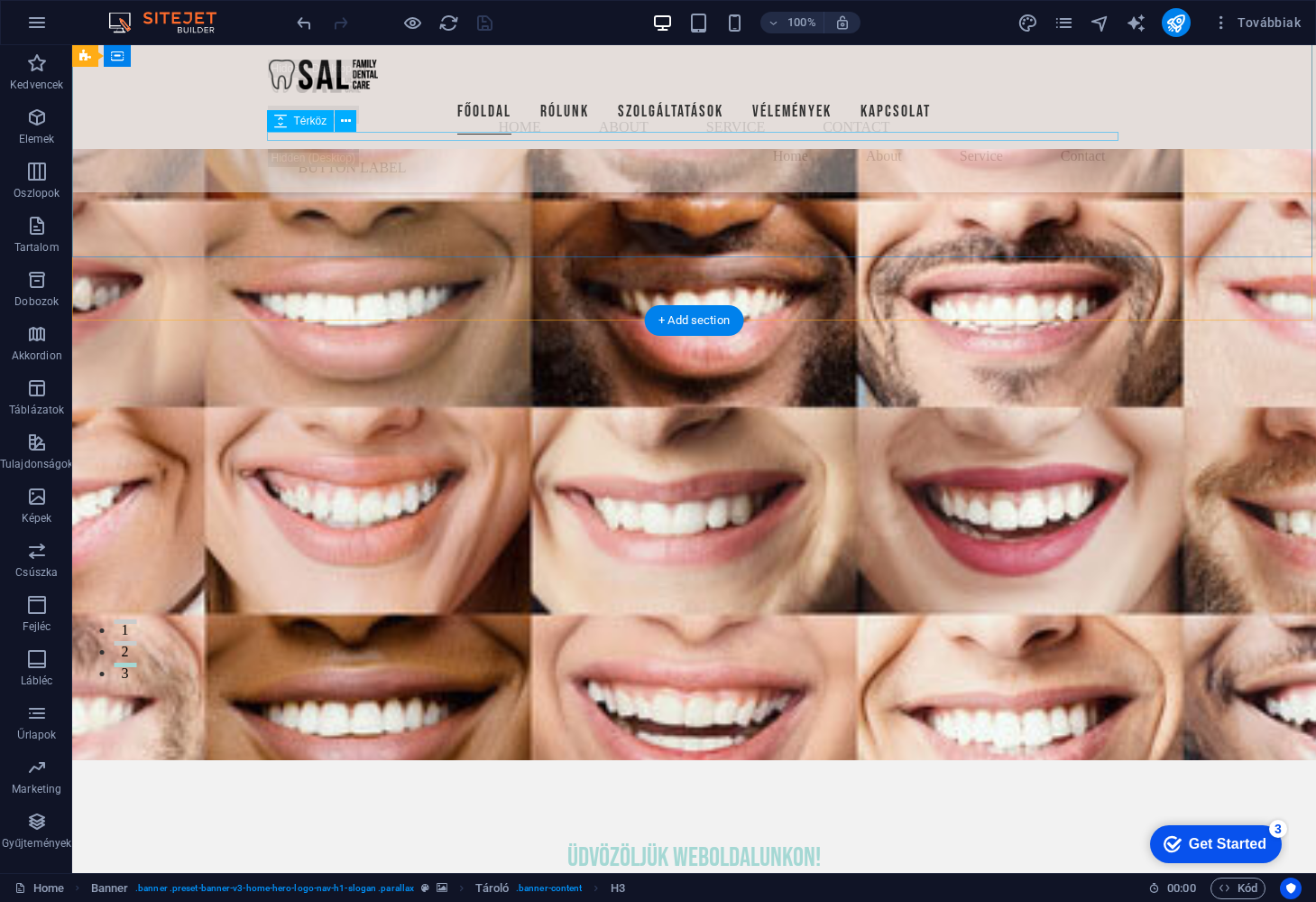
scroll to position [208, 0]
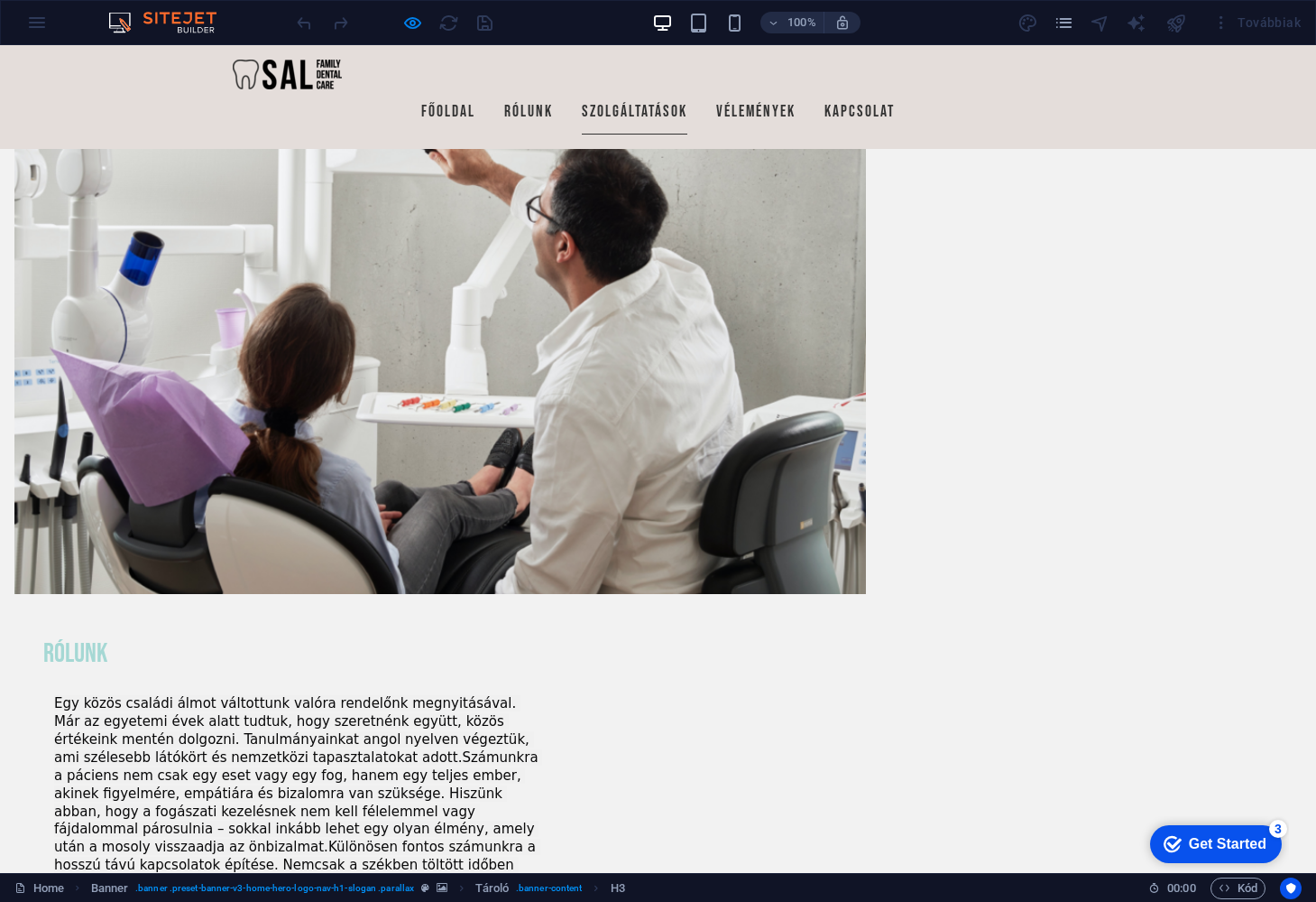
scroll to position [1092, 0]
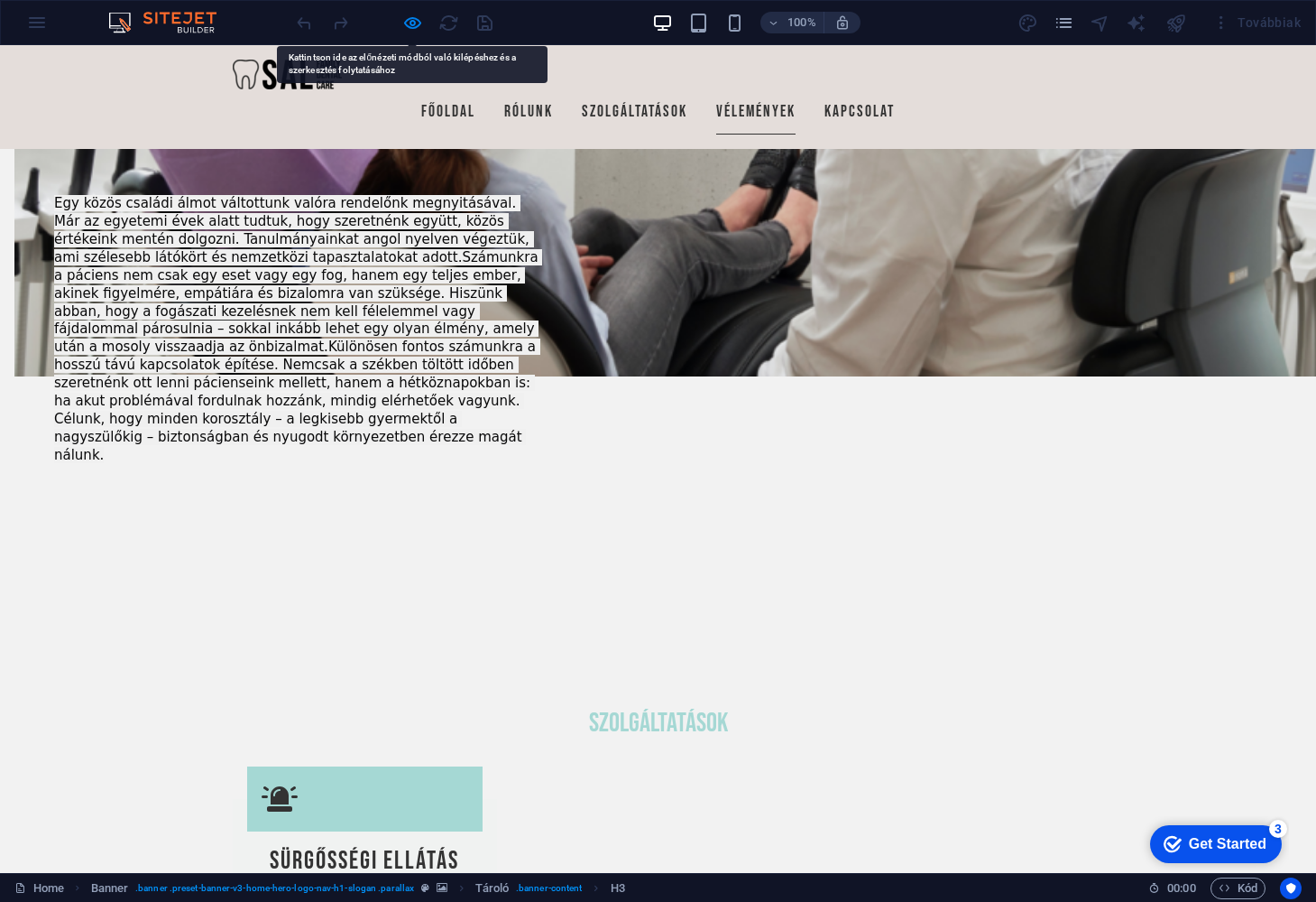
scroll to position [1593, 0]
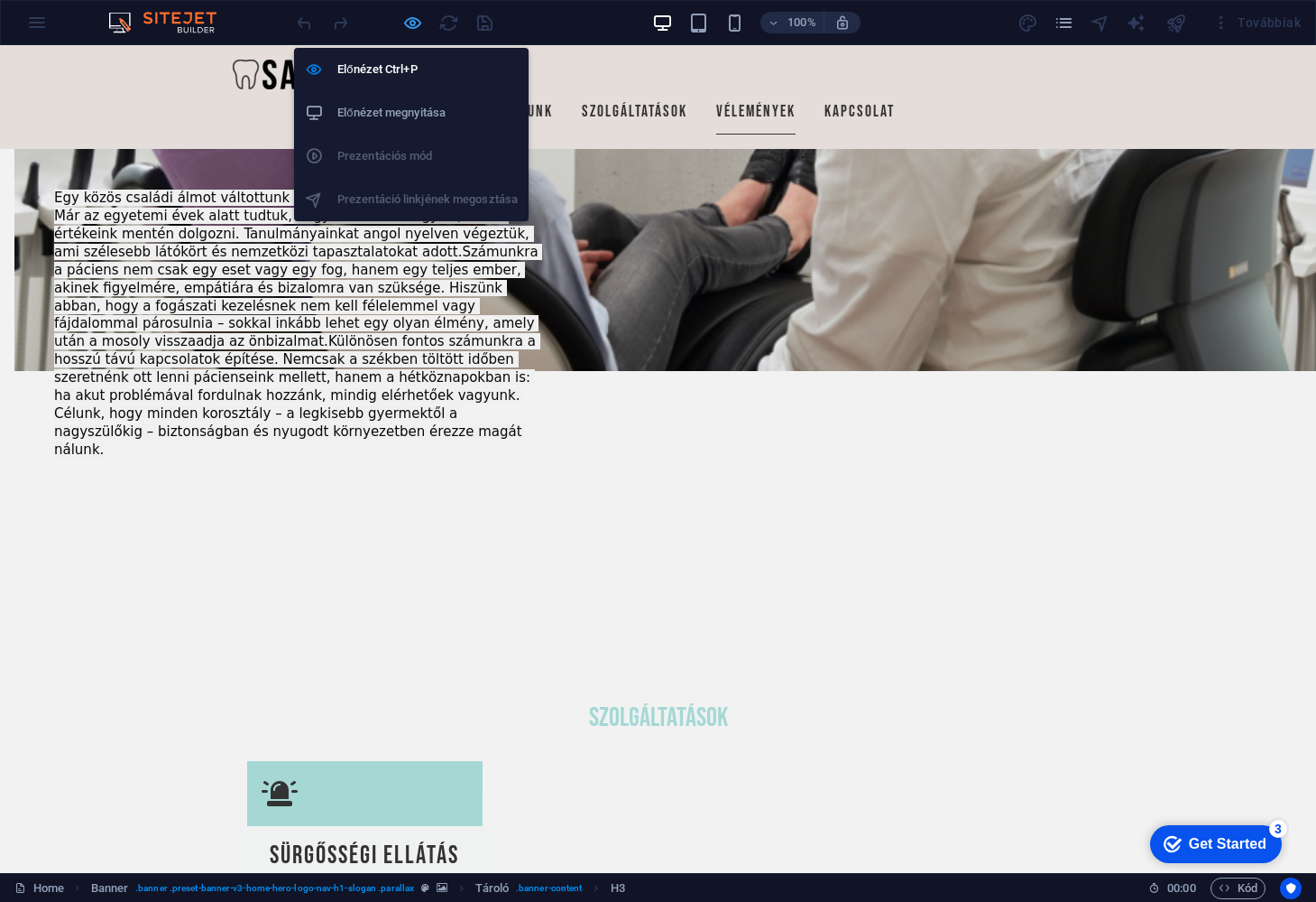
click at [0, 0] on icon "button" at bounding box center [0, 0] width 0 height 0
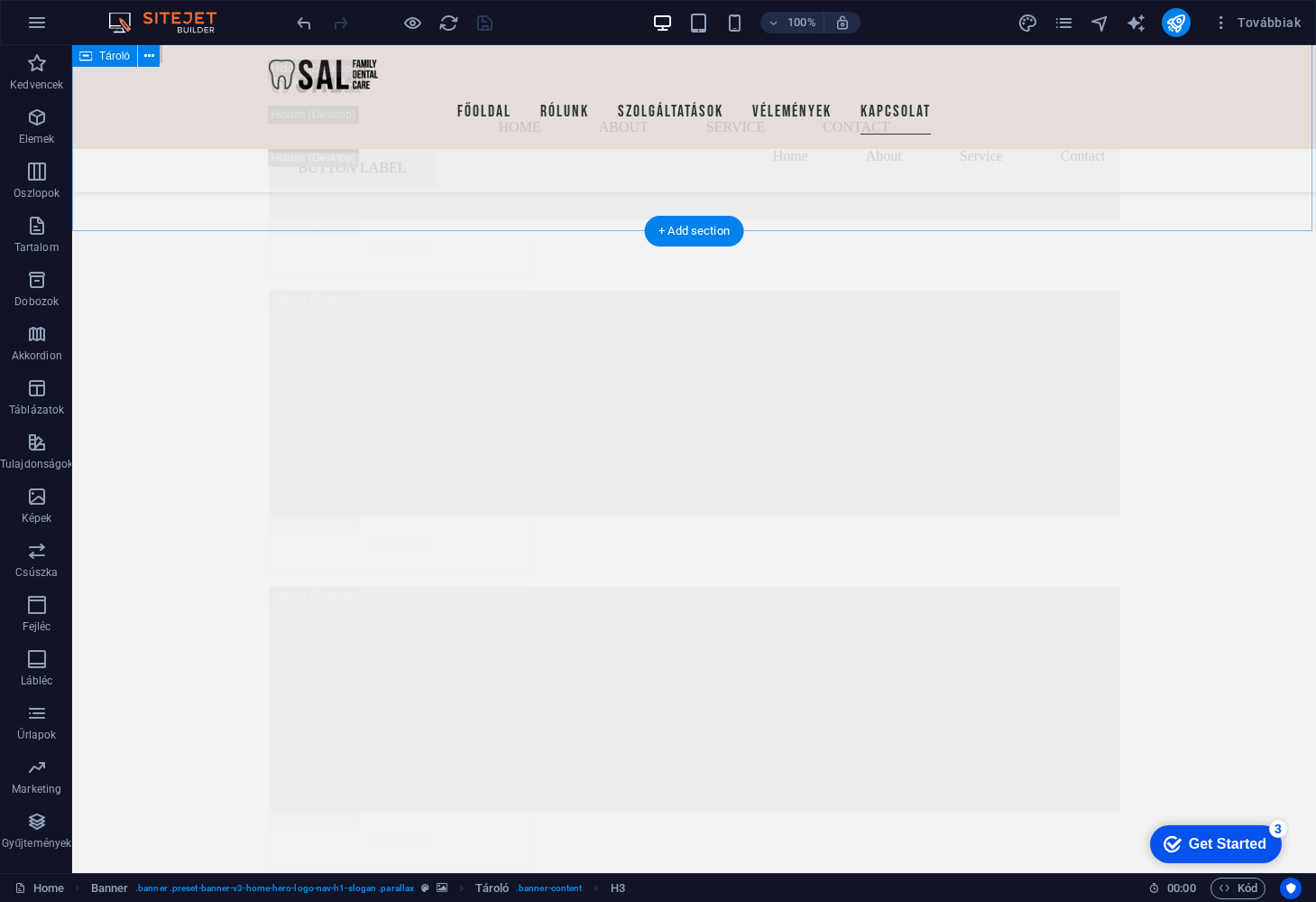
scroll to position [25170, 0]
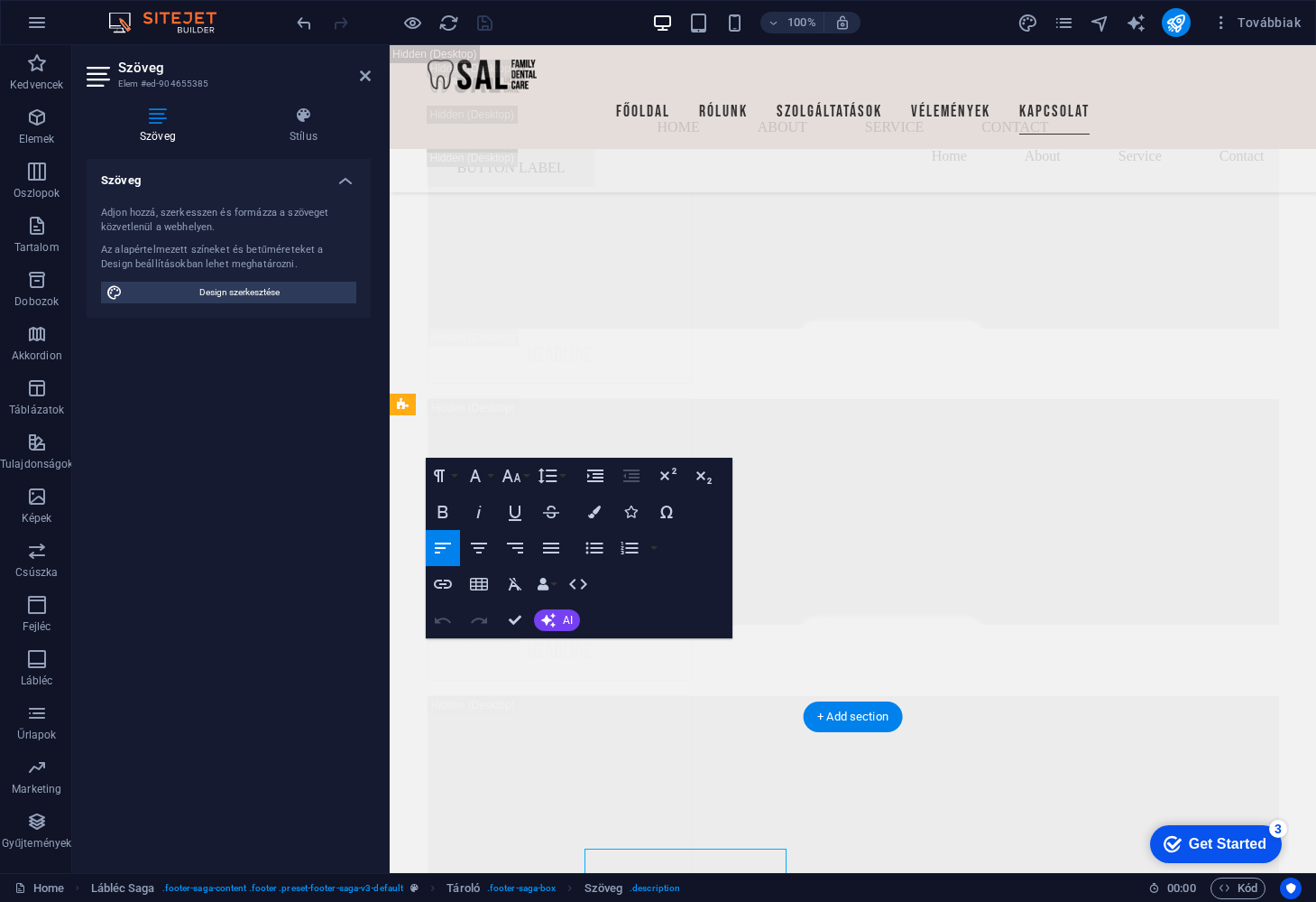
scroll to position [24906, 0]
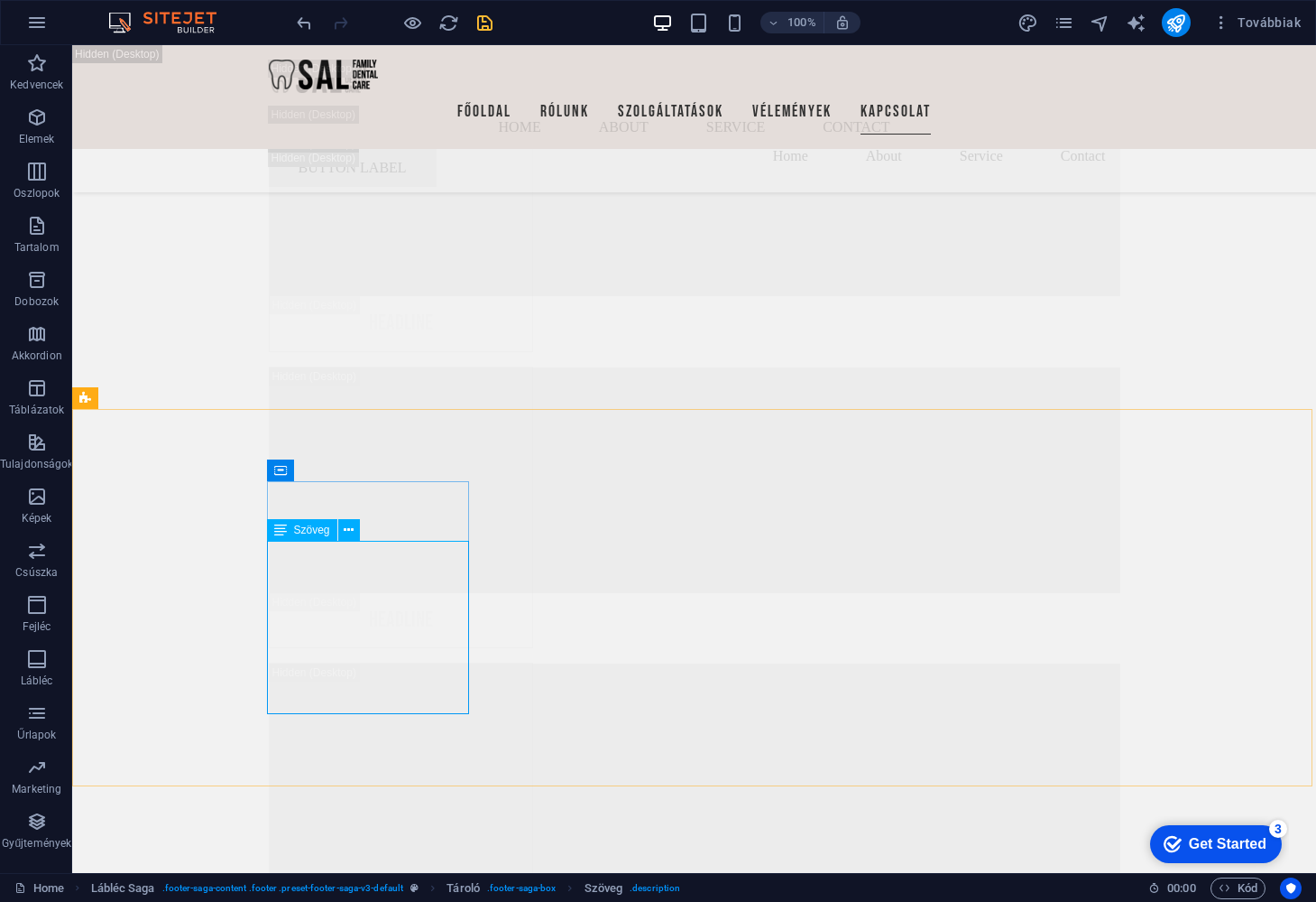
scroll to position [25305, 0]
click at [487, 19] on icon "save" at bounding box center [484, 23] width 21 height 21
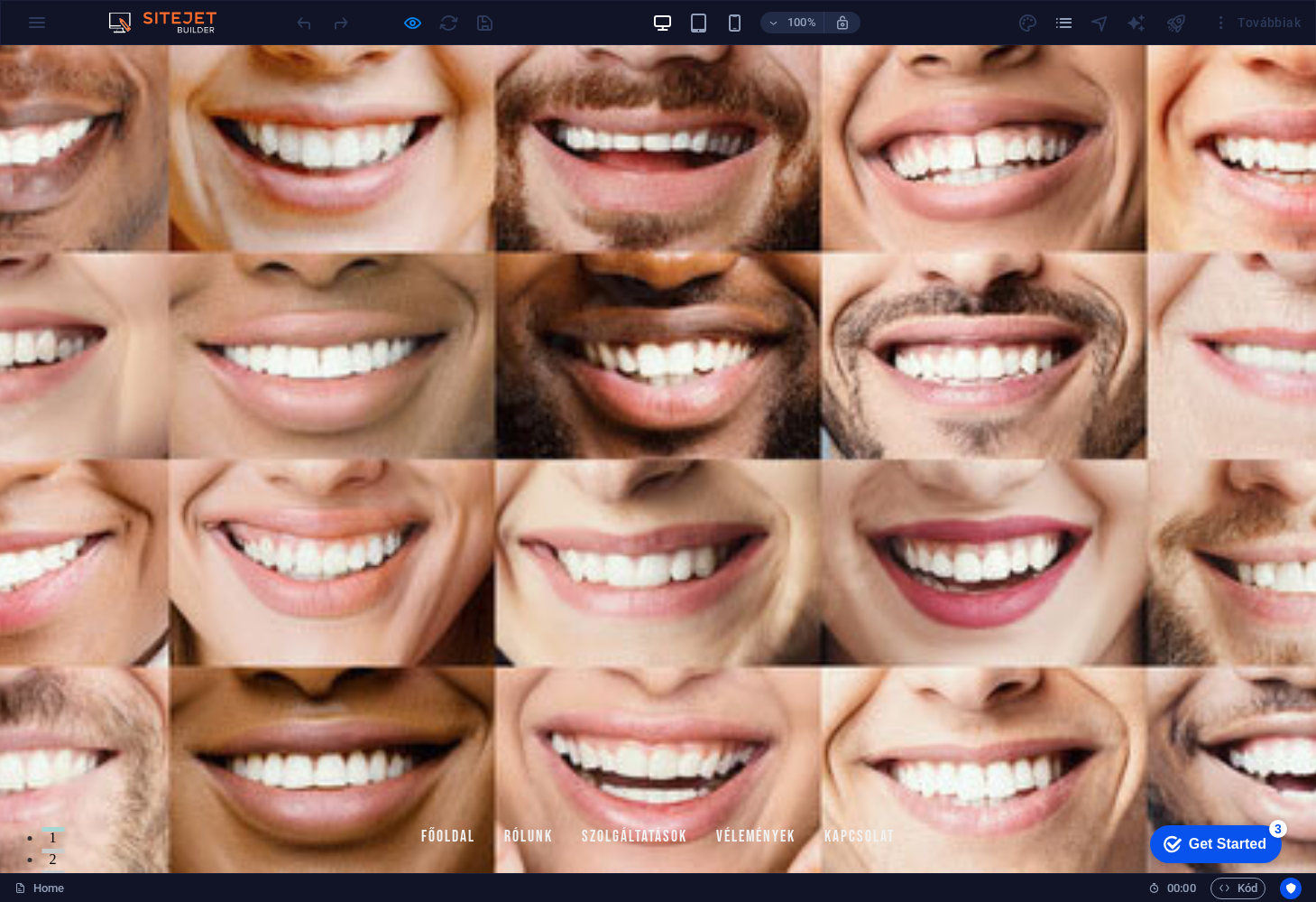
scroll to position [0, 0]
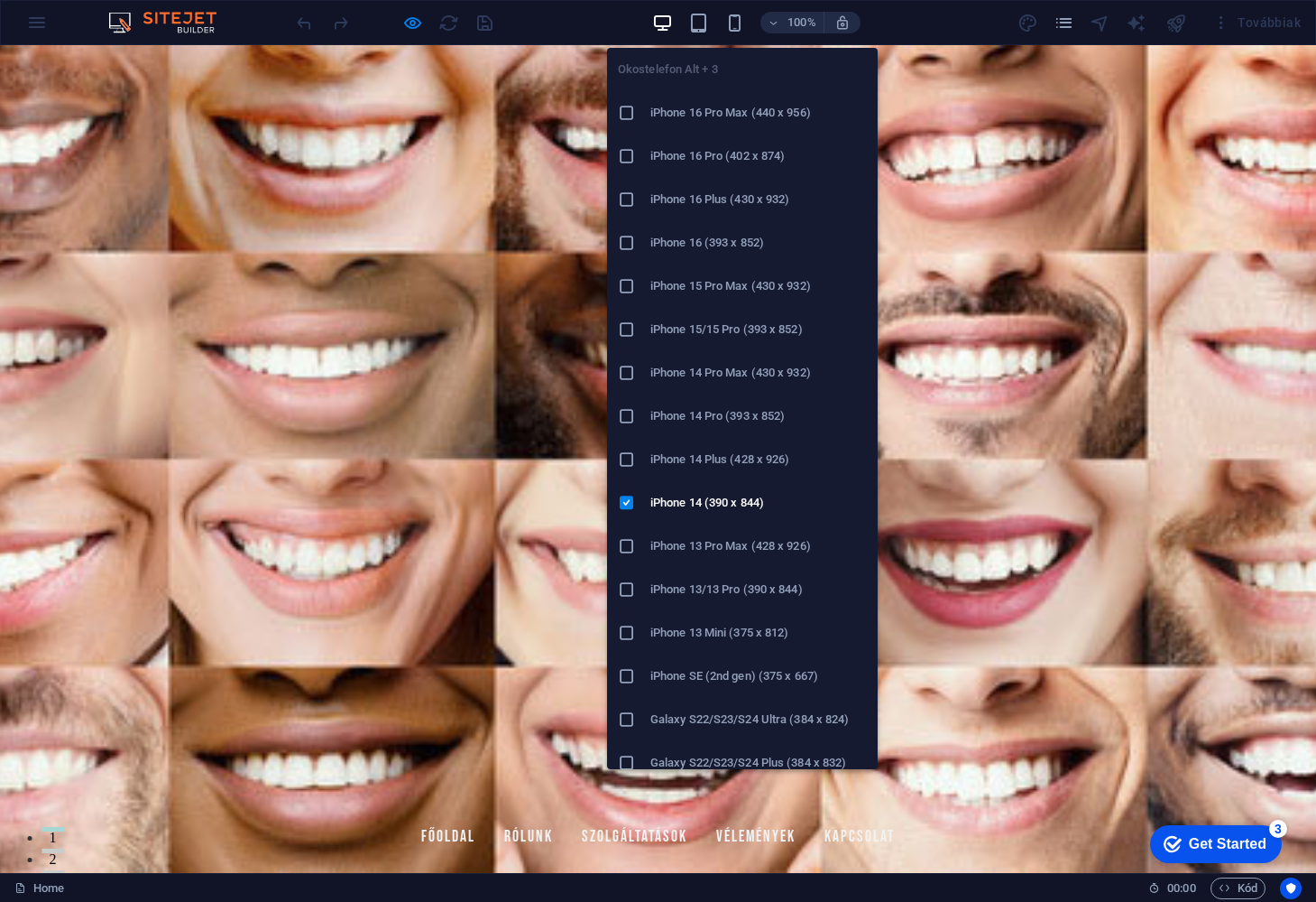
click at [711, 148] on h6 "iPhone 16 Pro (402 x 874)" at bounding box center [759, 156] width 217 height 21
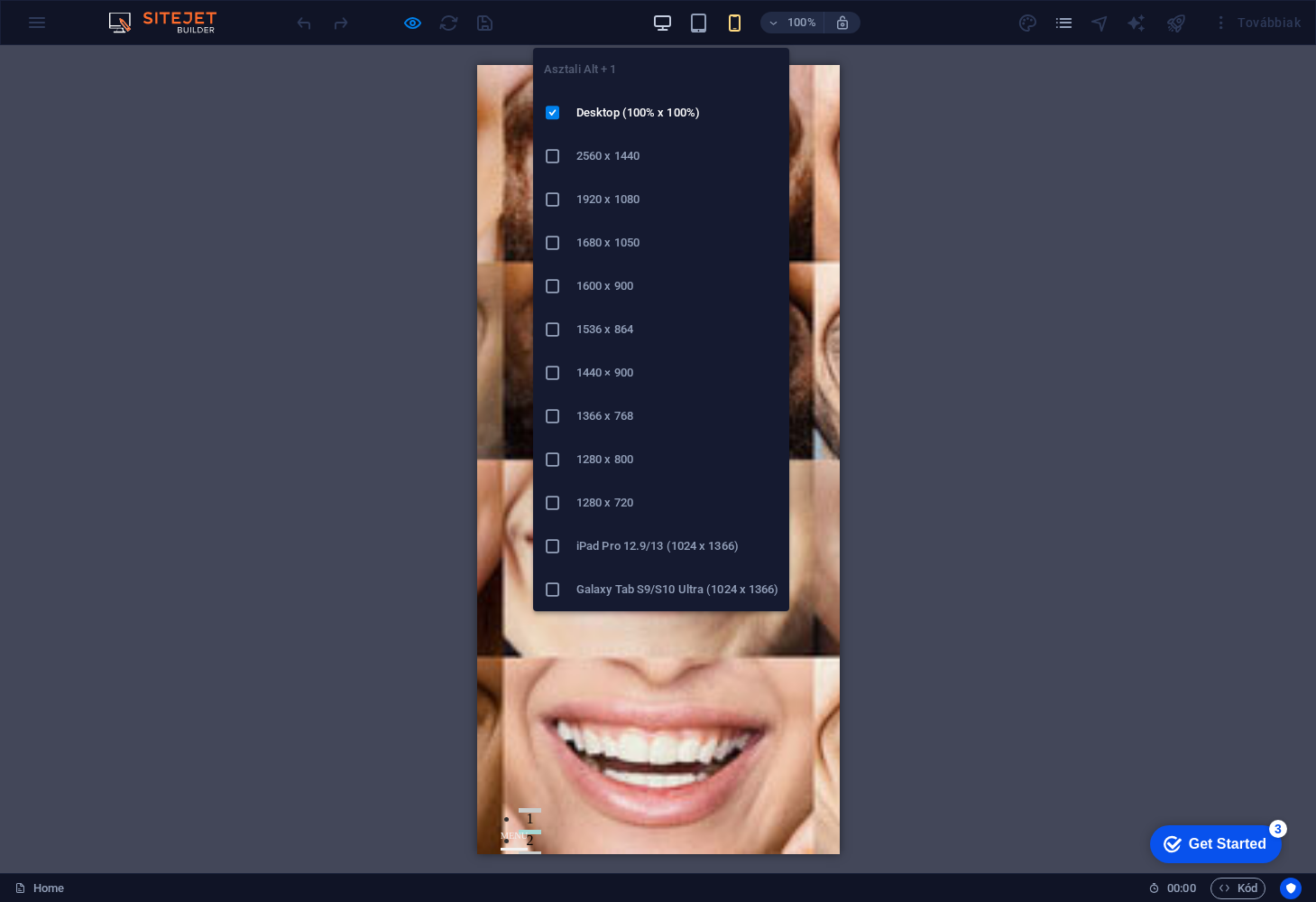
click at [0, 0] on icon "button" at bounding box center [0, 0] width 0 height 0
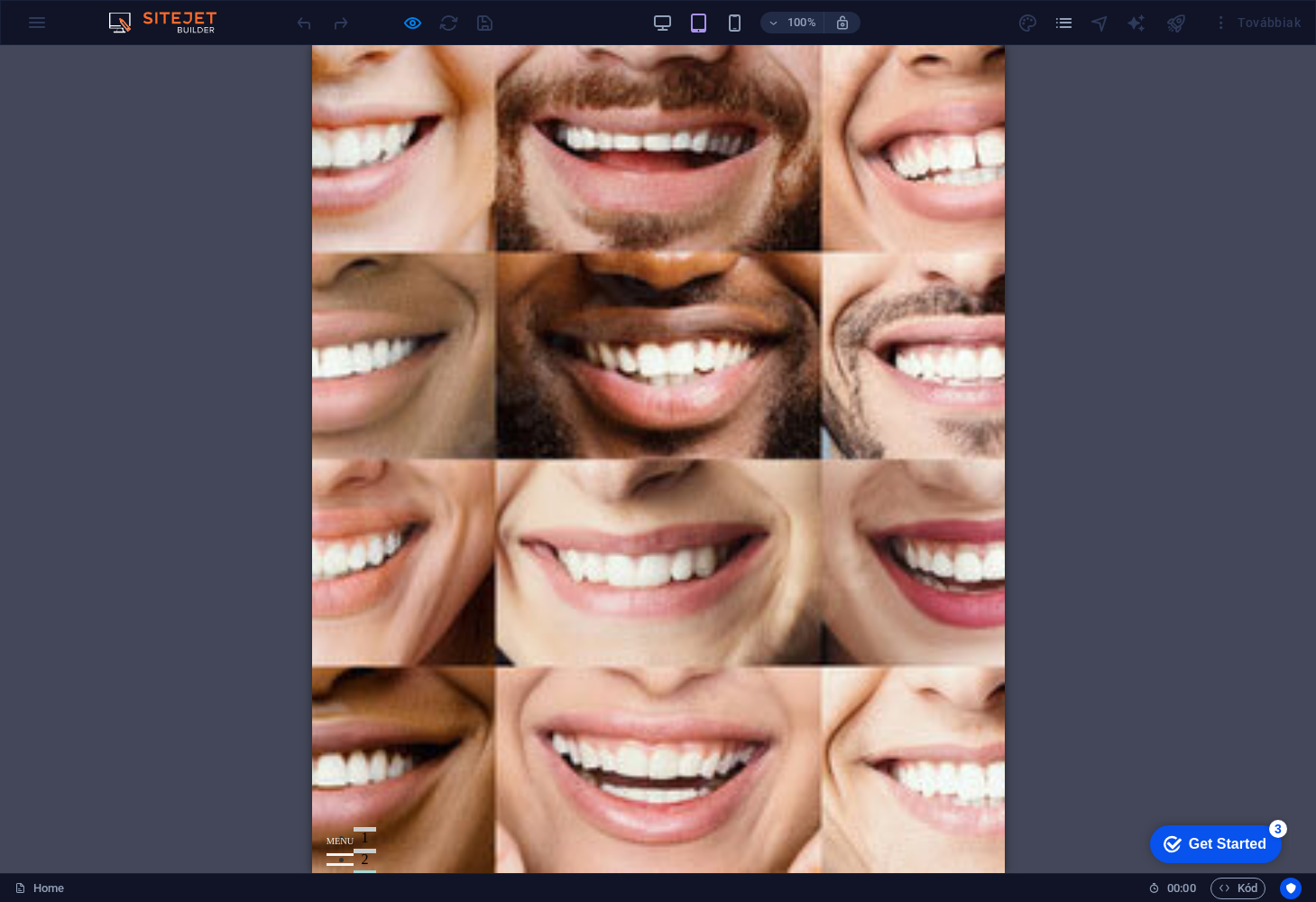
click at [353, 853] on div at bounding box center [339, 864] width 27 height 22
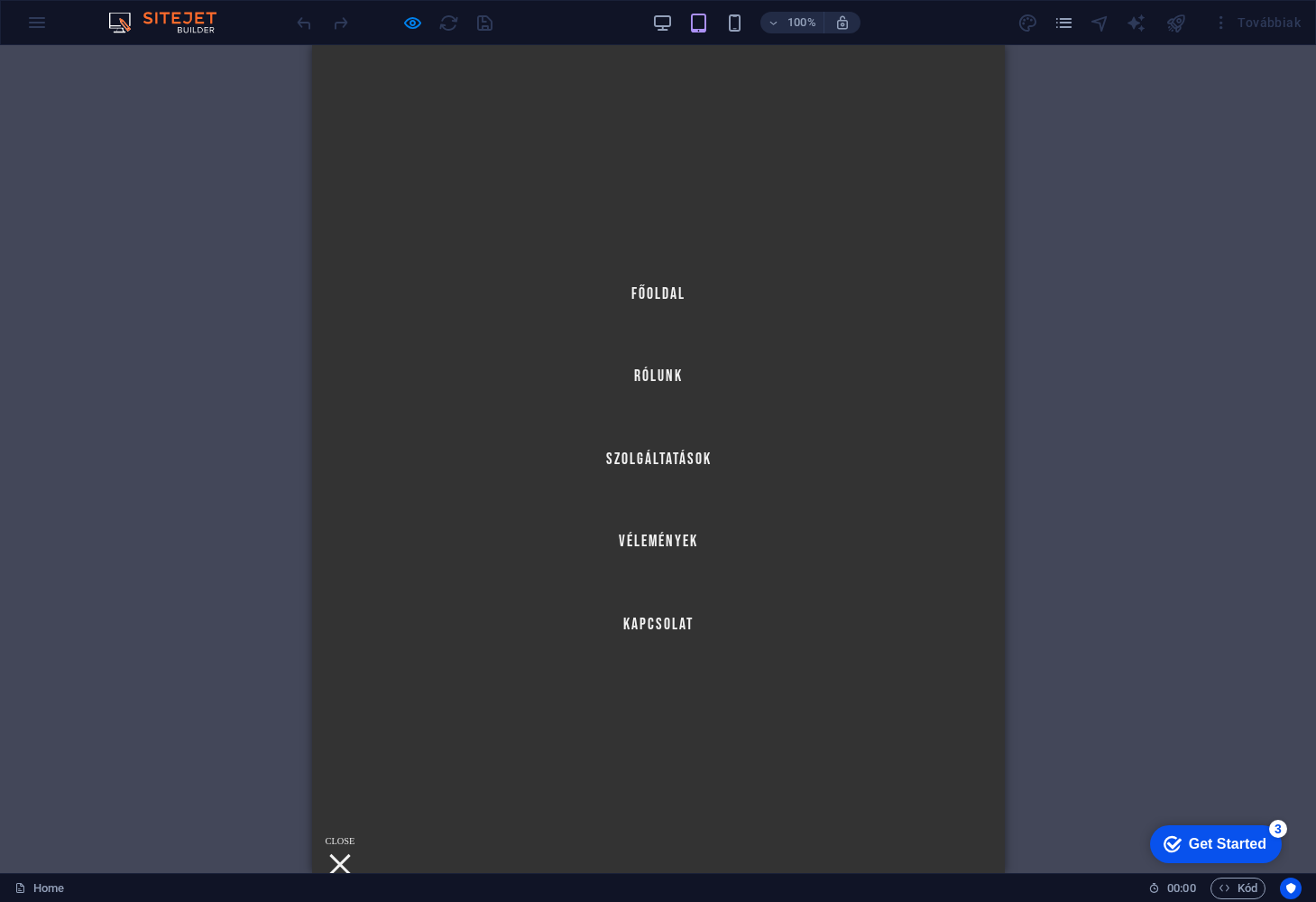
click at [353, 853] on div at bounding box center [339, 864] width 27 height 22
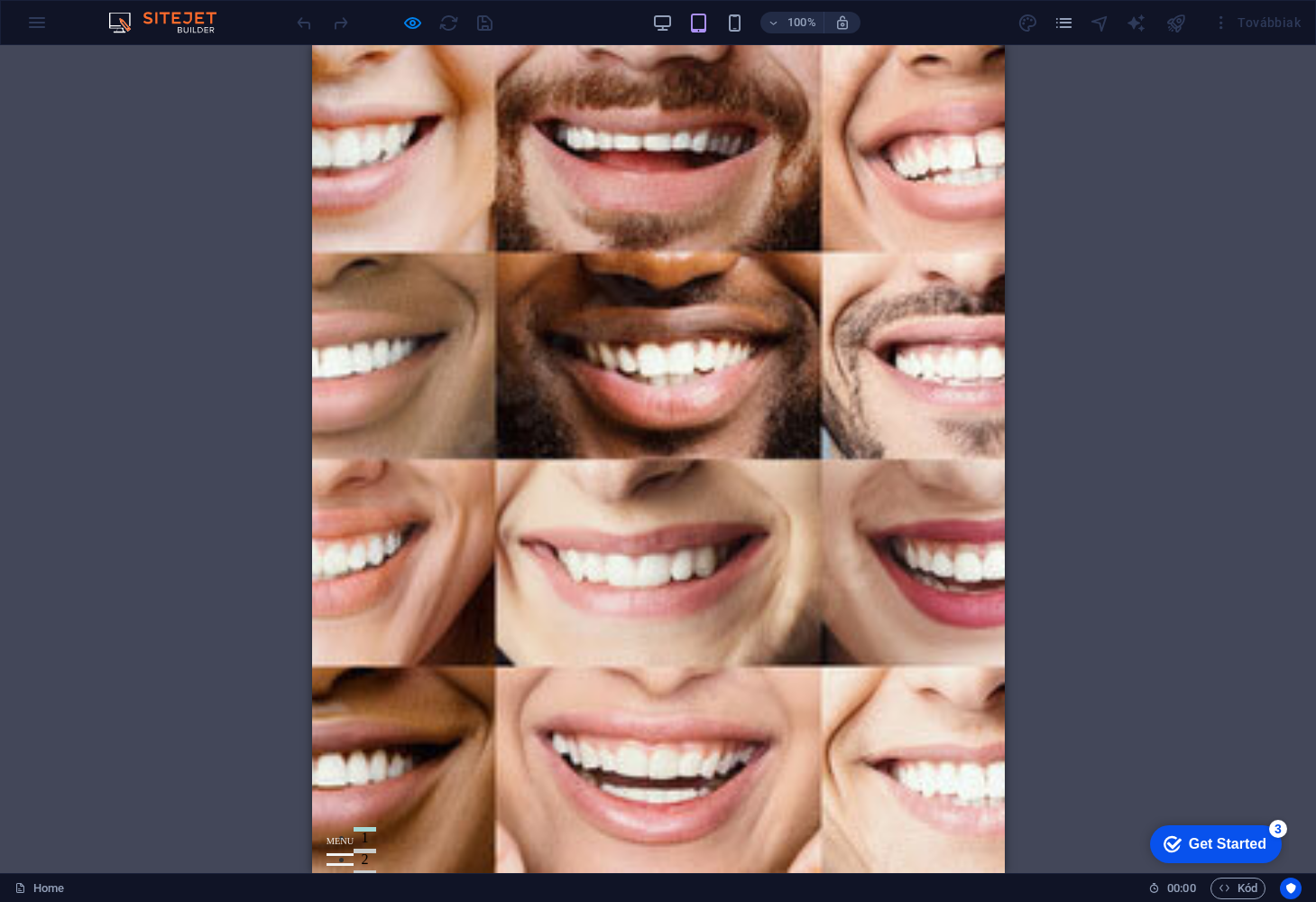
click at [348, 814] on icon at bounding box center [337, 825] width 22 height 22
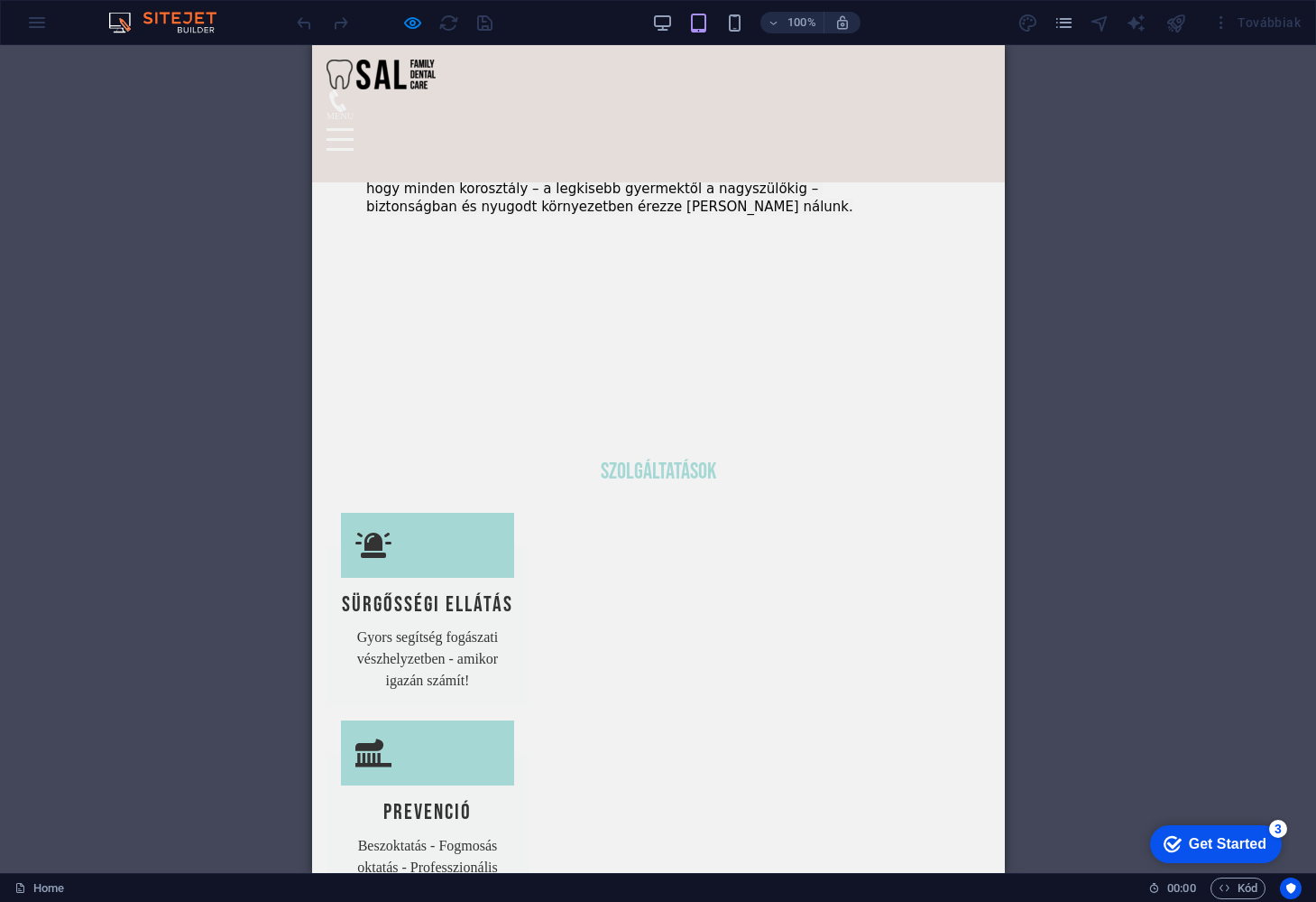
scroll to position [1961, 0]
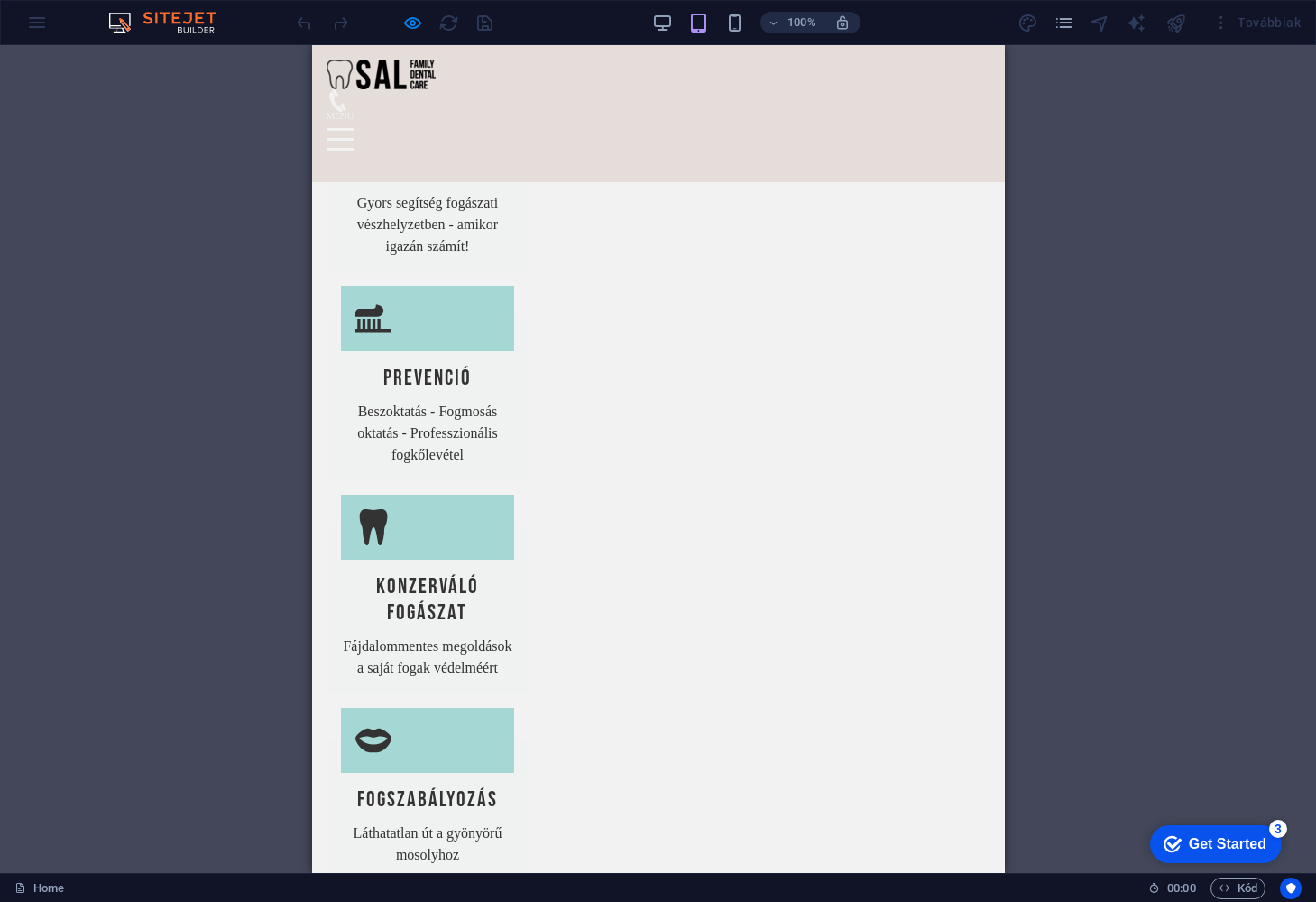
scroll to position [2196, 0]
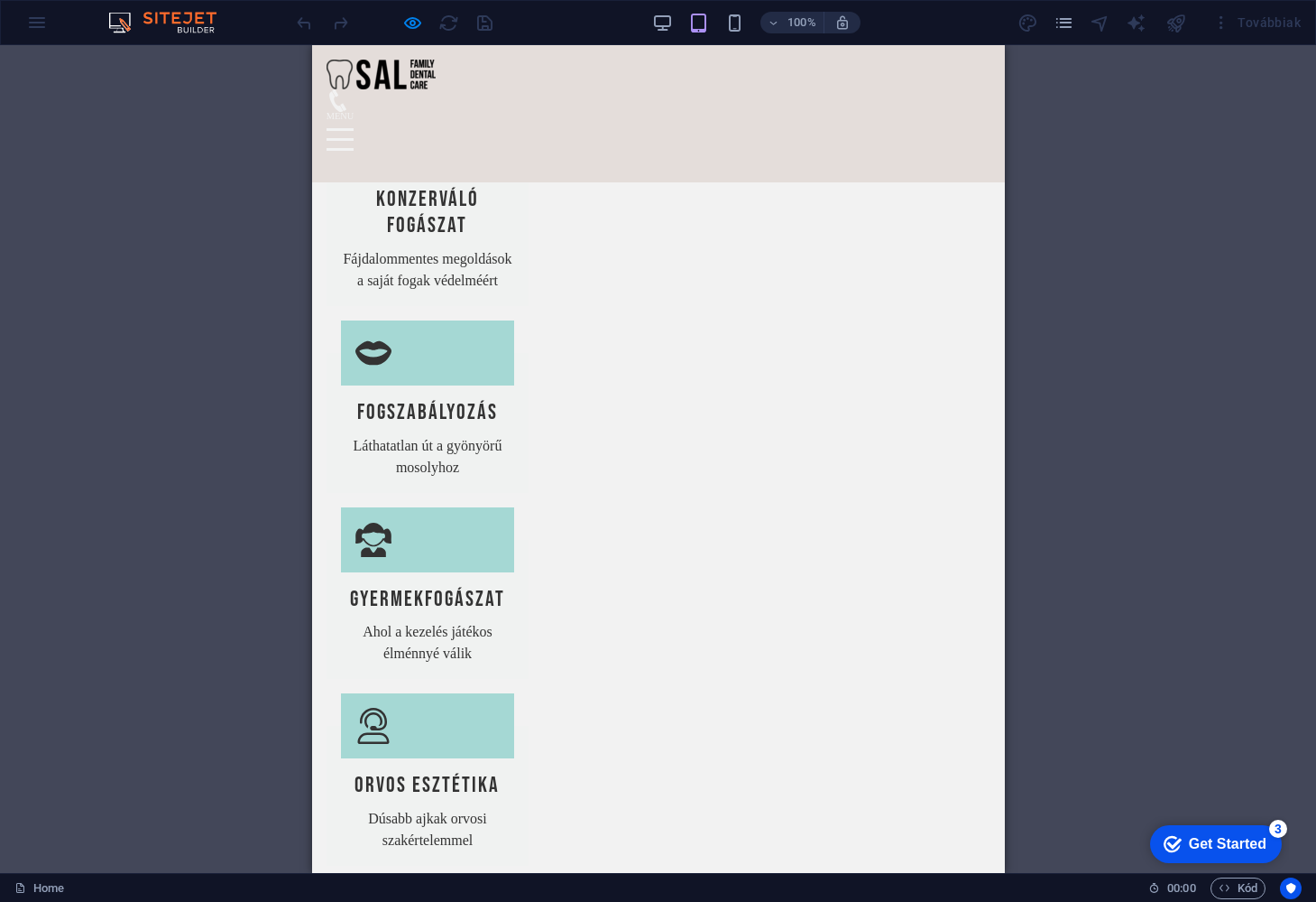
scroll to position [2783, 0]
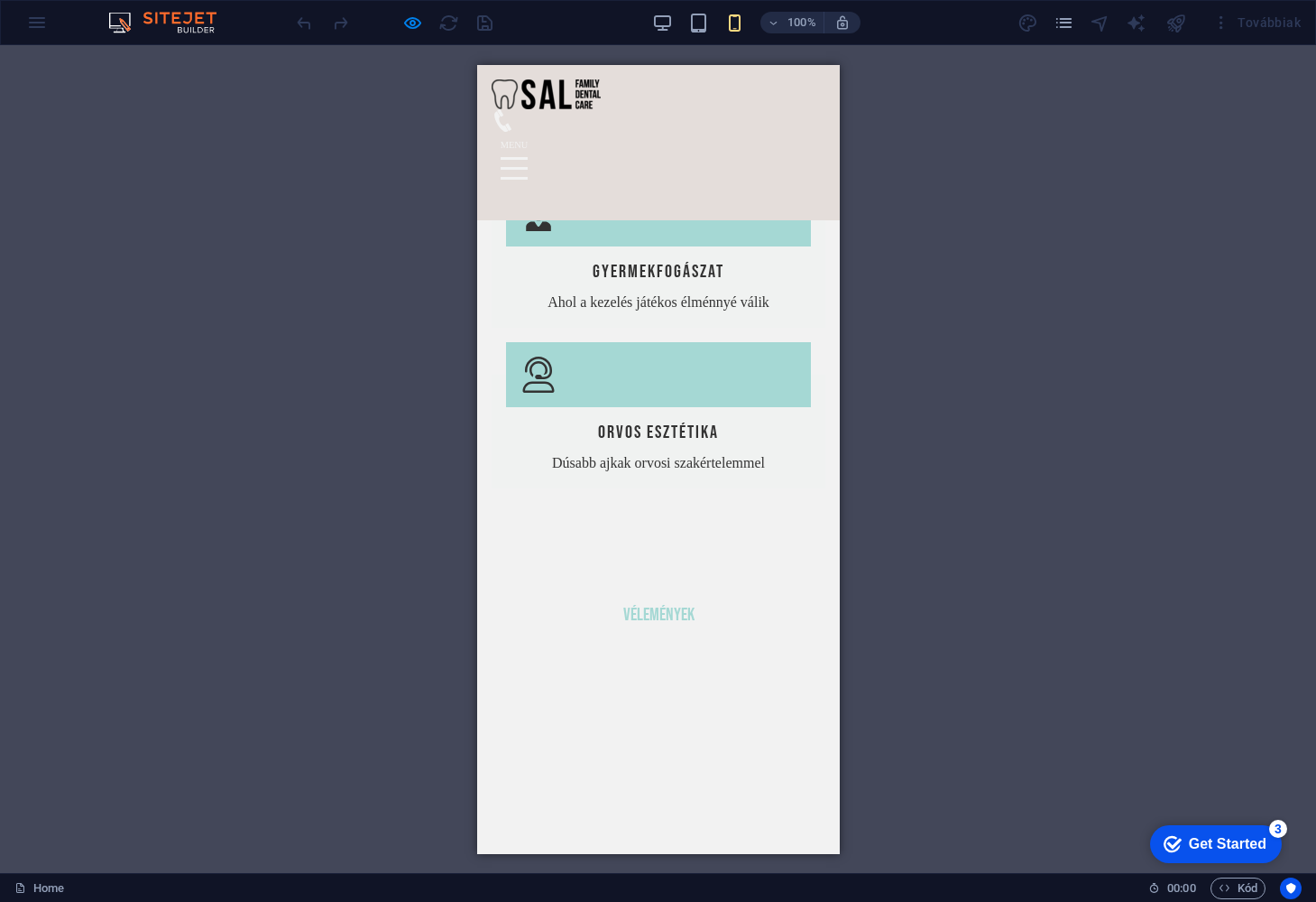
click at [526, 156] on div at bounding box center [512, 167] width 27 height 22
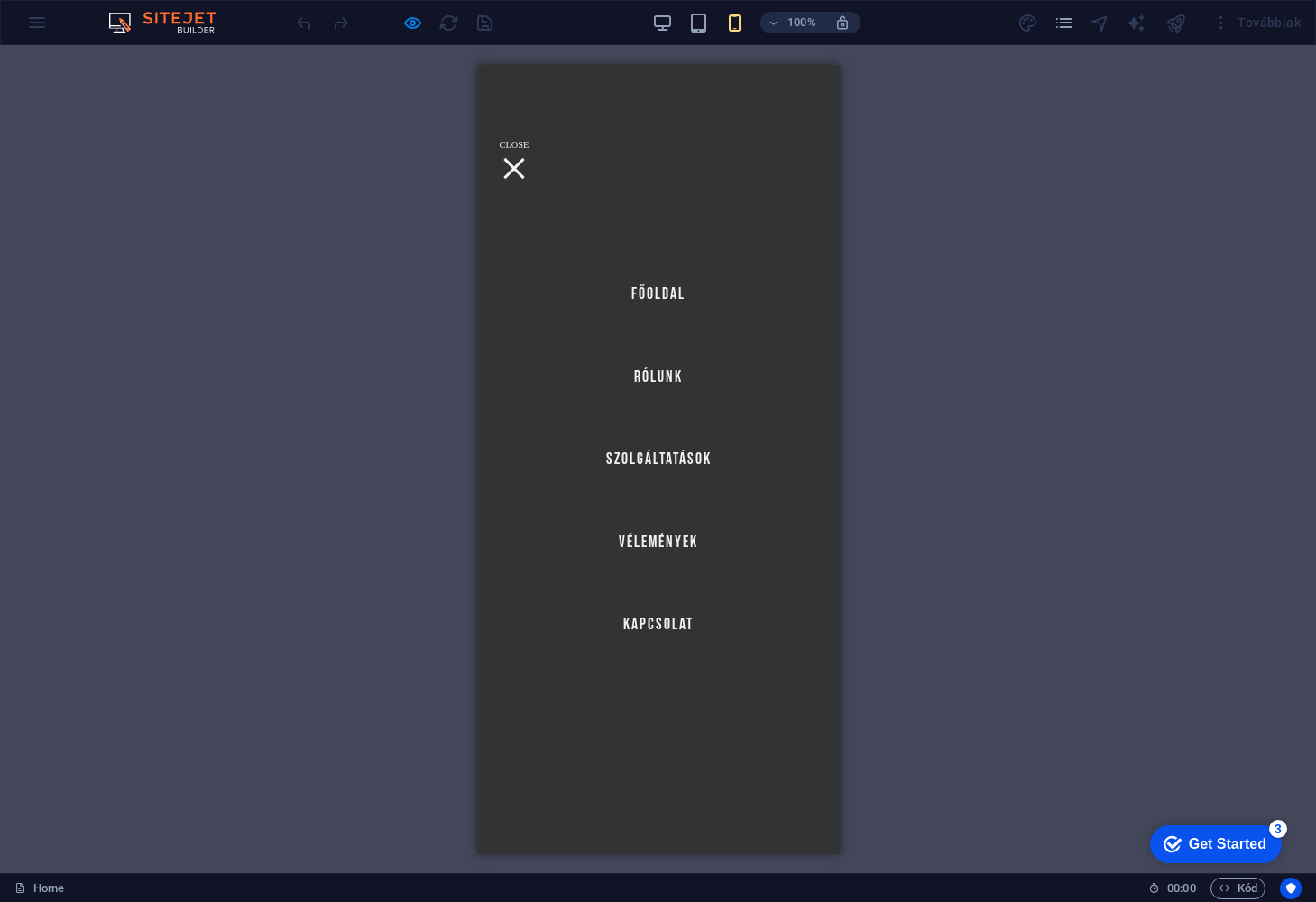
click at [524, 157] on div at bounding box center [512, 167] width 21 height 21
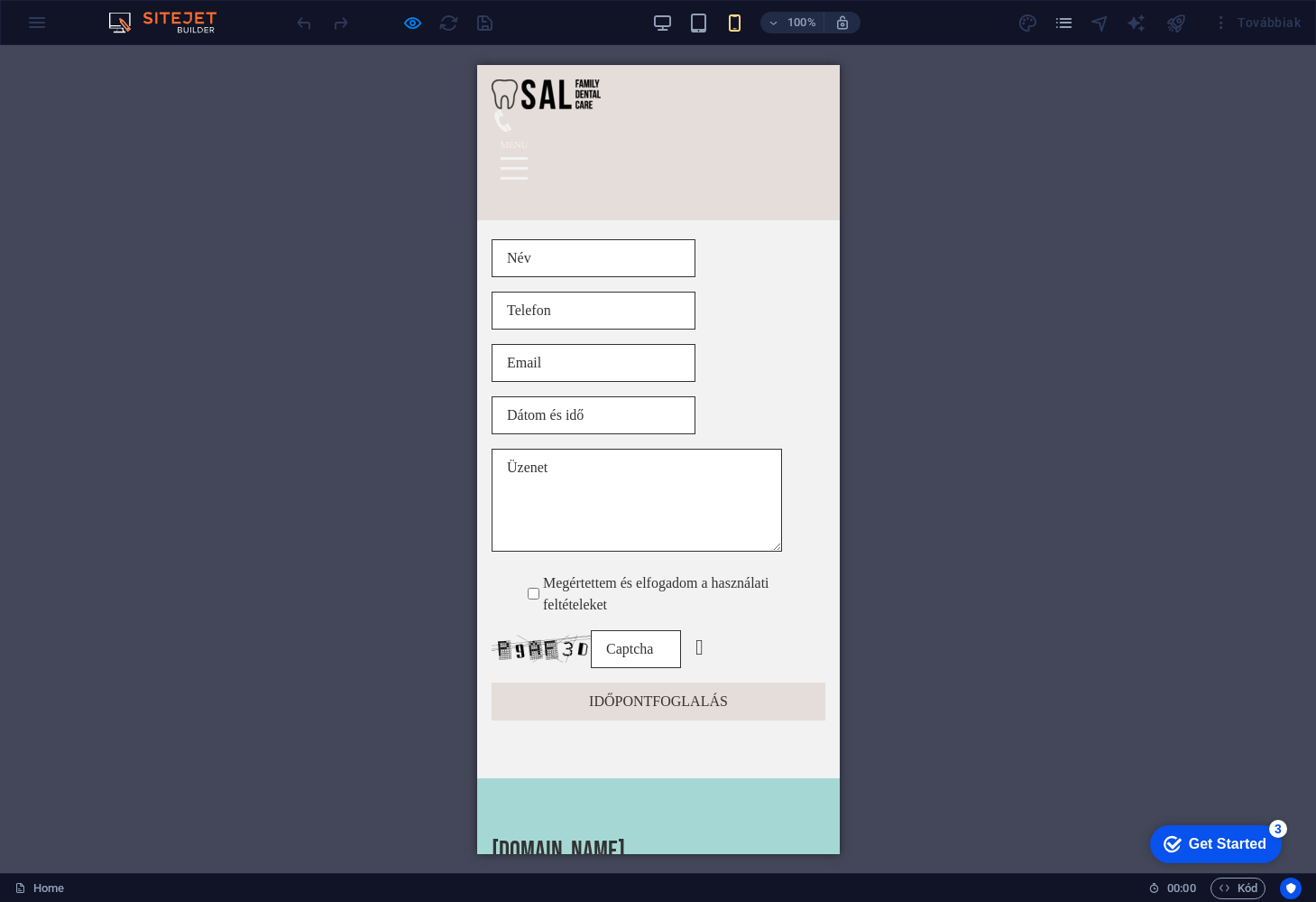
scroll to position [4142, 0]
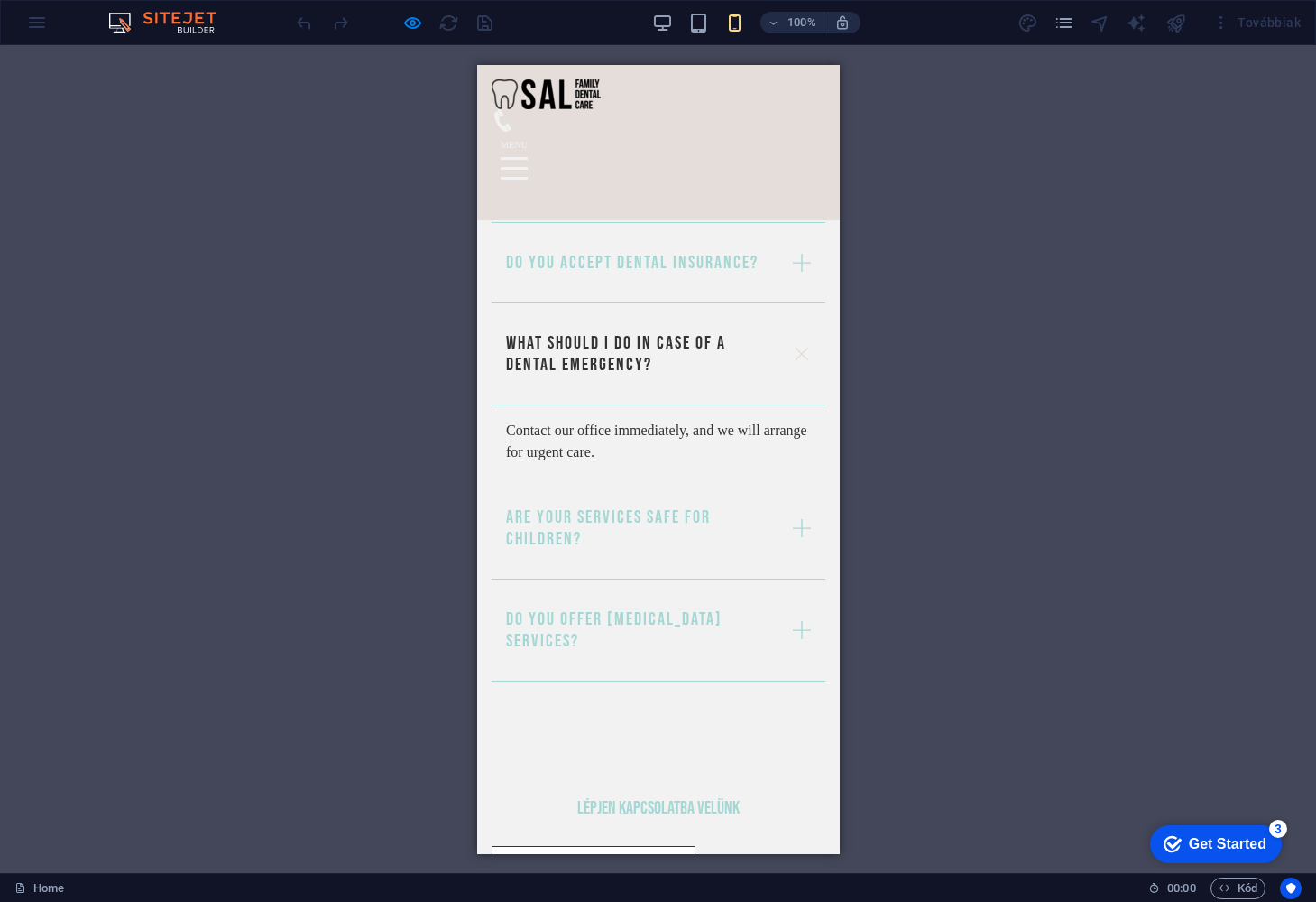
scroll to position [4173, 0]
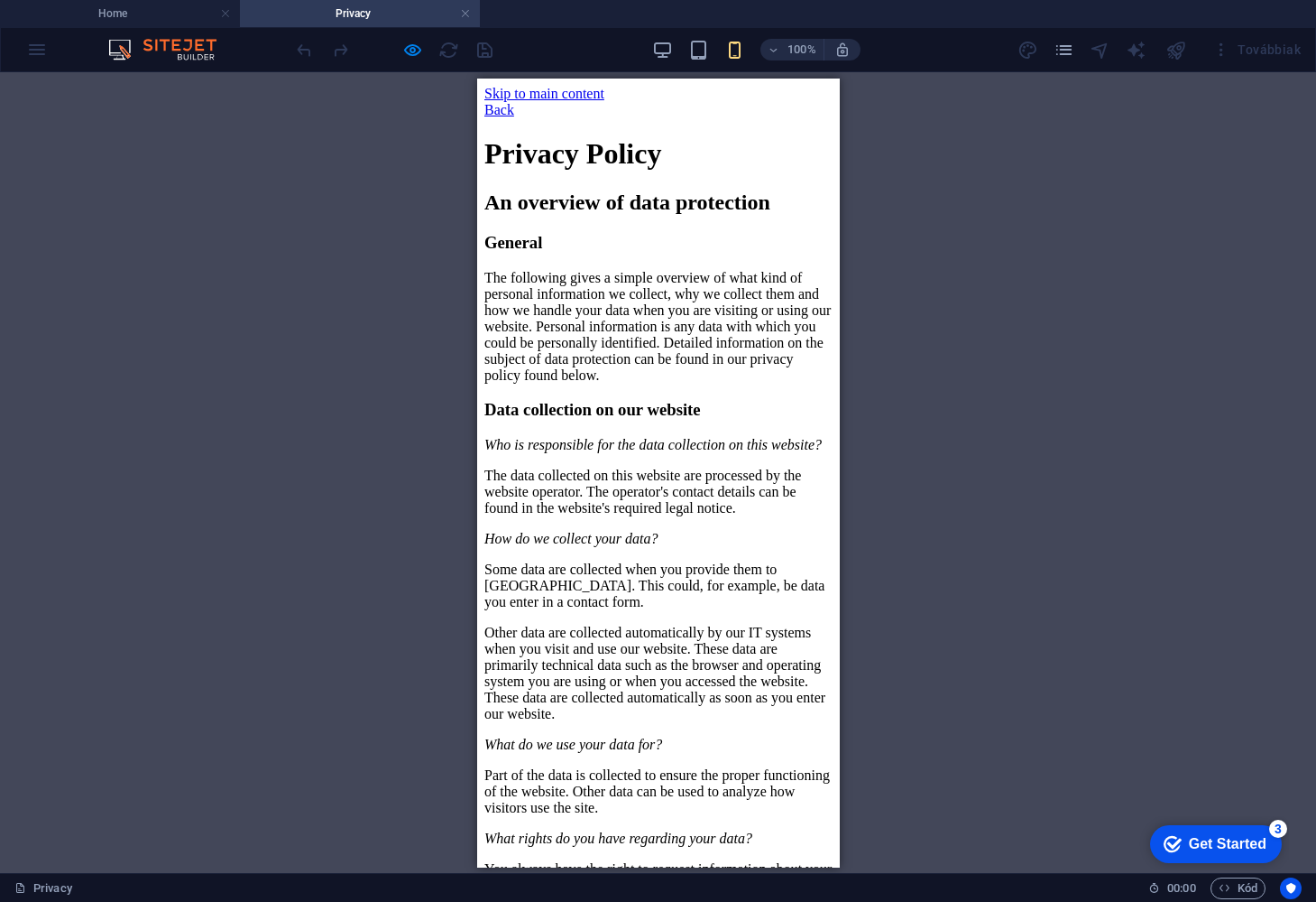
scroll to position [0, 0]
click at [515, 101] on div "Back" at bounding box center [657, 108] width 348 height 16
click at [494, 102] on div "Back" at bounding box center [657, 108] width 348 height 16
click at [463, 13] on link at bounding box center [466, 14] width 11 height 17
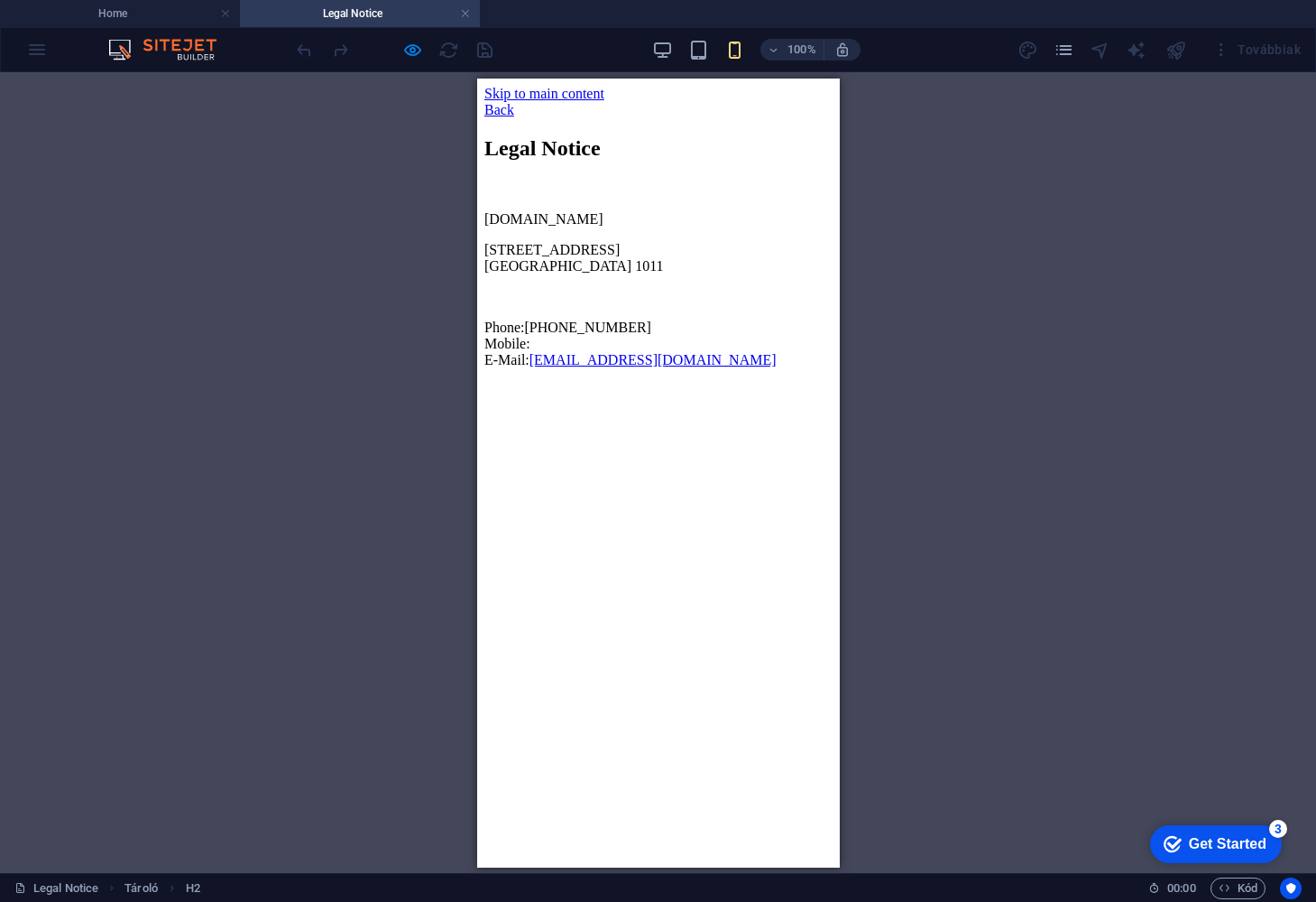
scroll to position [0, 0]
click at [526, 101] on div "Back" at bounding box center [657, 108] width 348 height 16
click at [493, 104] on div "Back" at bounding box center [657, 108] width 348 height 16
click at [466, 14] on link at bounding box center [466, 14] width 11 height 17
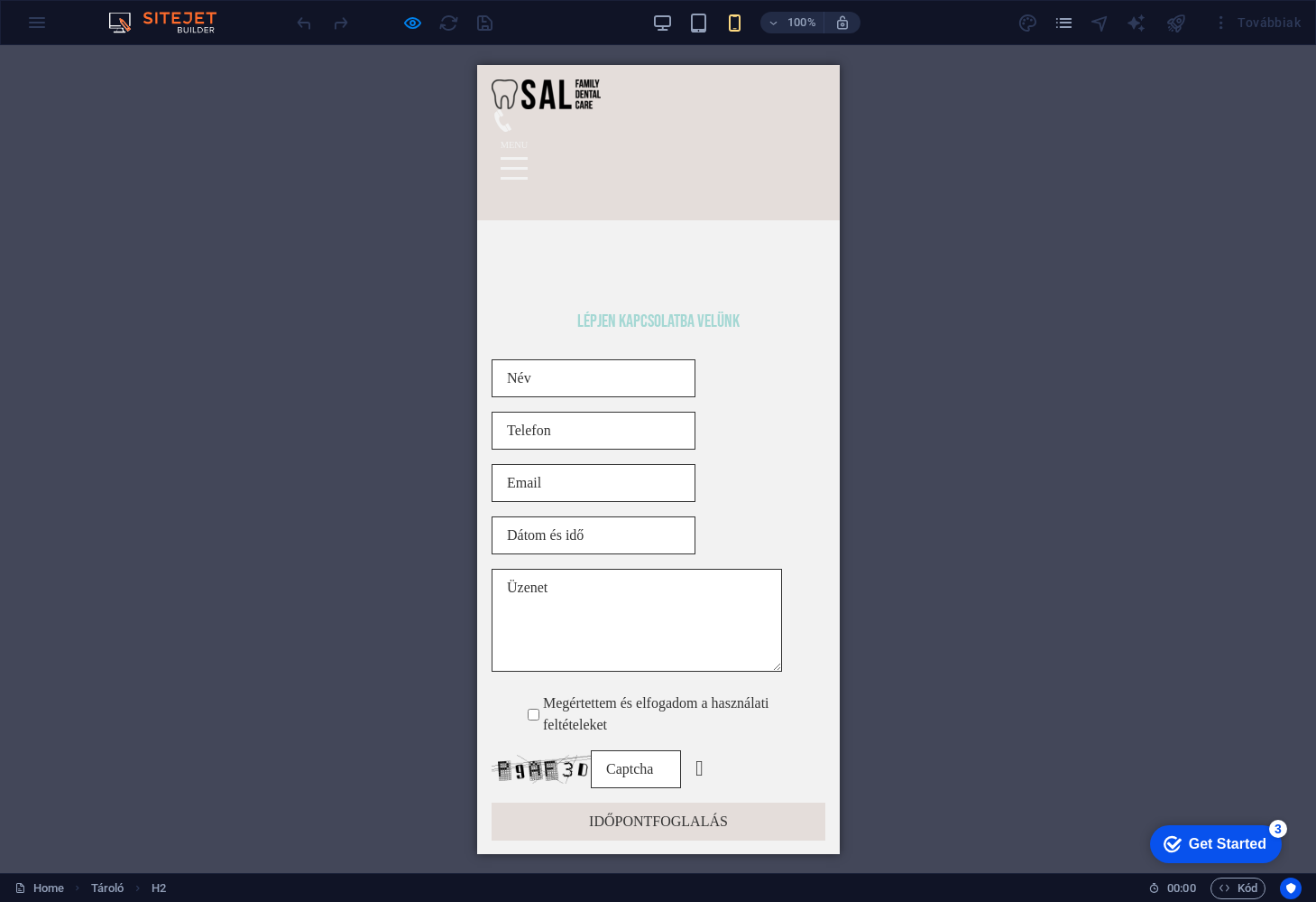
scroll to position [4173, 0]
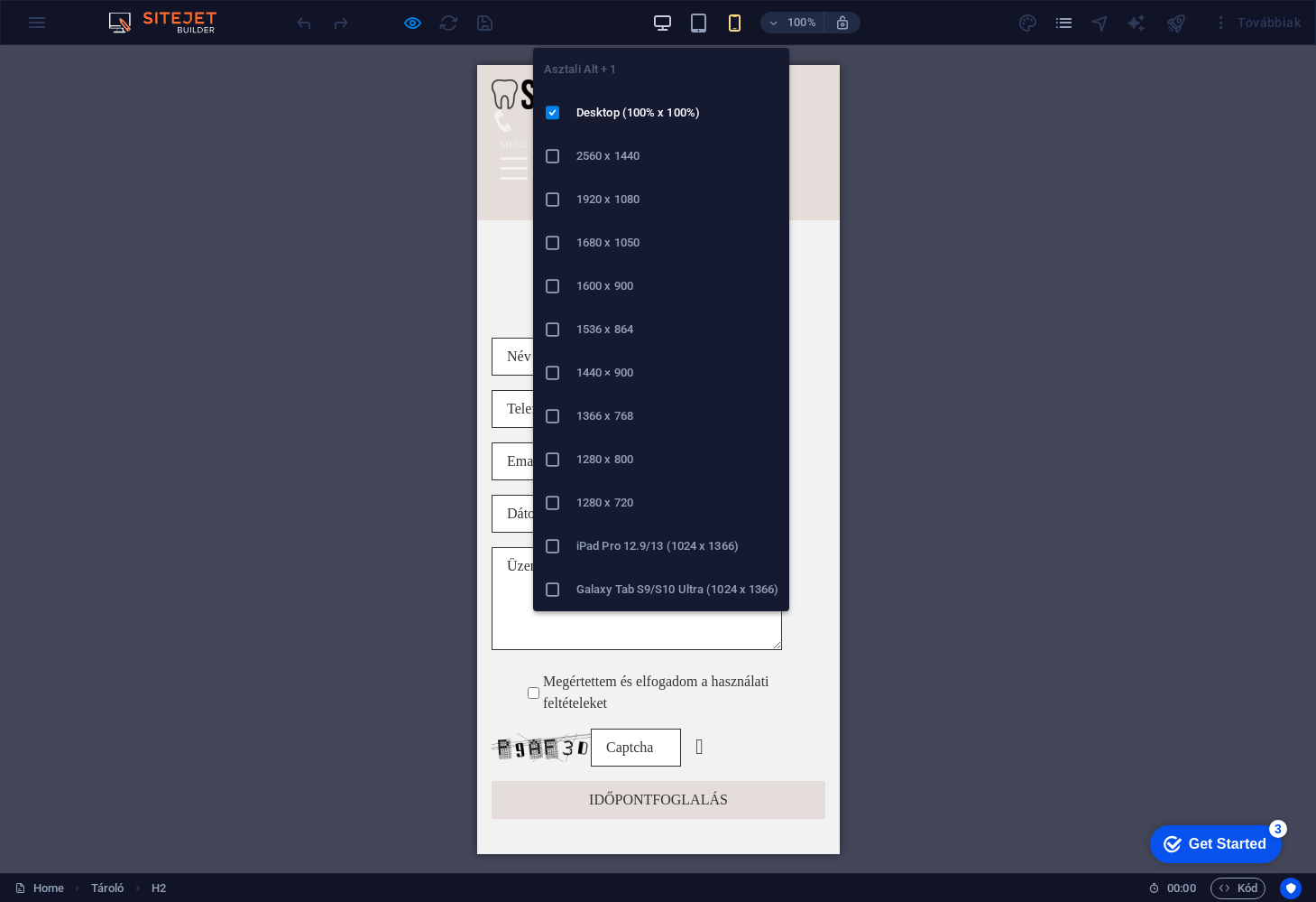
click at [662, 21] on icon "button" at bounding box center [663, 23] width 21 height 21
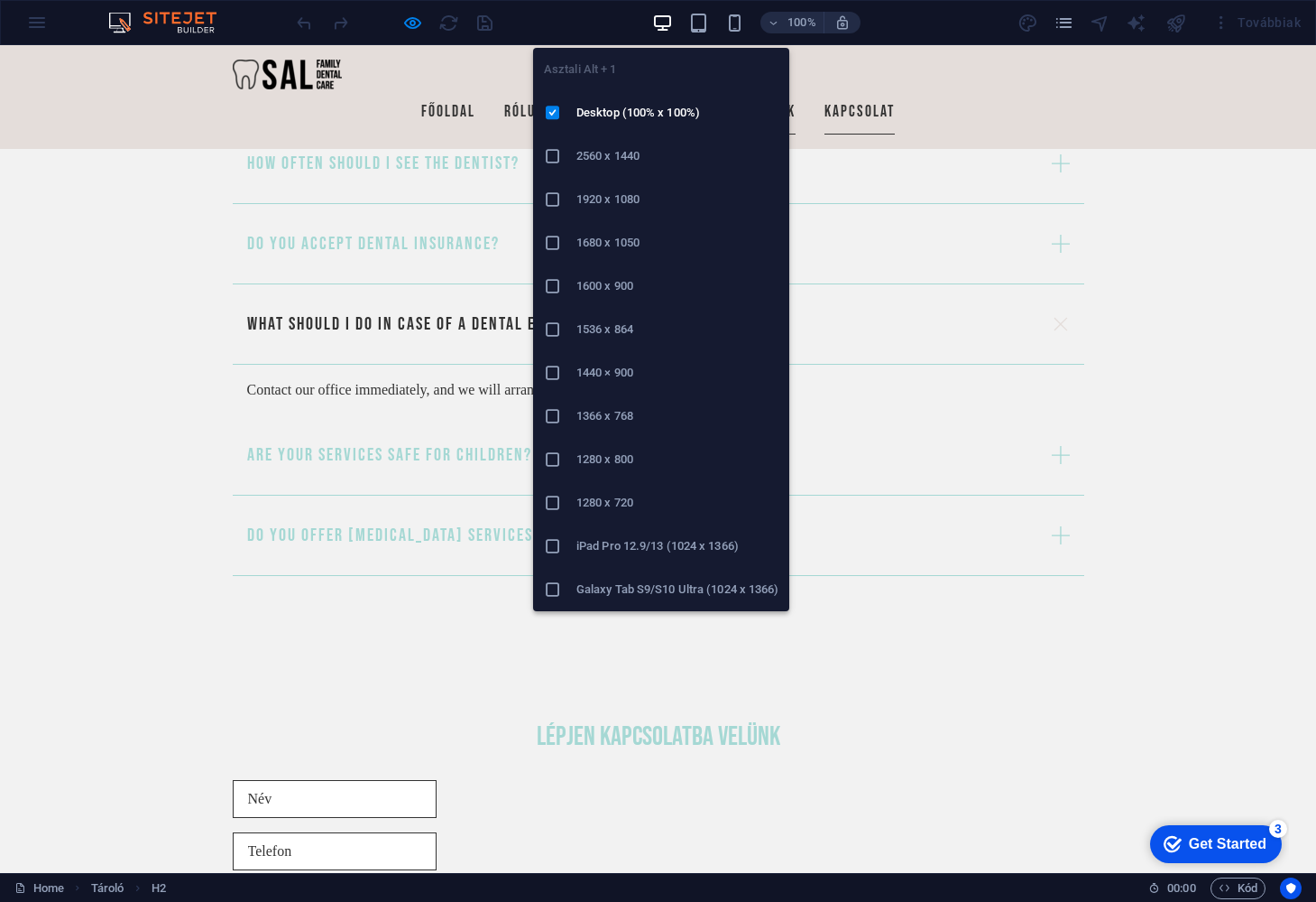
scroll to position [2899, 0]
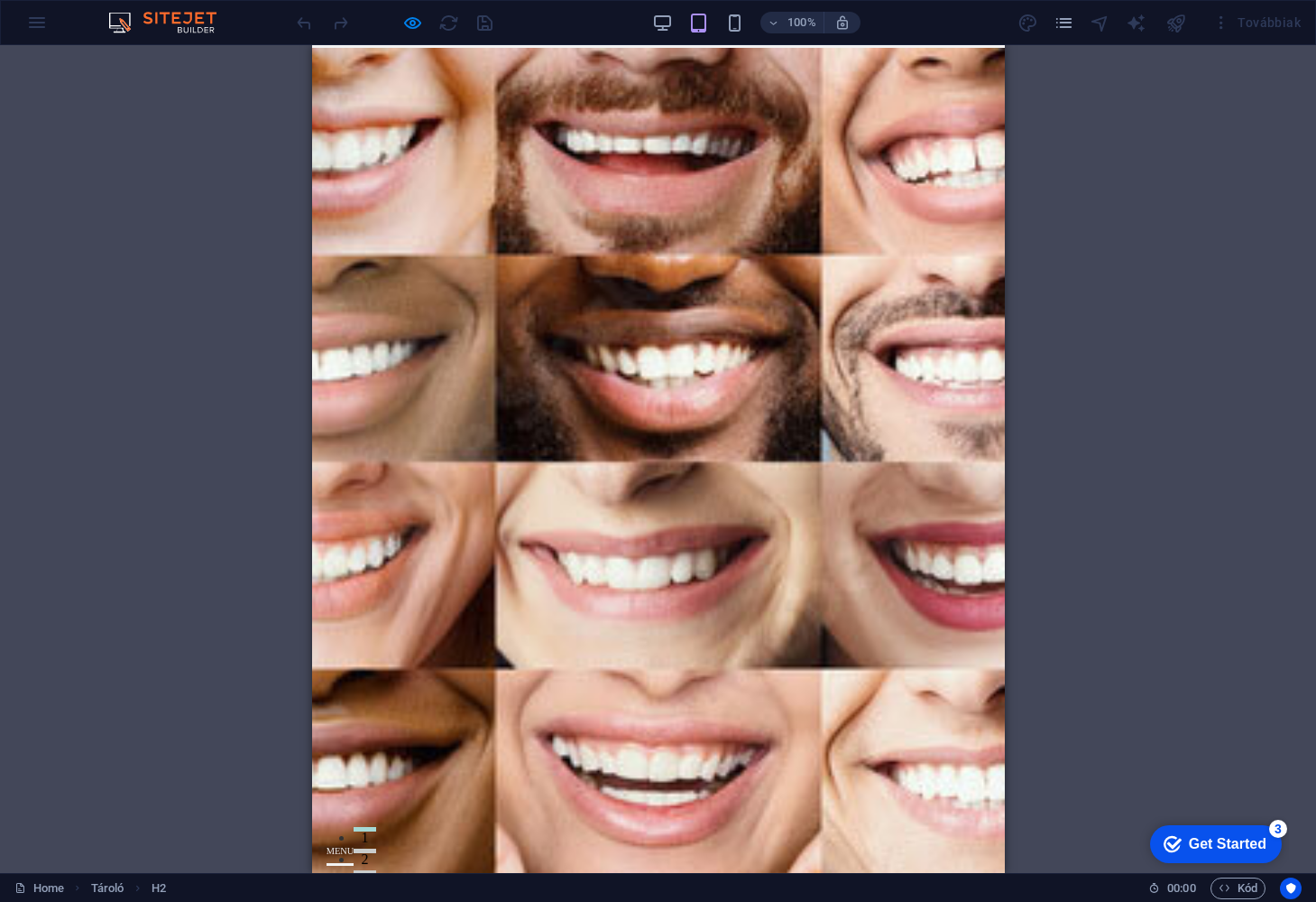
scroll to position [0, 0]
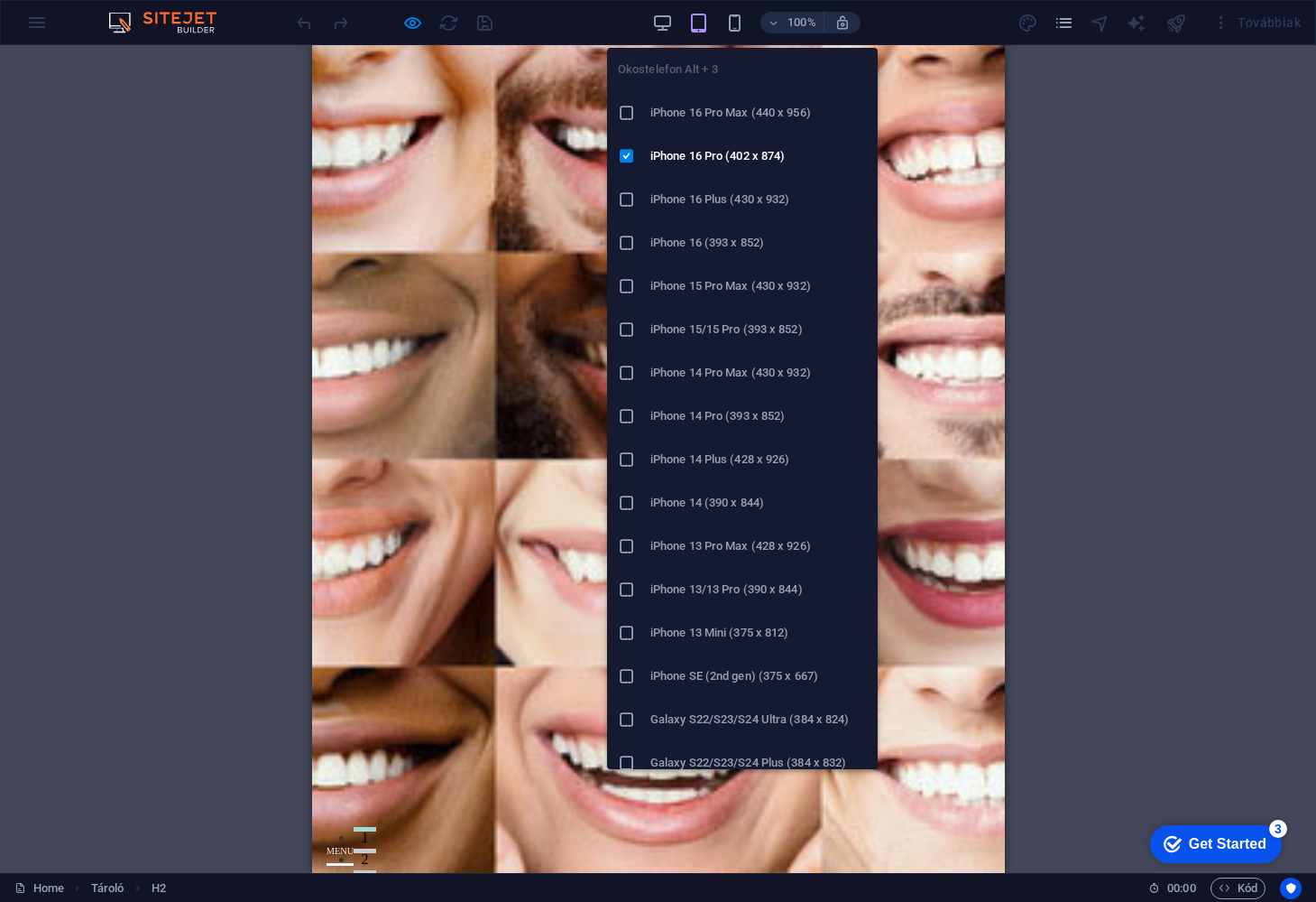
click at [742, 38] on div "Okostelefon Alt + 3 iPhone 16 Pro Max (440 x 956) iPhone 16 Pro (402 x 874) iPh…" at bounding box center [742, 402] width 271 height 736
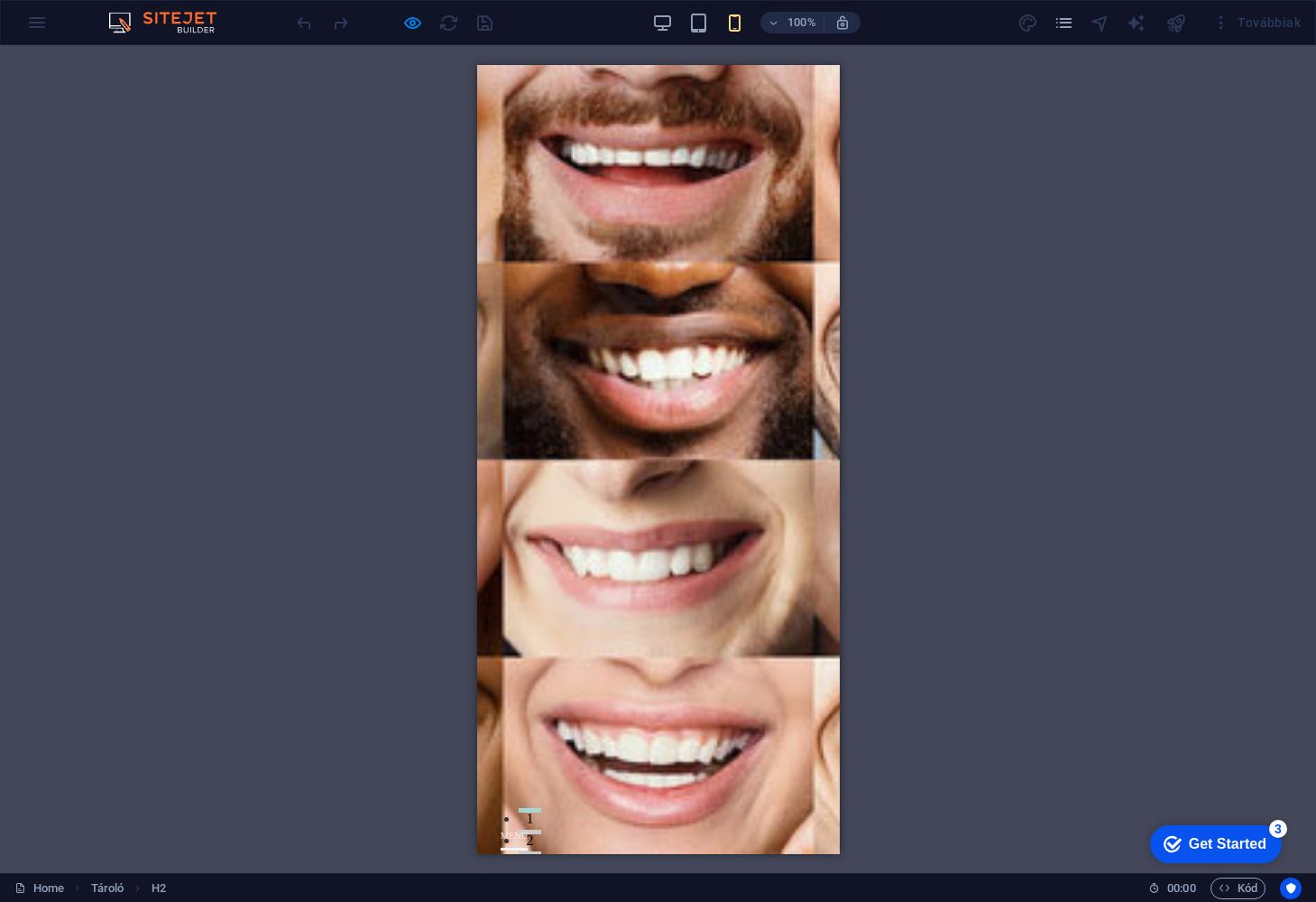
click at [526, 847] on div at bounding box center [512, 858] width 27 height 22
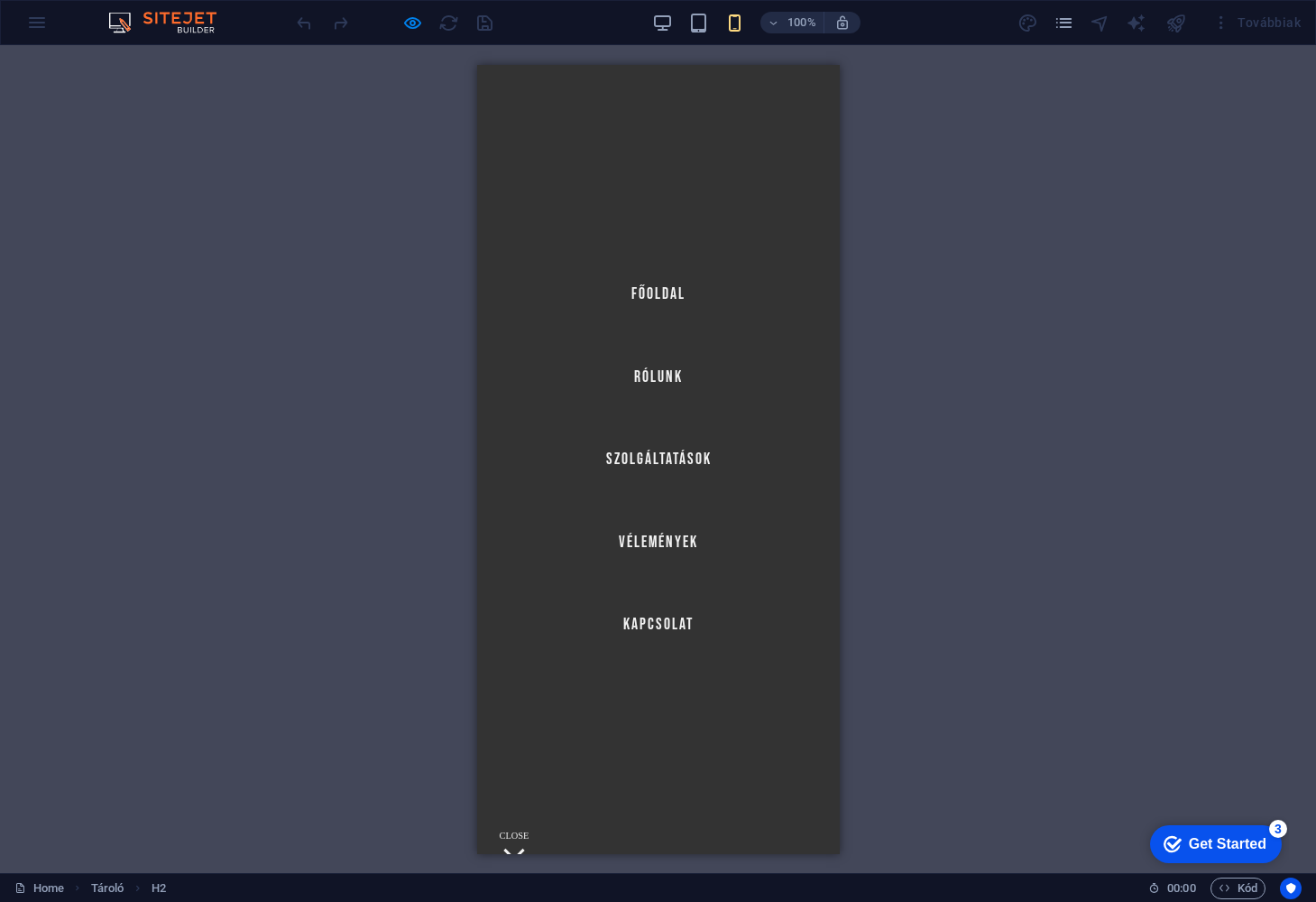
click at [660, 373] on link "Rólunk" at bounding box center [658, 376] width 49 height 45
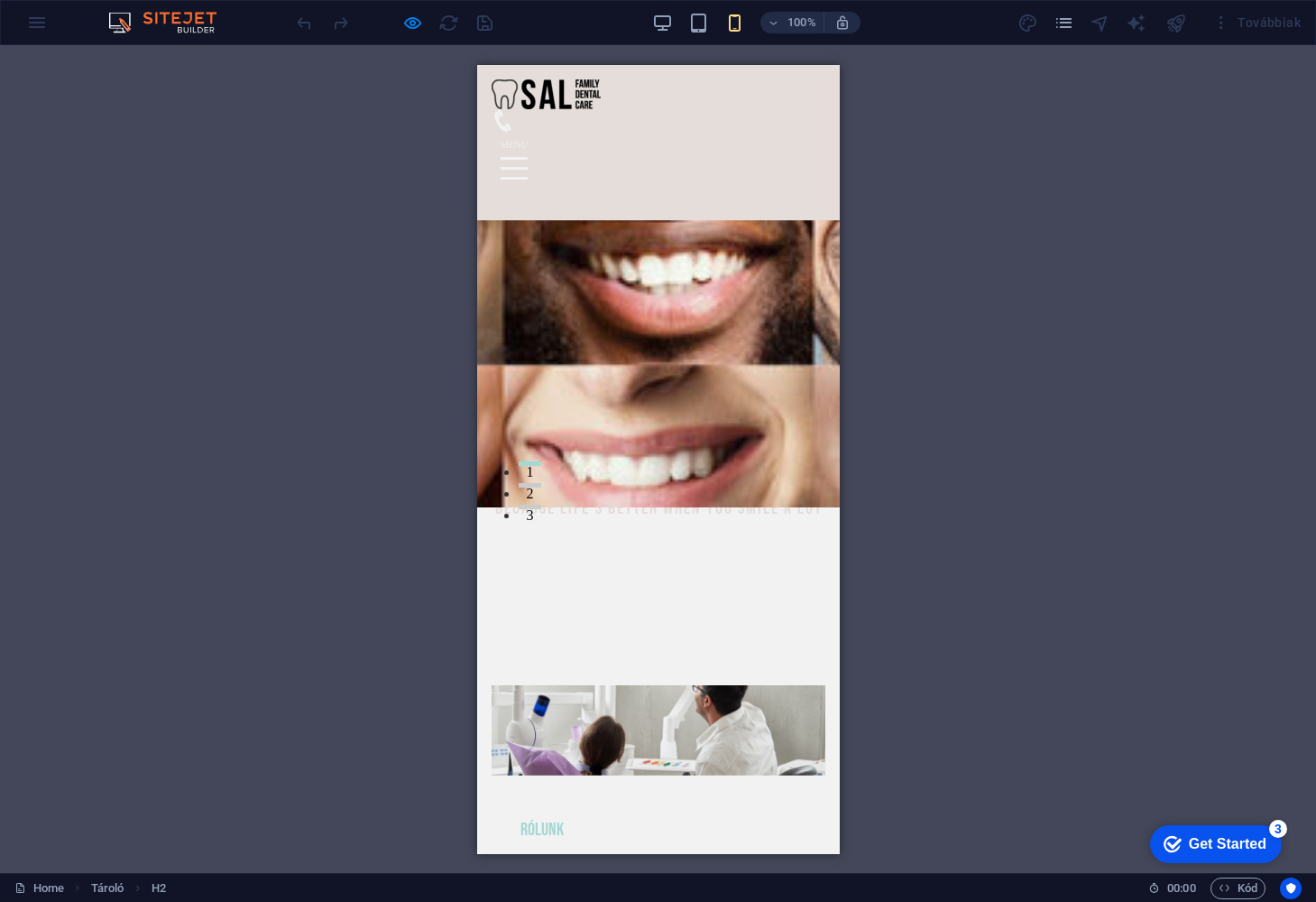
scroll to position [277, 0]
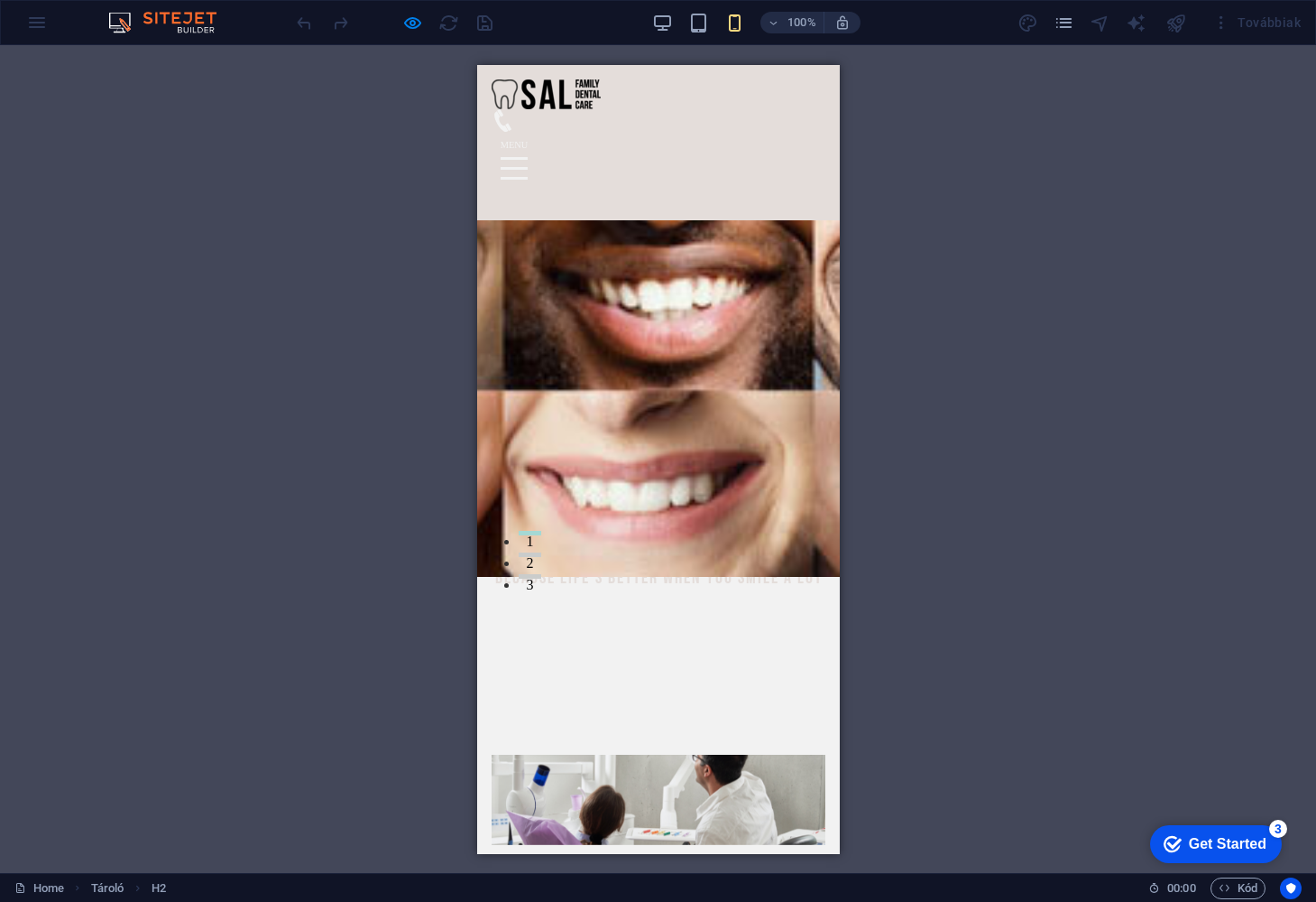
click at [526, 156] on div at bounding box center [512, 167] width 27 height 22
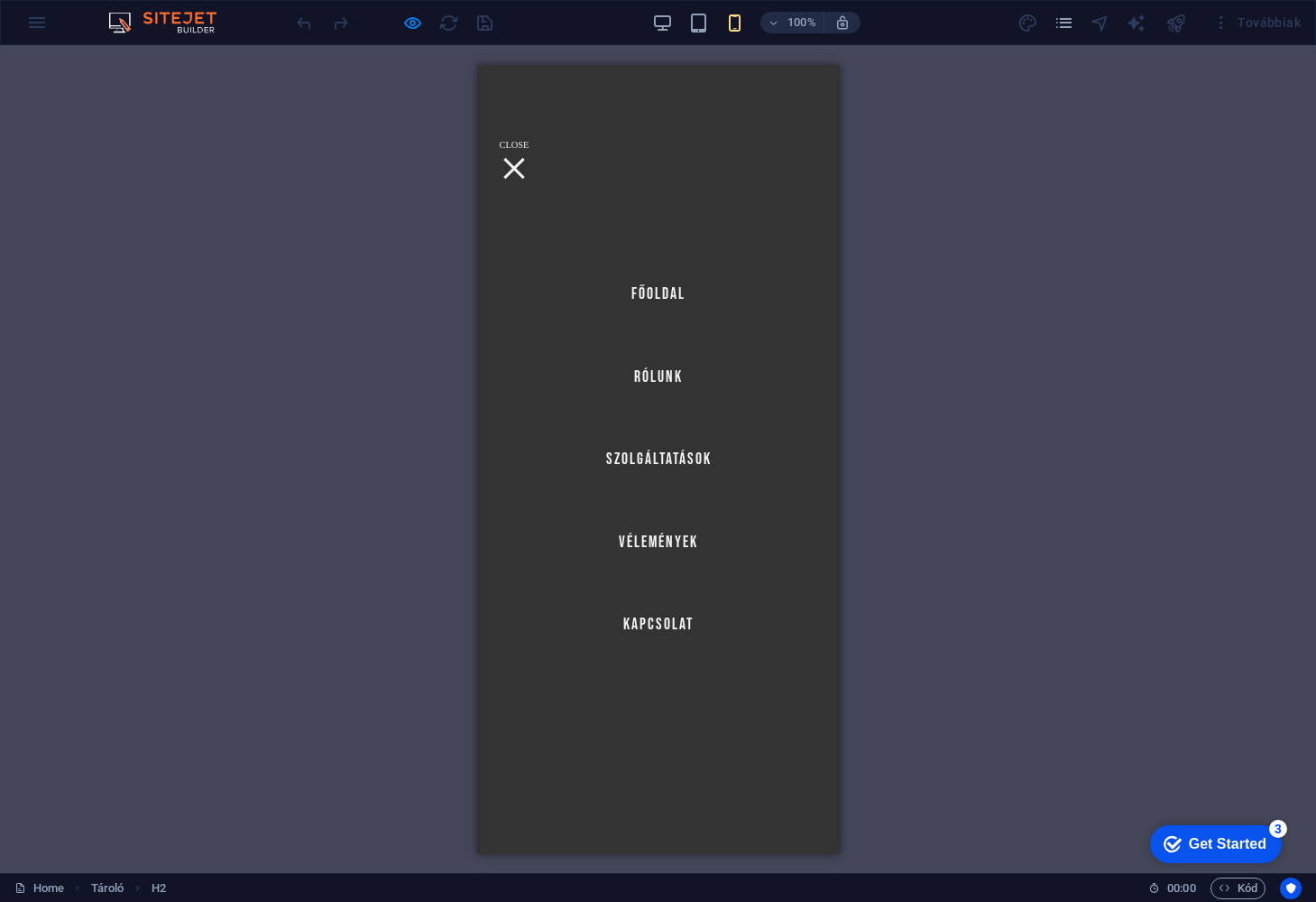
click at [669, 543] on link "Vélemények" at bounding box center [657, 542] width 79 height 45
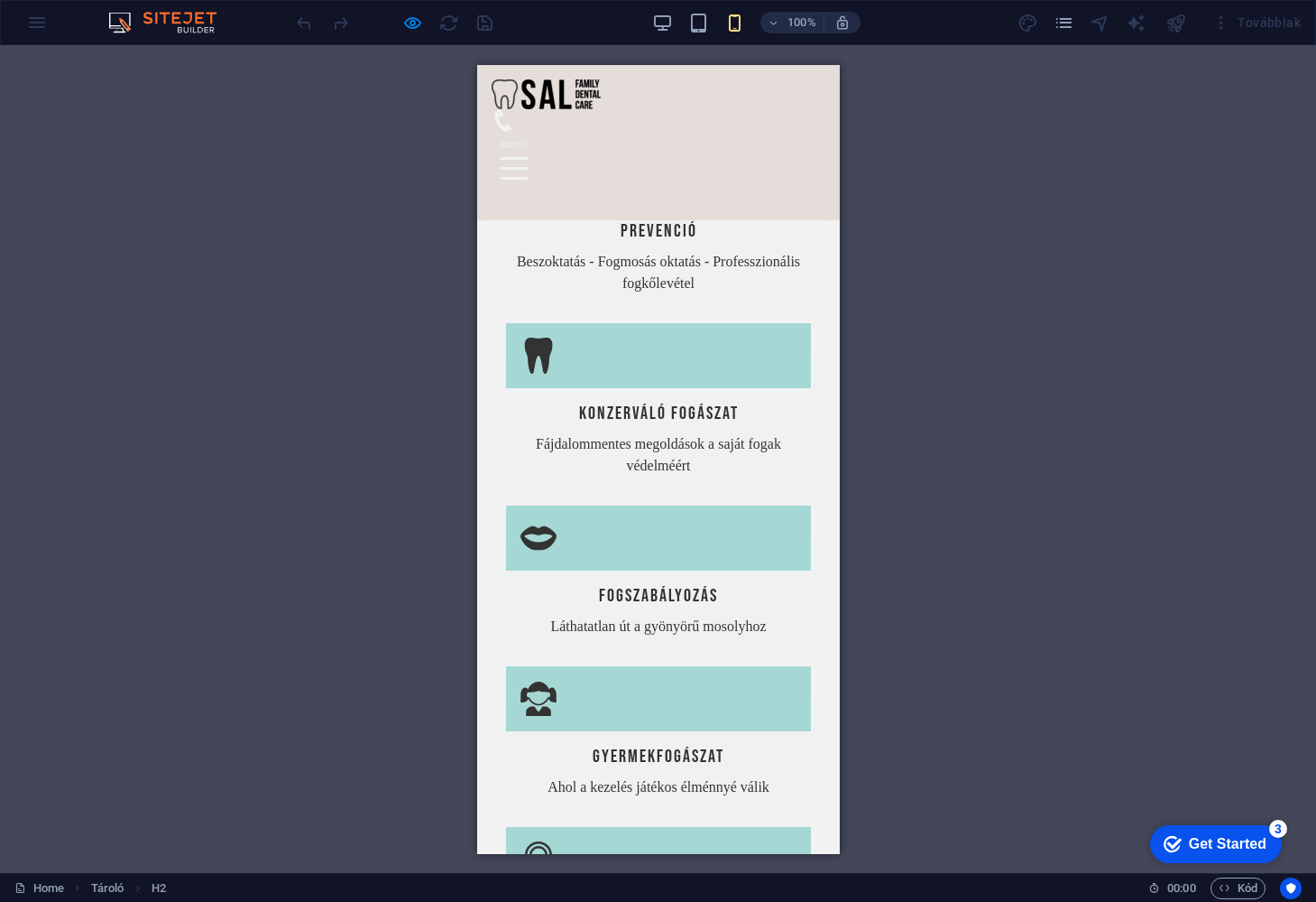
scroll to position [2419, 0]
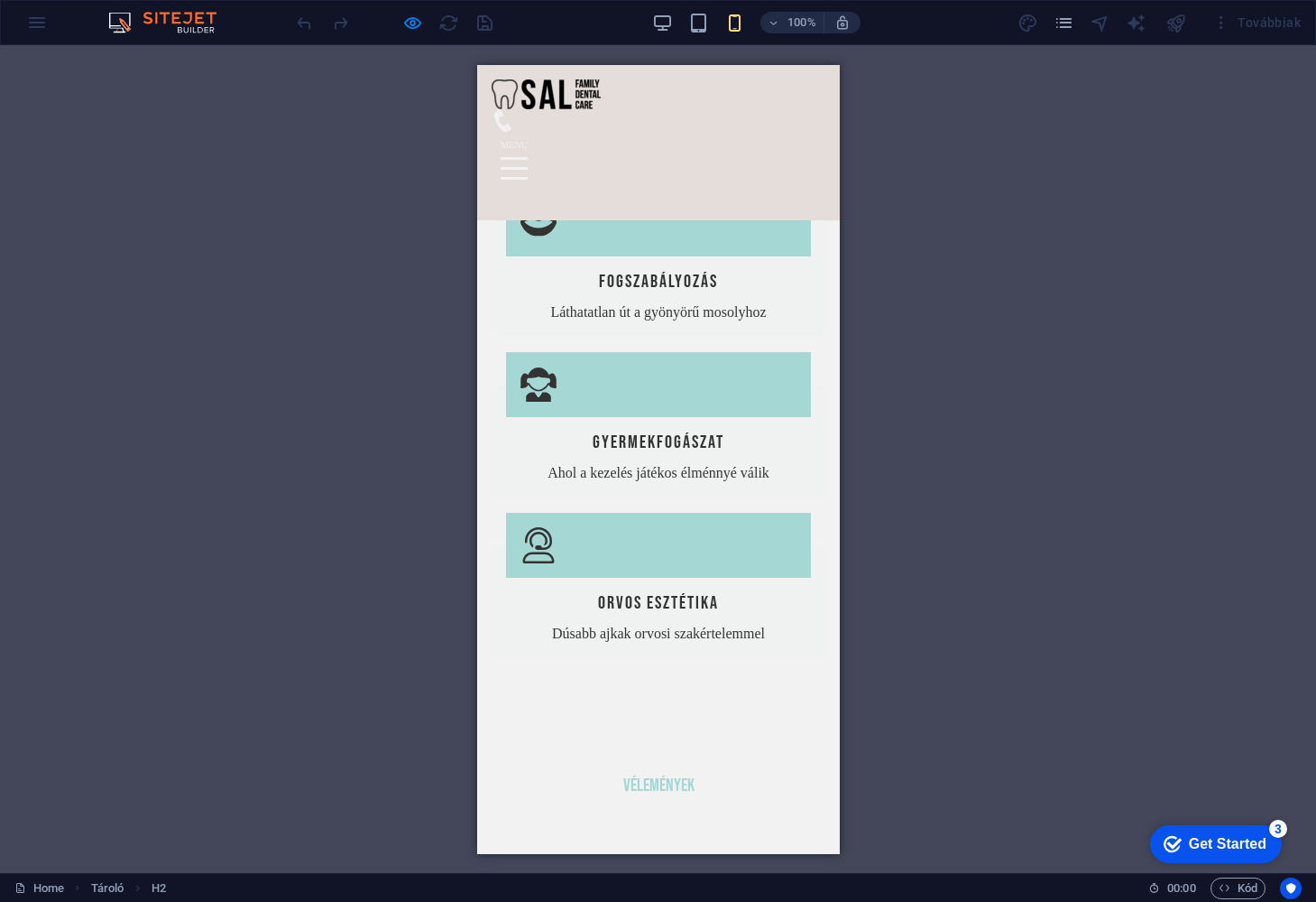
click at [693, 715] on div "Vélemények Rólunk mondták... Exceptional care and service! Highly recommend Sal…" at bounding box center [657, 844] width 363 height 258
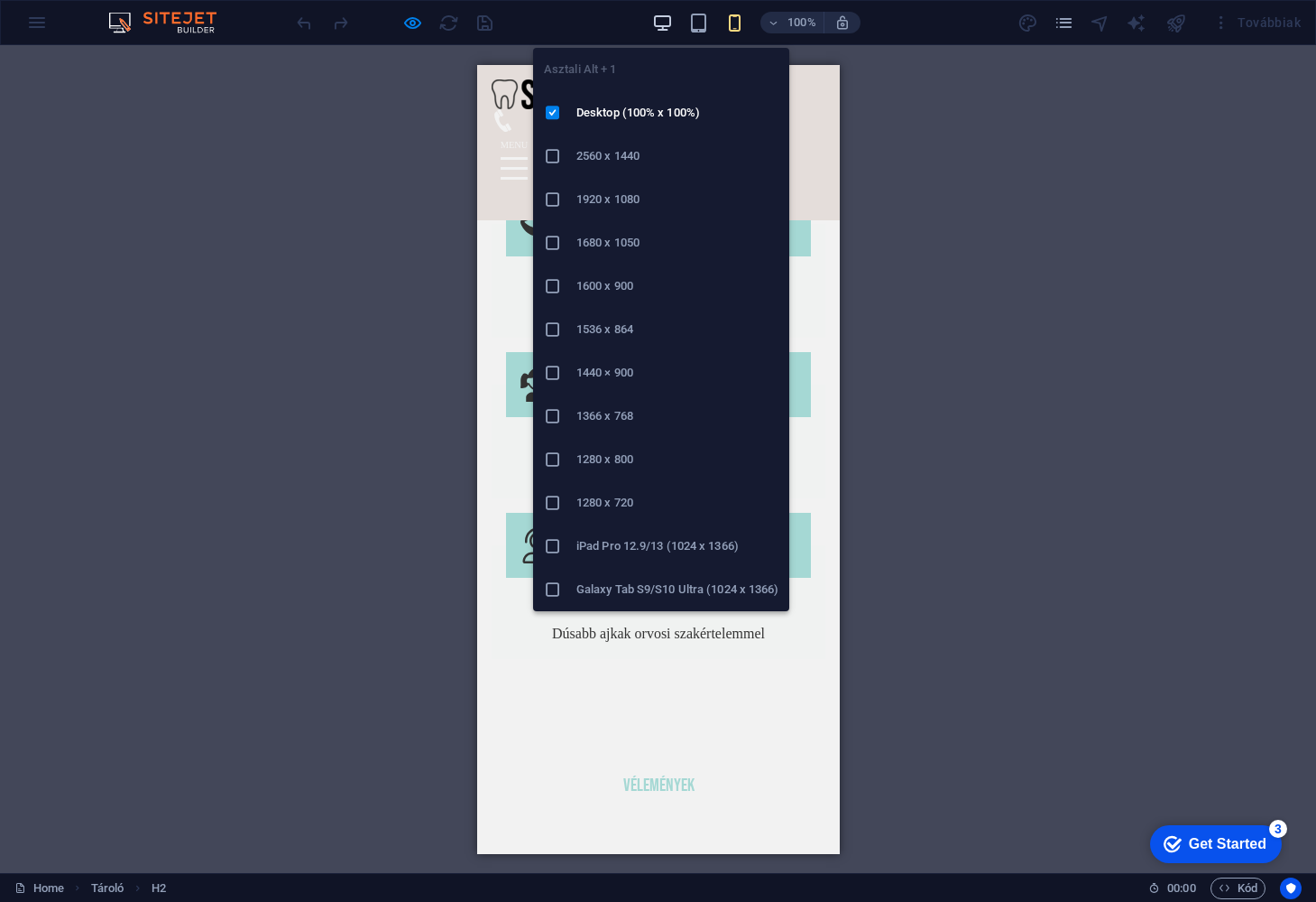
click at [664, 25] on icon "button" at bounding box center [663, 23] width 21 height 21
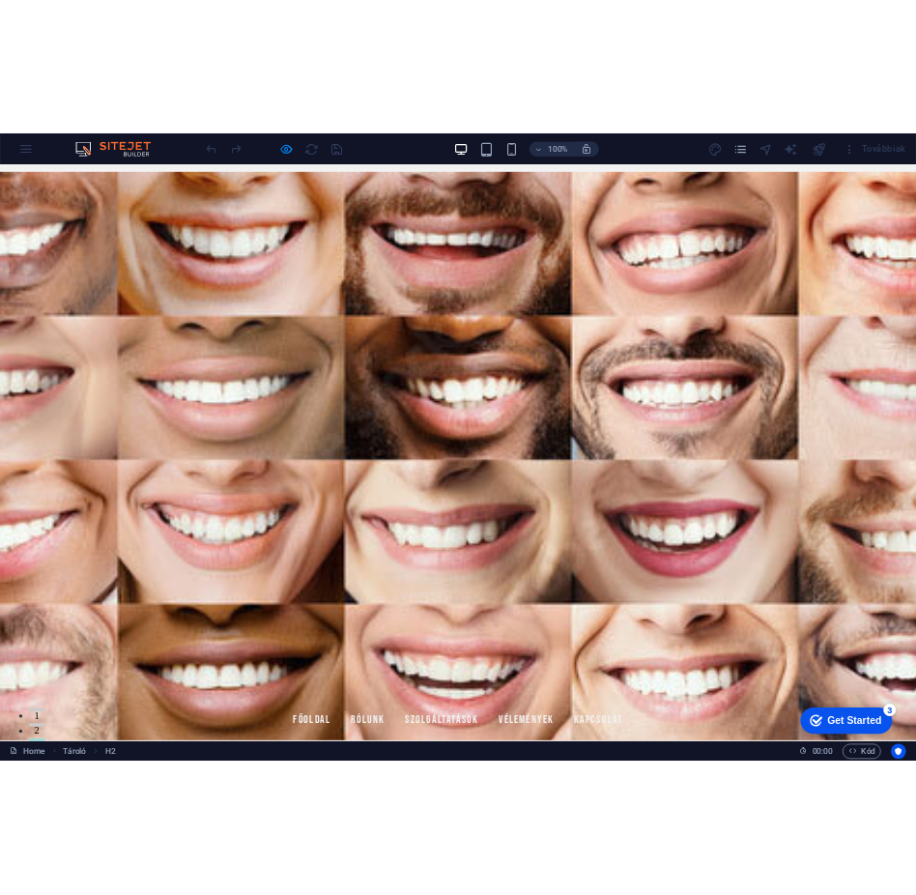
scroll to position [0, 0]
